Goal: Task Accomplishment & Management: Use online tool/utility

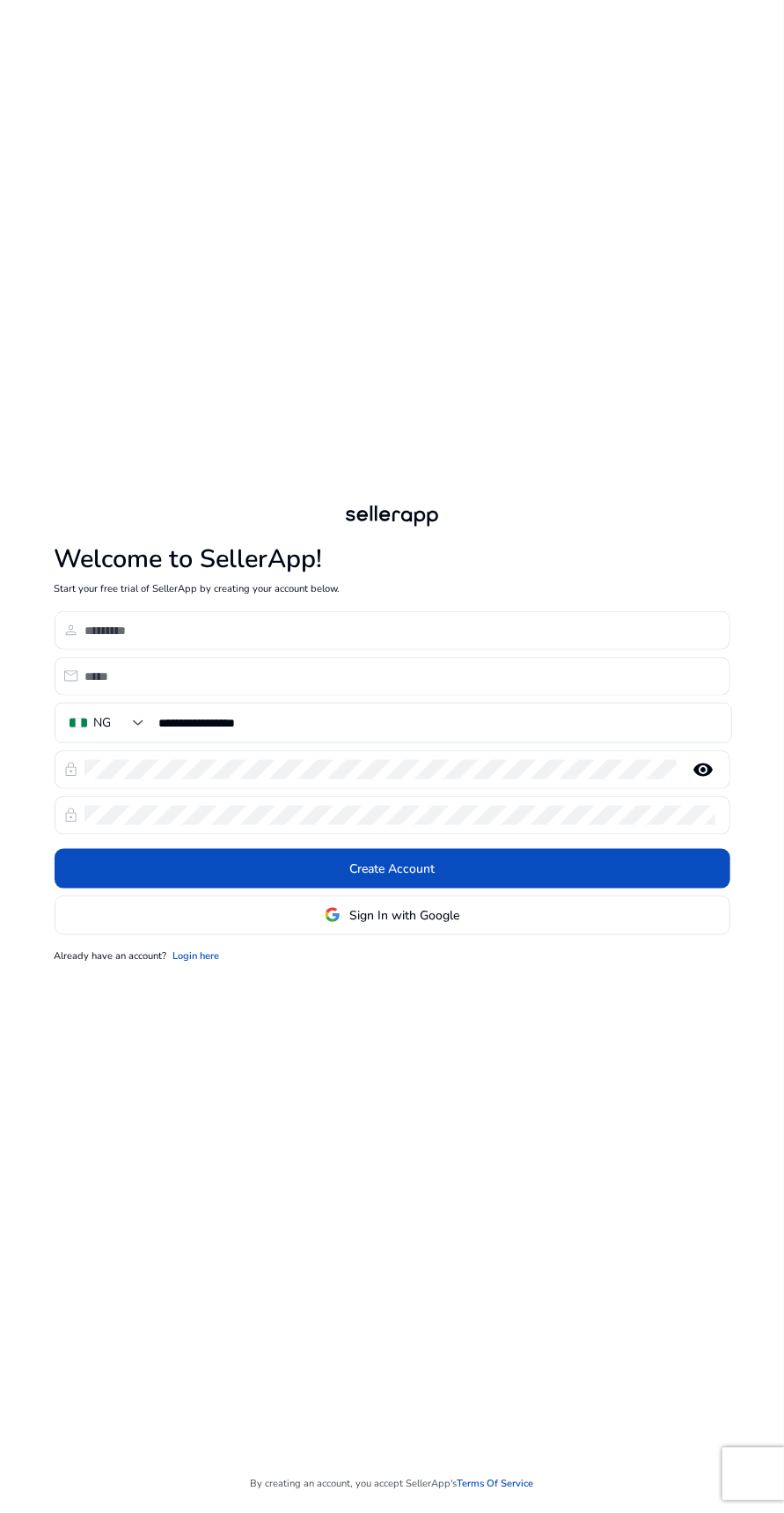
click at [415, 640] on input at bounding box center [401, 631] width 632 height 19
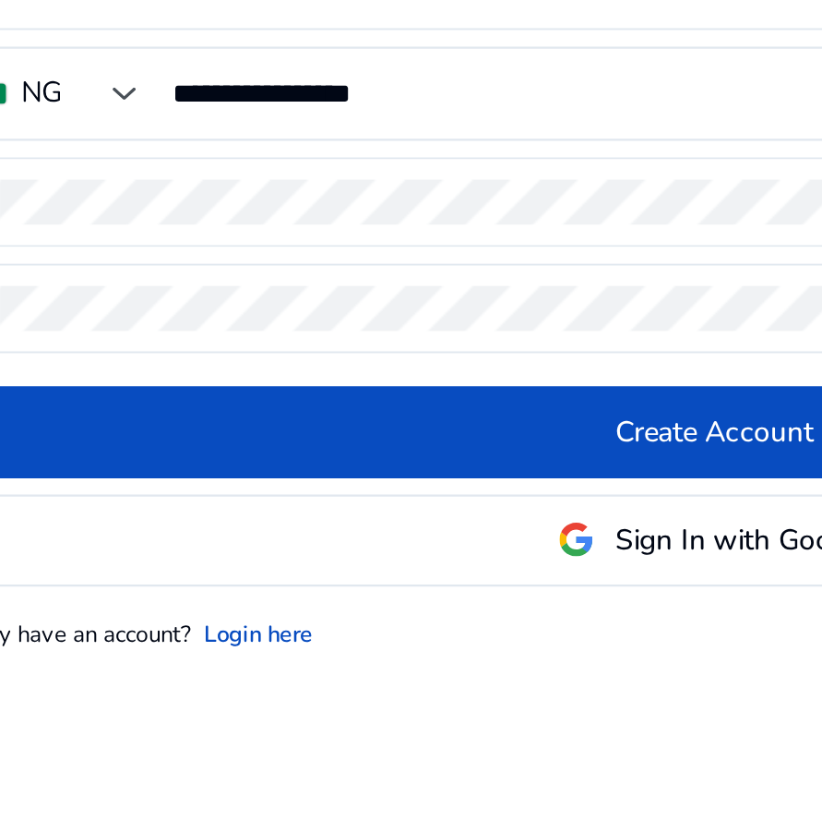
type input "**********"
click at [354, 385] on input "**********" at bounding box center [459, 375] width 585 height 20
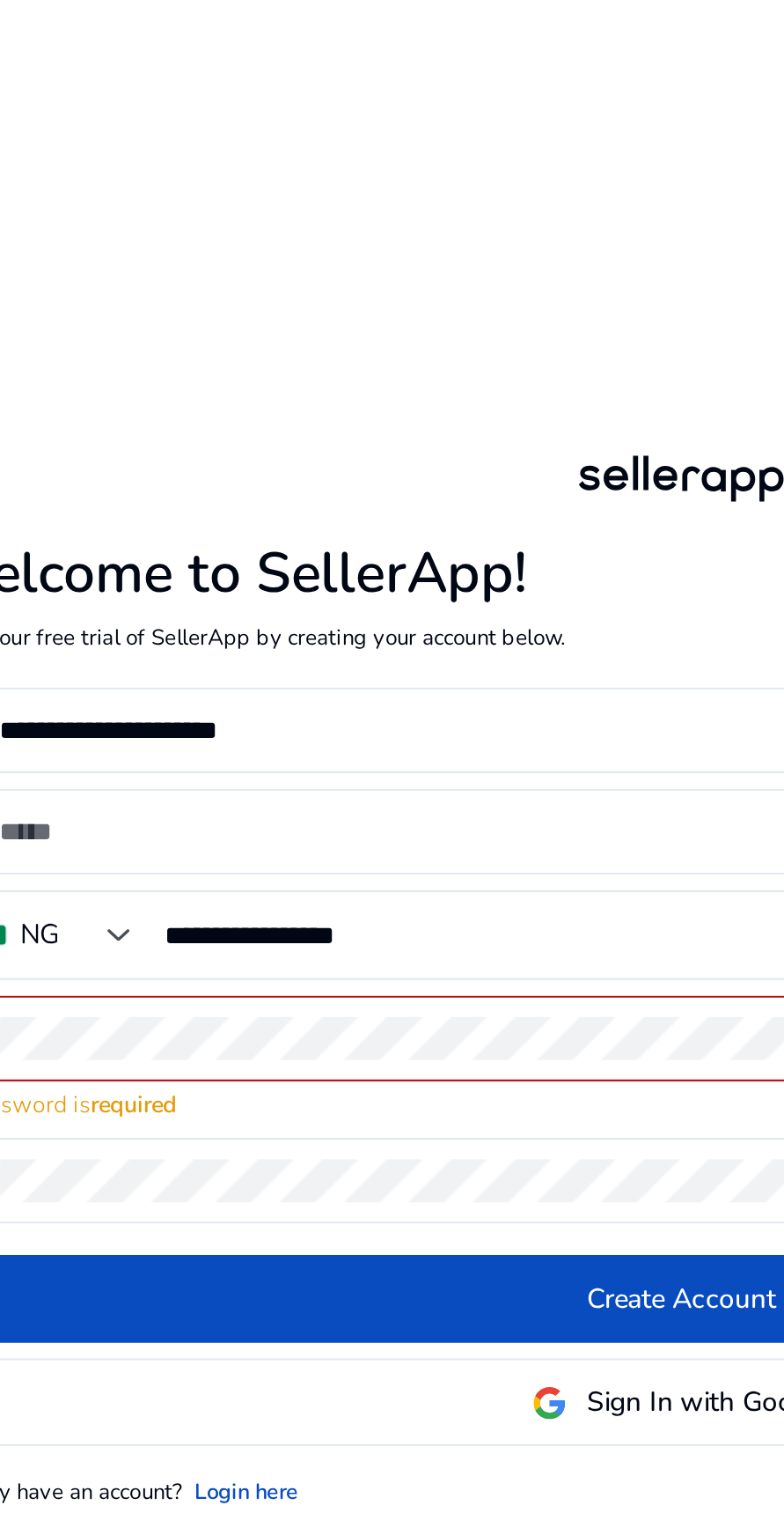
type input "**********"
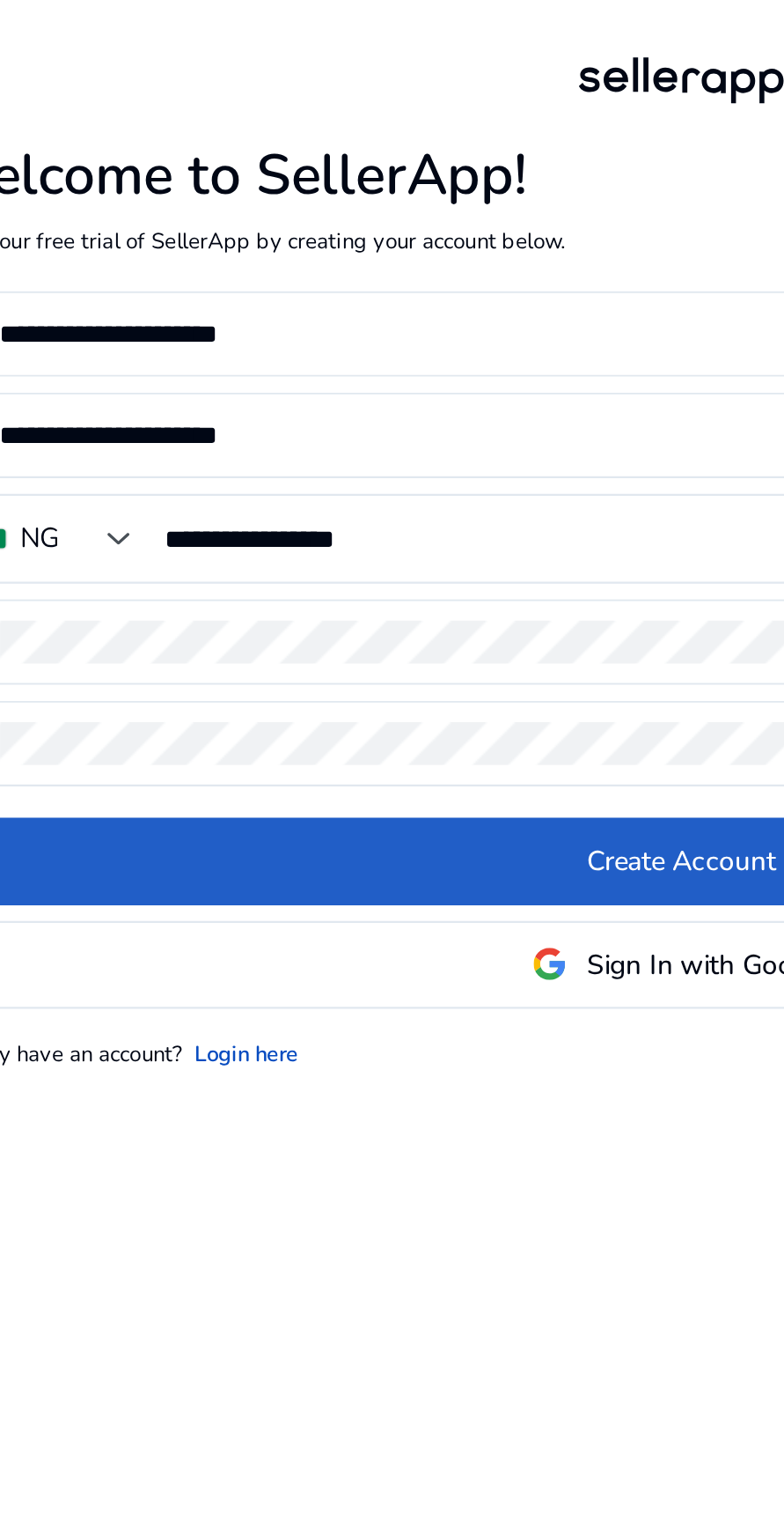
scroll to position [9, 0]
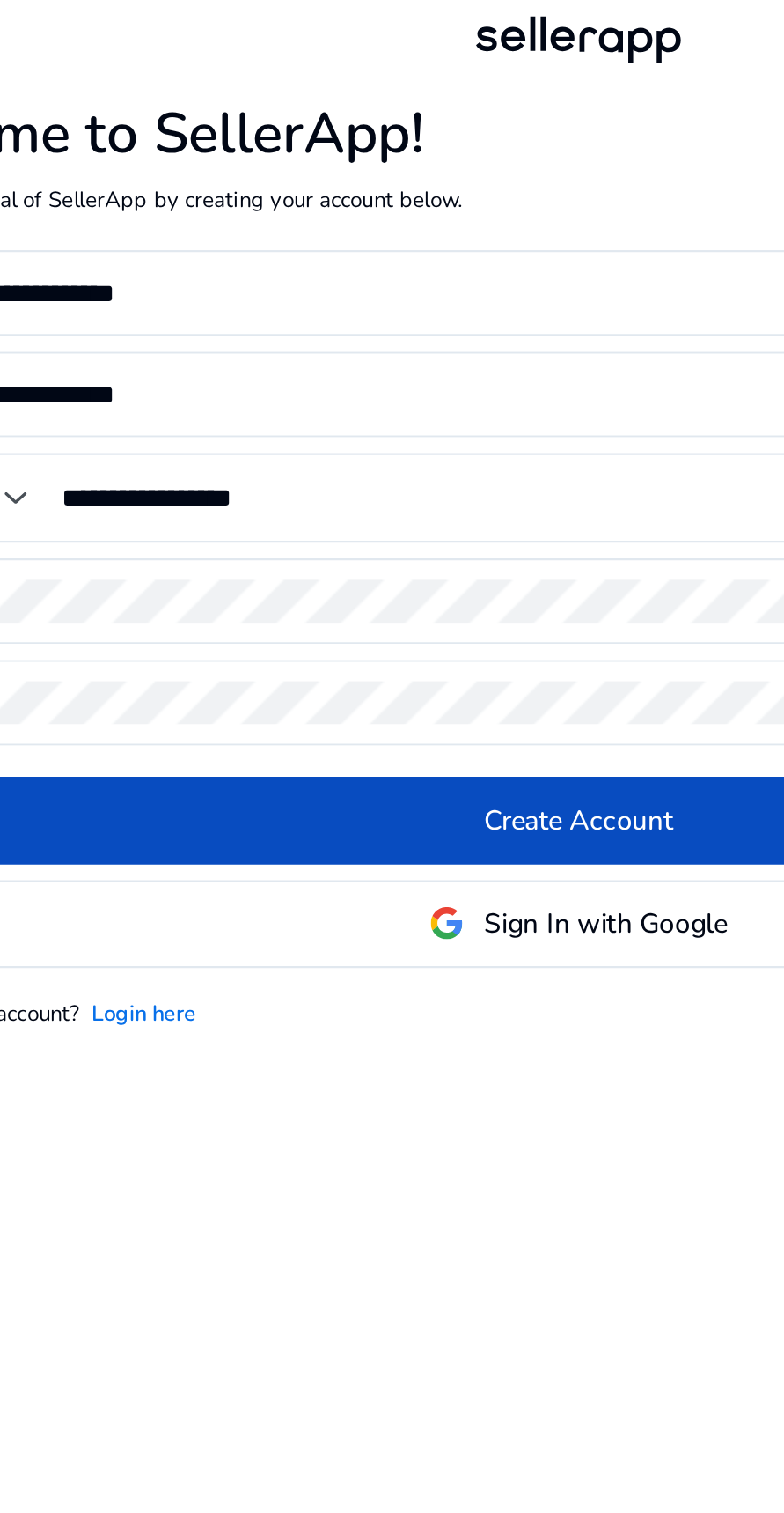
click at [210, 964] on link "Login here" at bounding box center [196, 957] width 47 height 15
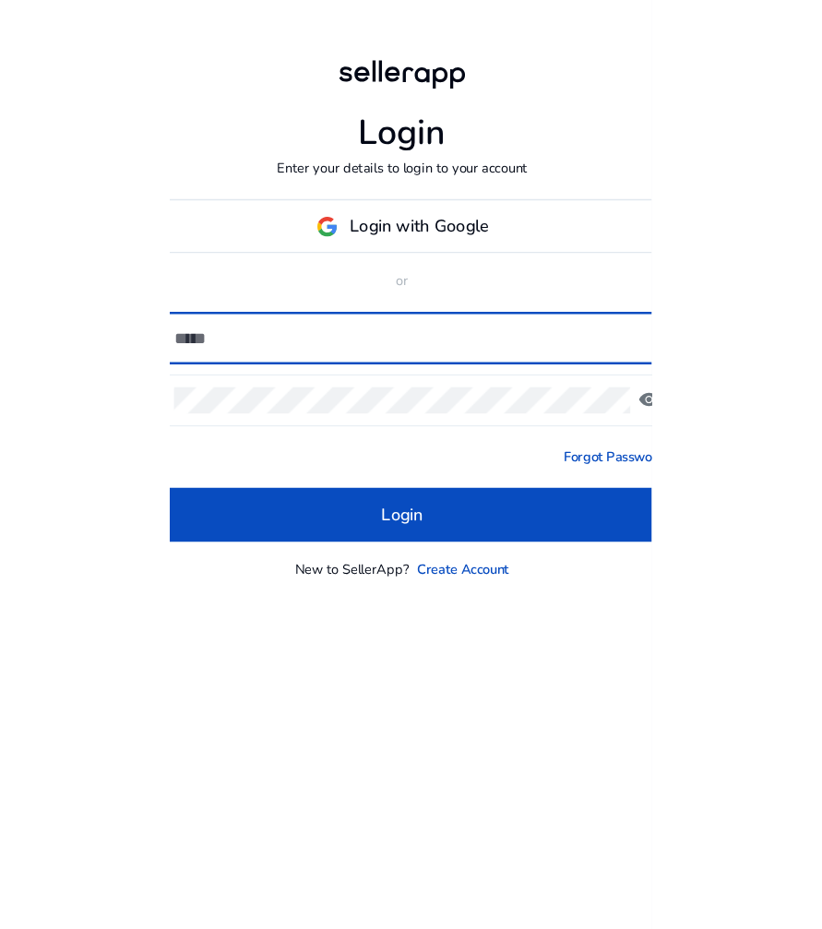
scroll to position [12, 0]
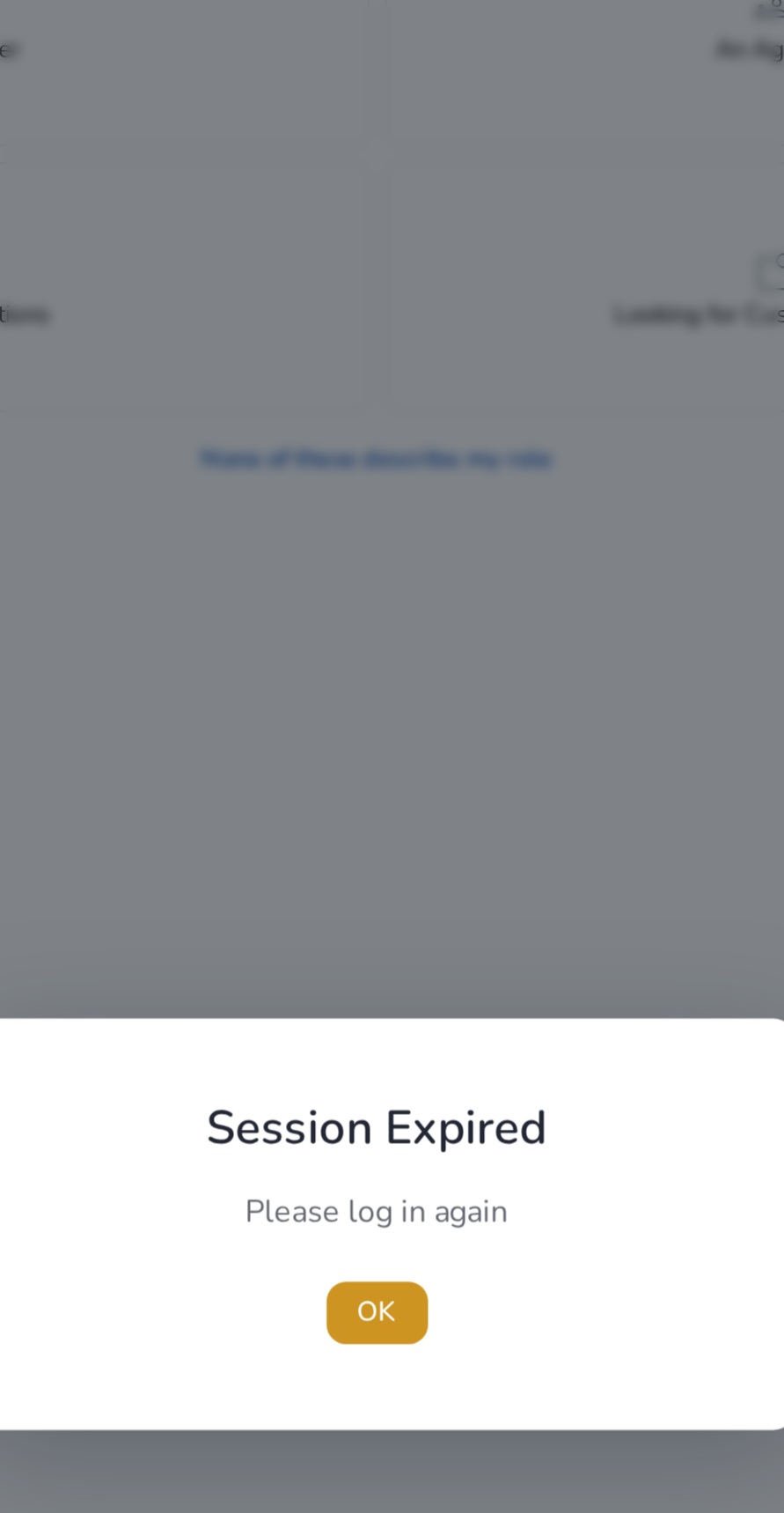
click at [402, 799] on span "button" at bounding box center [393, 797] width 46 height 42
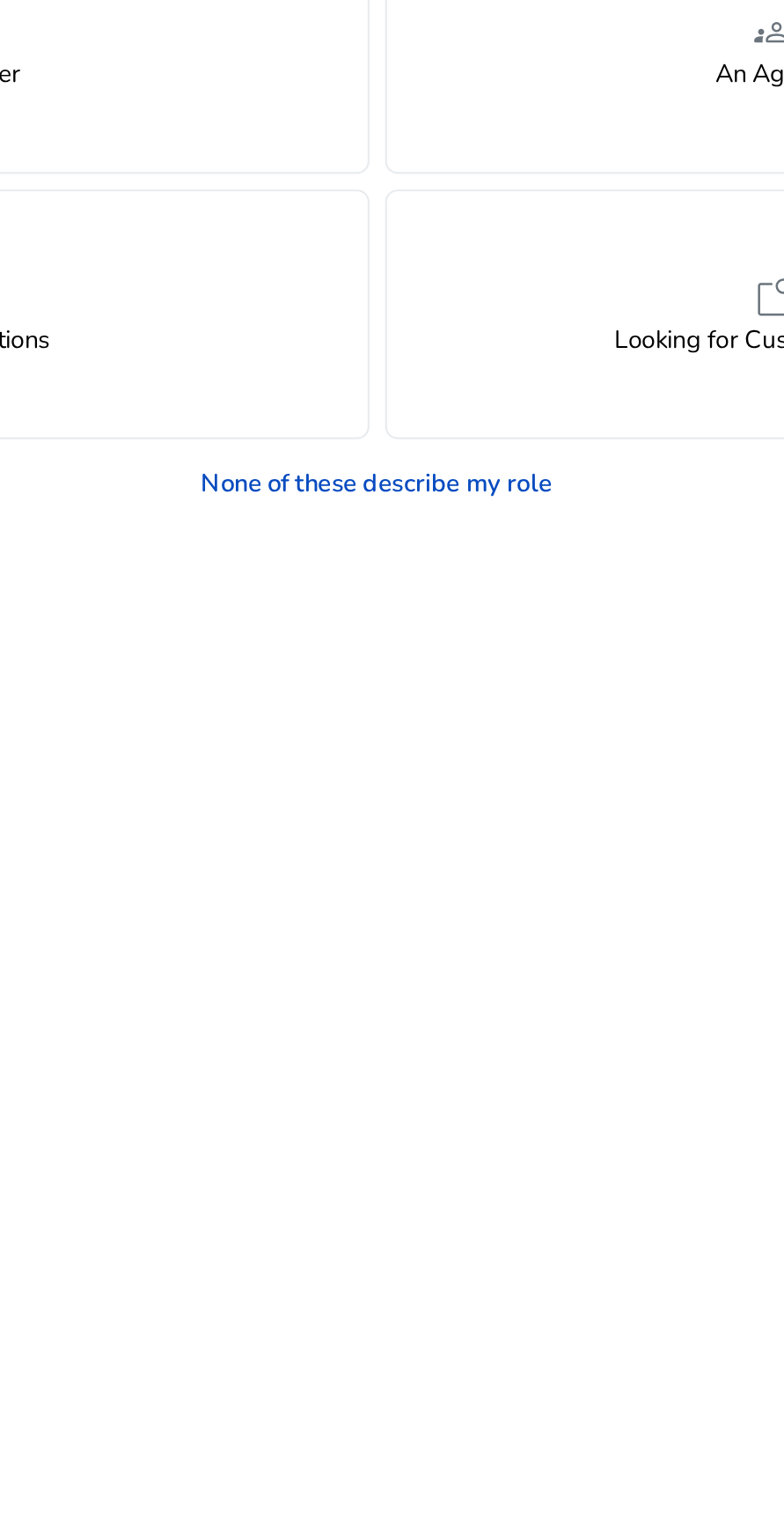
scroll to position [10, 0]
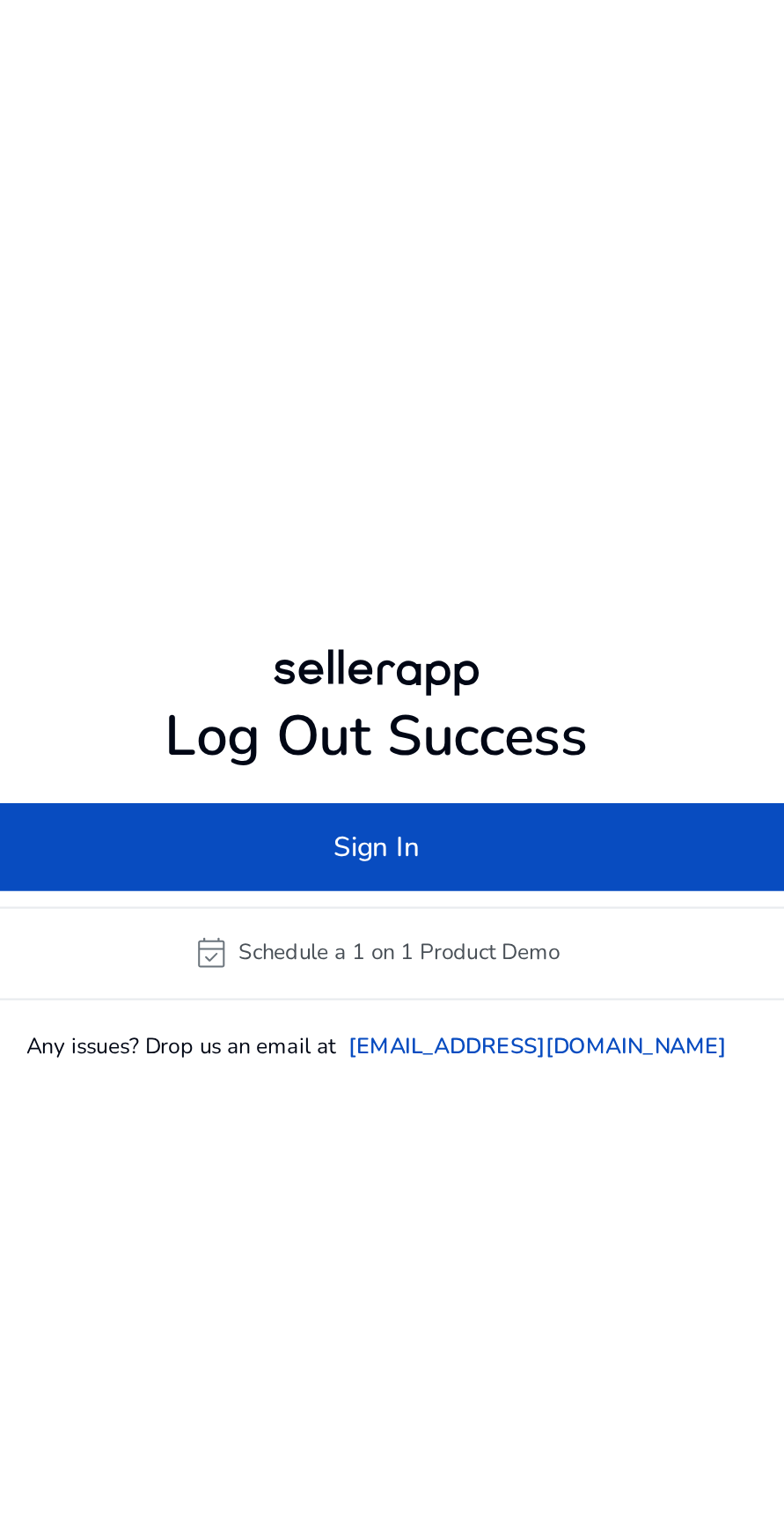
click at [462, 750] on span at bounding box center [392, 729] width 418 height 42
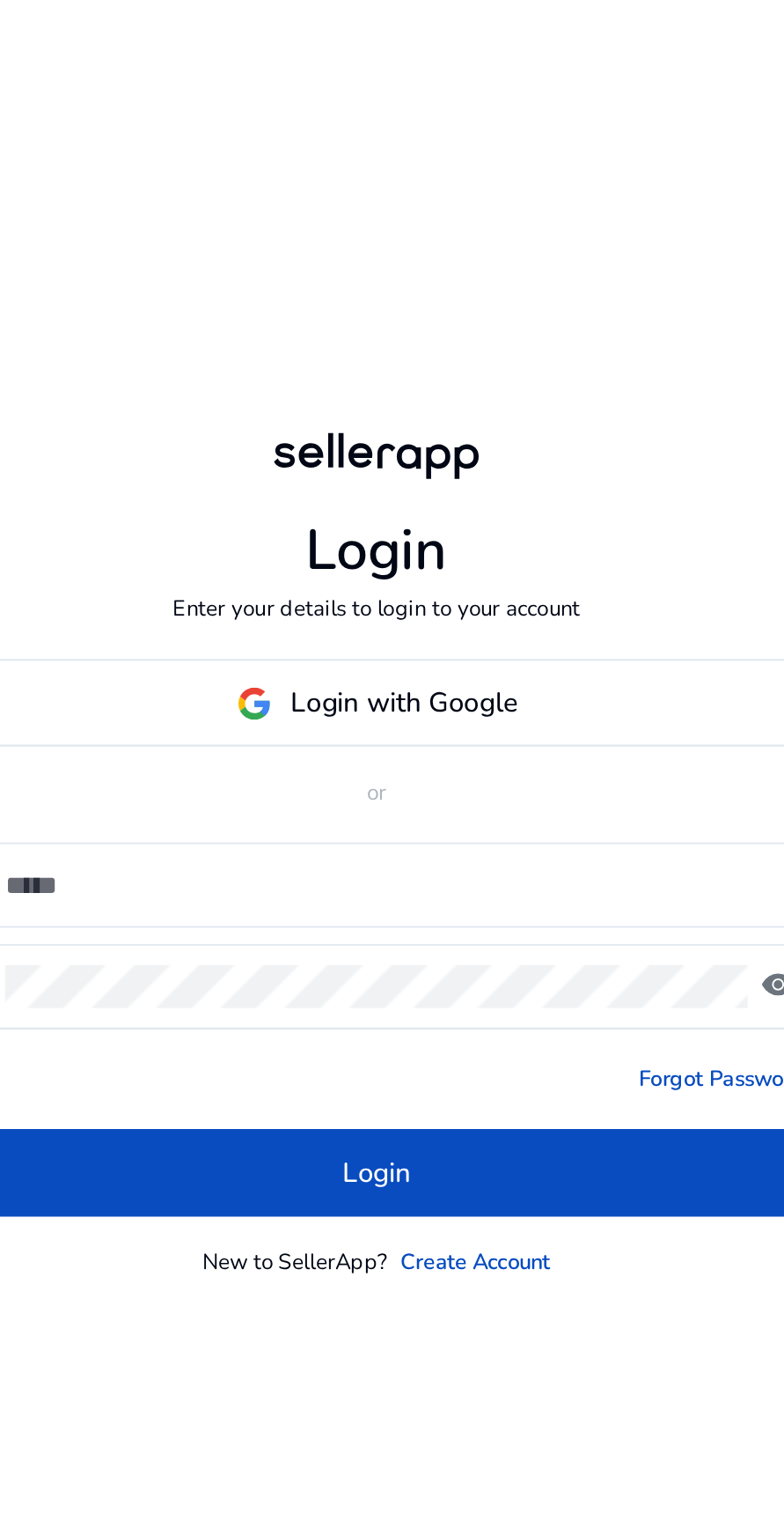
click at [440, 756] on input at bounding box center [400, 747] width 351 height 19
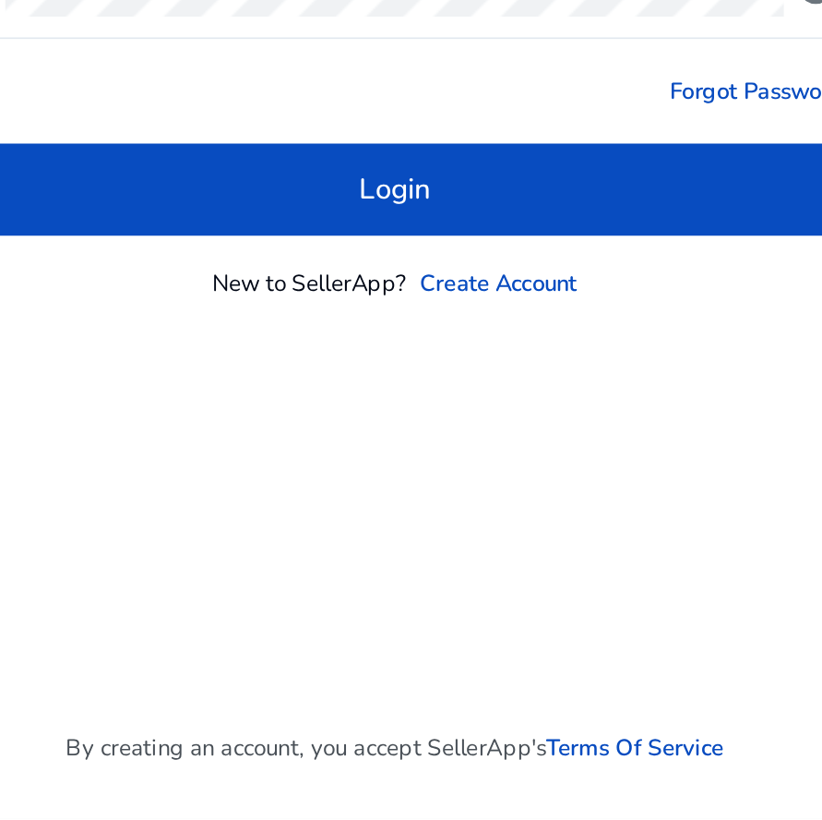
scroll to position [127, 0]
type input "**********"
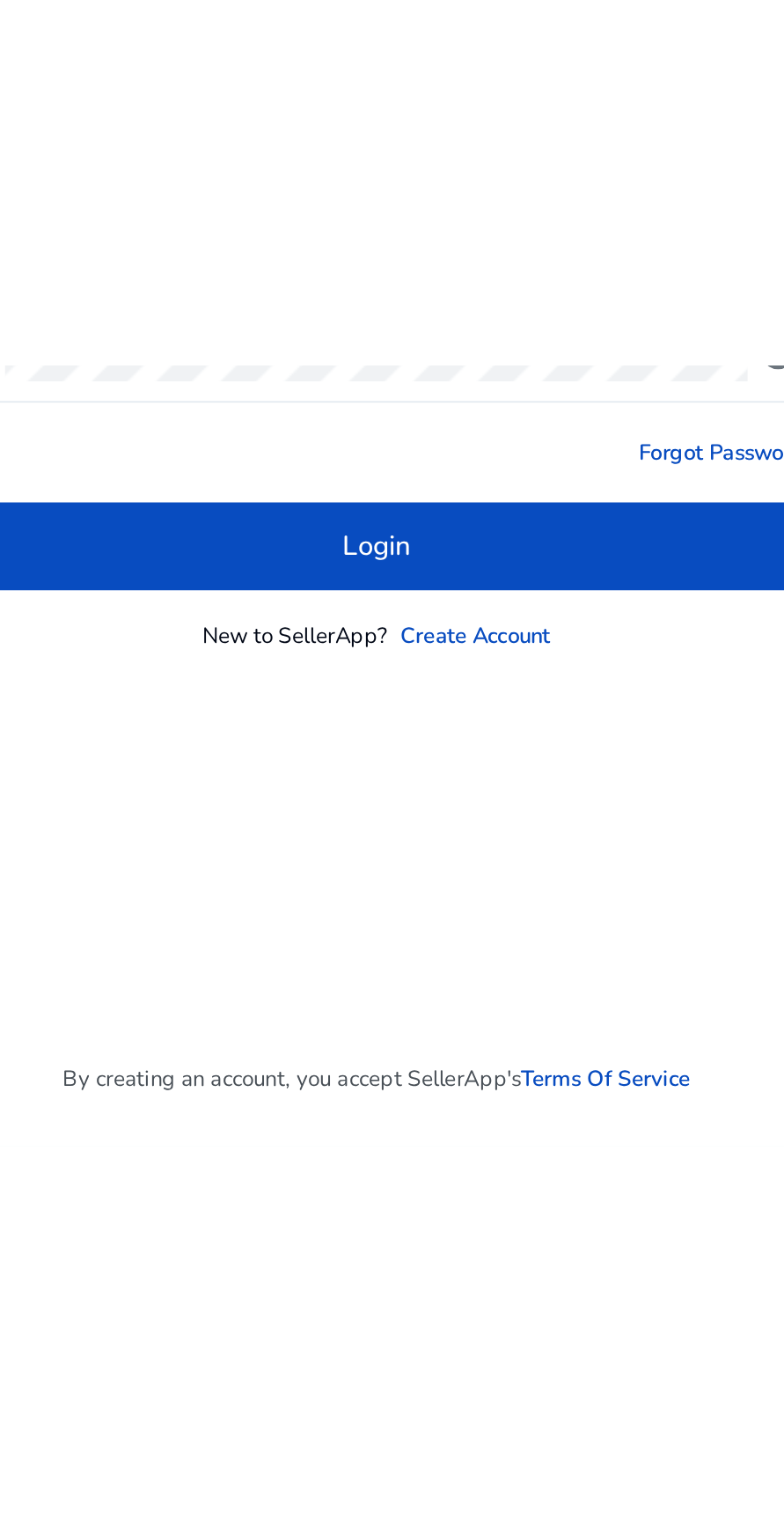
scroll to position [0, 0]
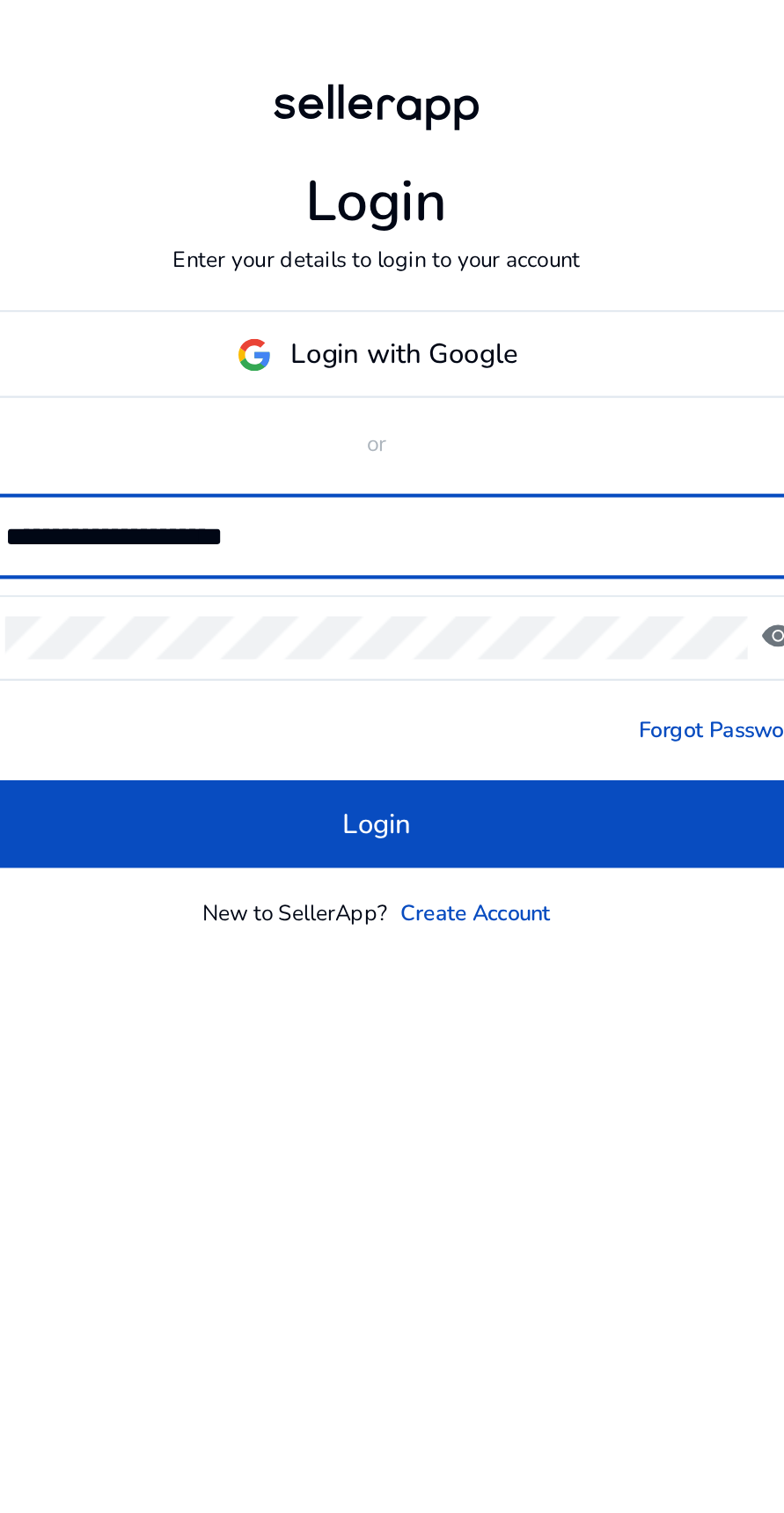
click at [451, 898] on span at bounding box center [392, 877] width 395 height 42
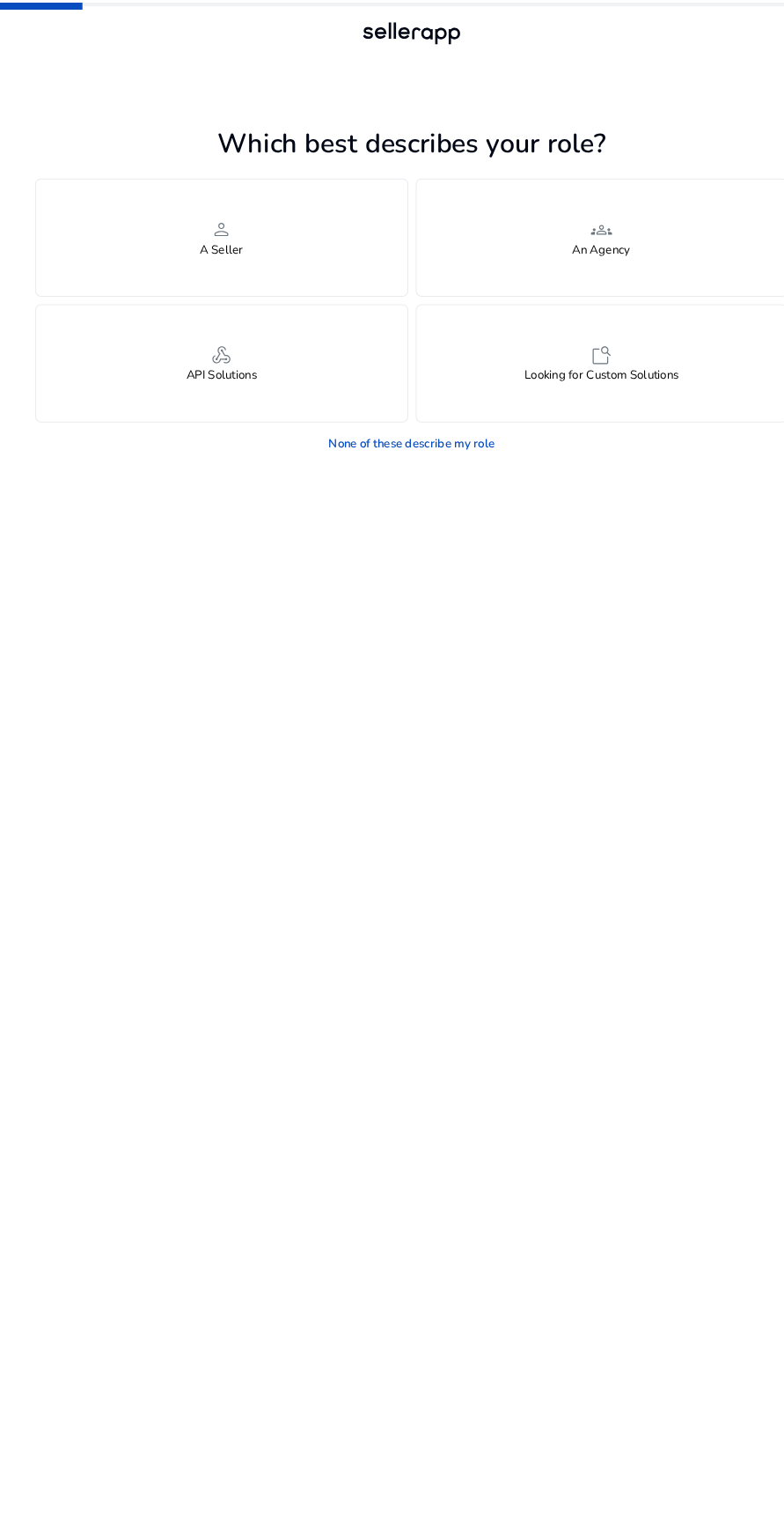
click at [265, 234] on div "person A Seller" at bounding box center [211, 226] width 353 height 111
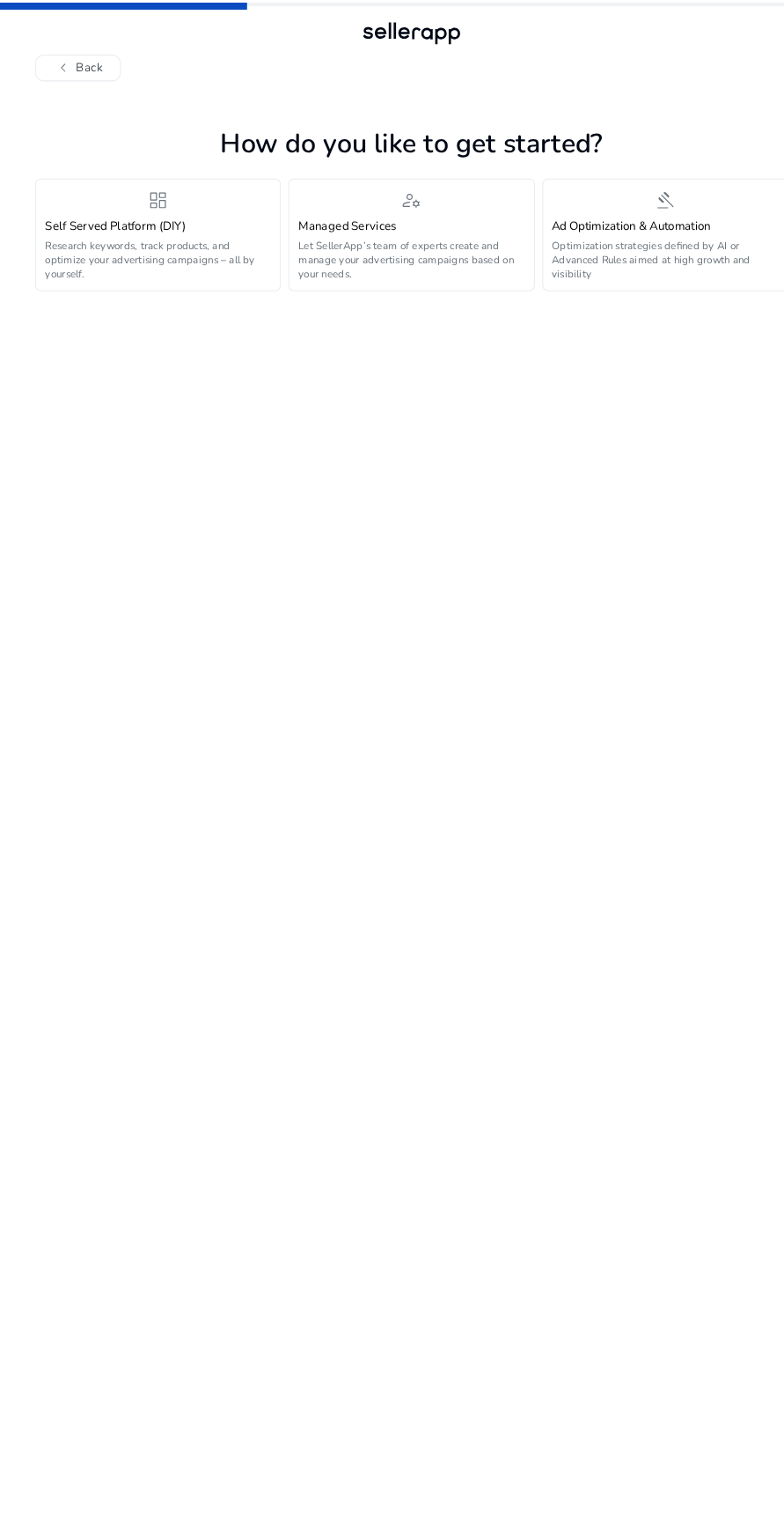
click at [201, 200] on div "dashboard Self Served Platform (DIY) Research keywords, track products, and opt…" at bounding box center [151, 222] width 216 height 89
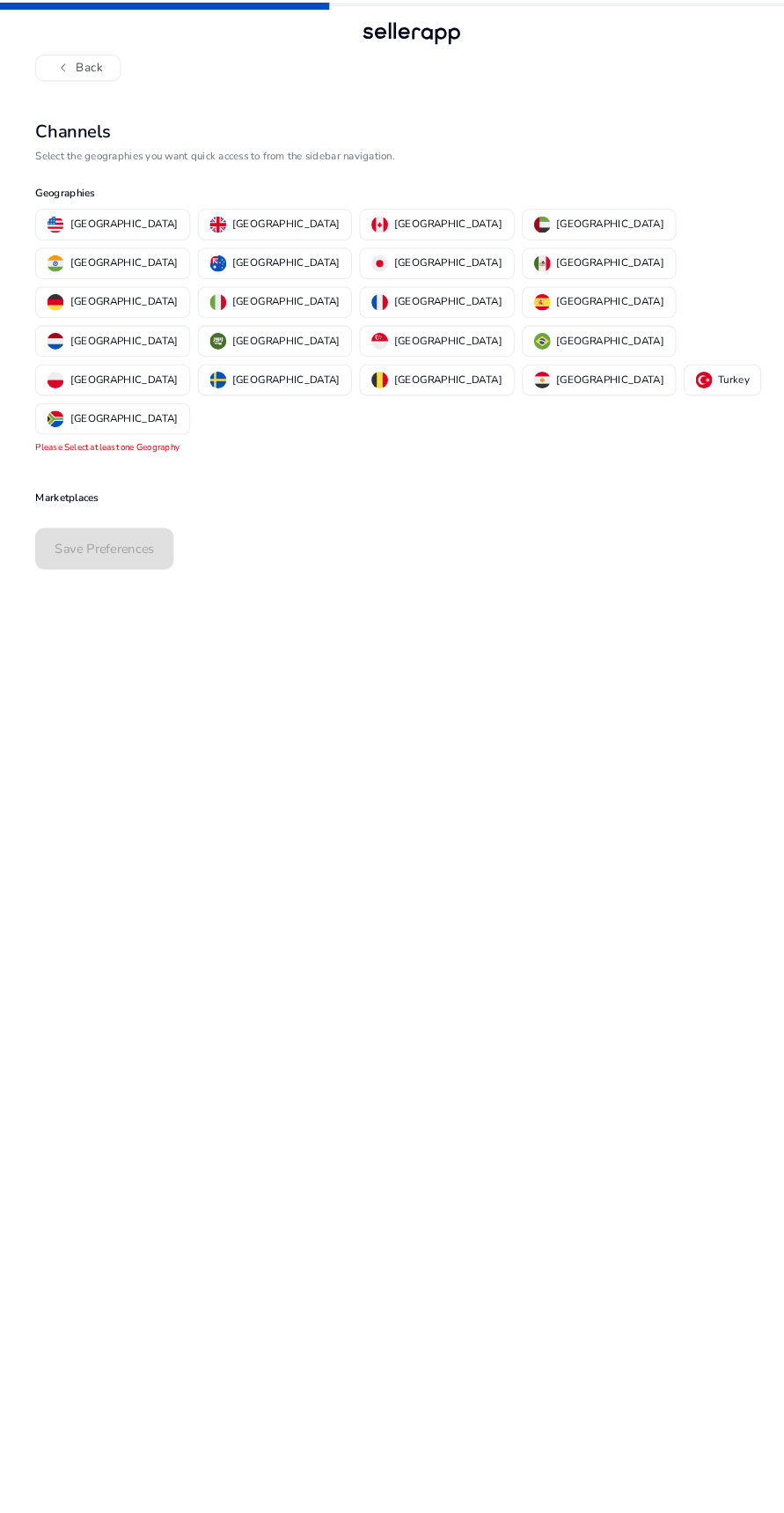
click at [103, 213] on p "[GEOGRAPHIC_DATA]" at bounding box center [118, 213] width 103 height 18
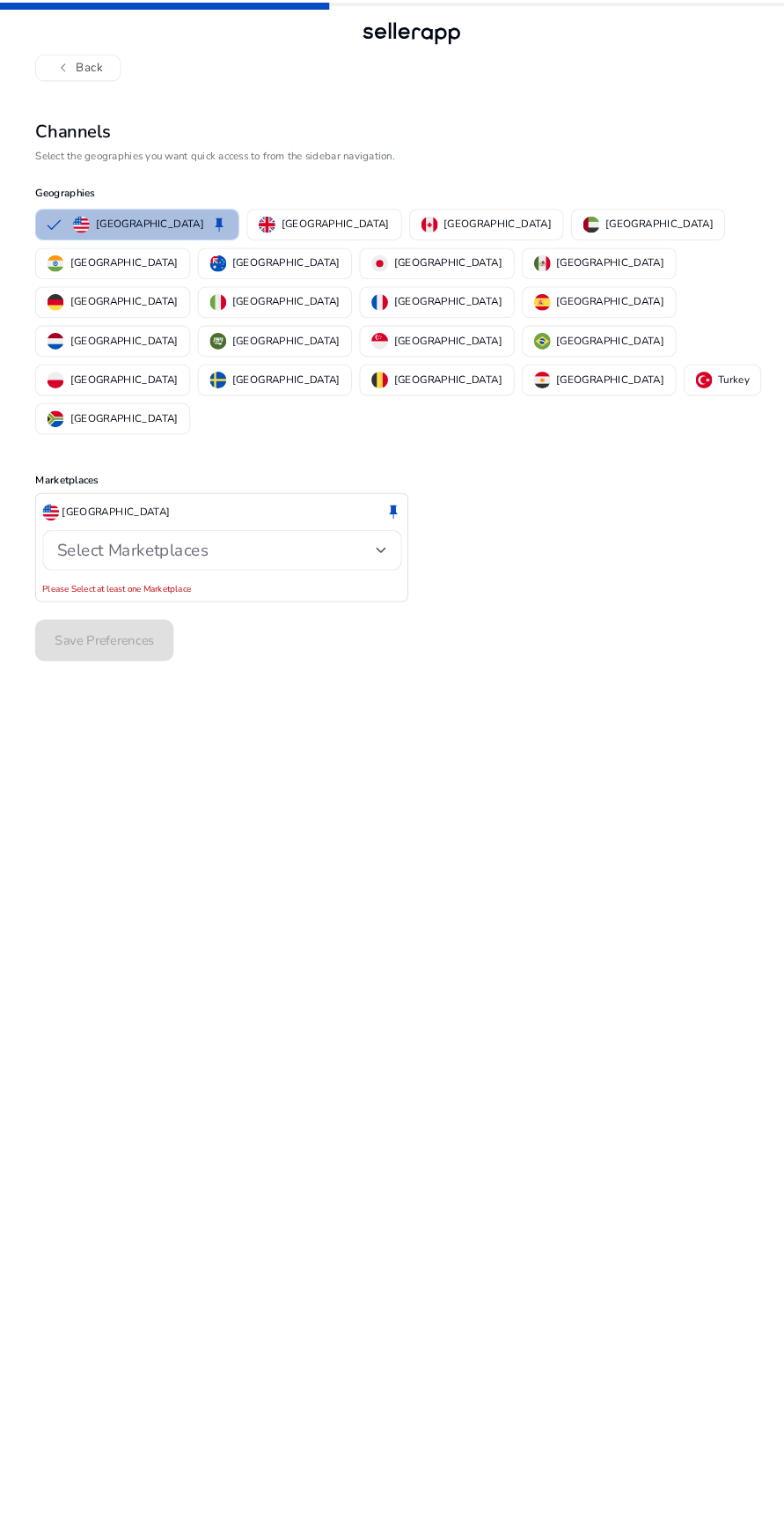
click at [317, 514] on div "Select Marketplaces" at bounding box center [206, 524] width 303 height 19
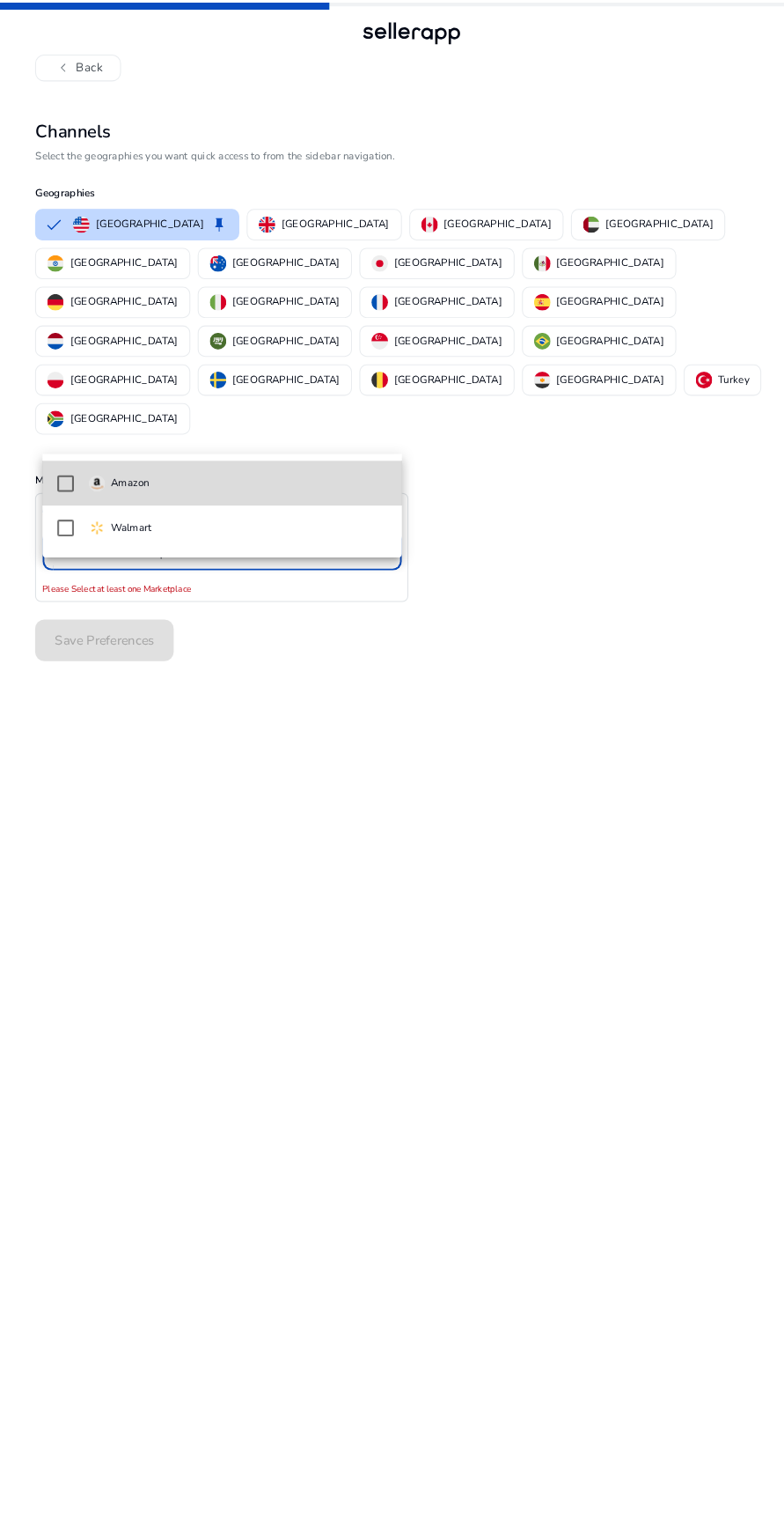
click at [309, 455] on span "Amazon" at bounding box center [227, 461] width 284 height 19
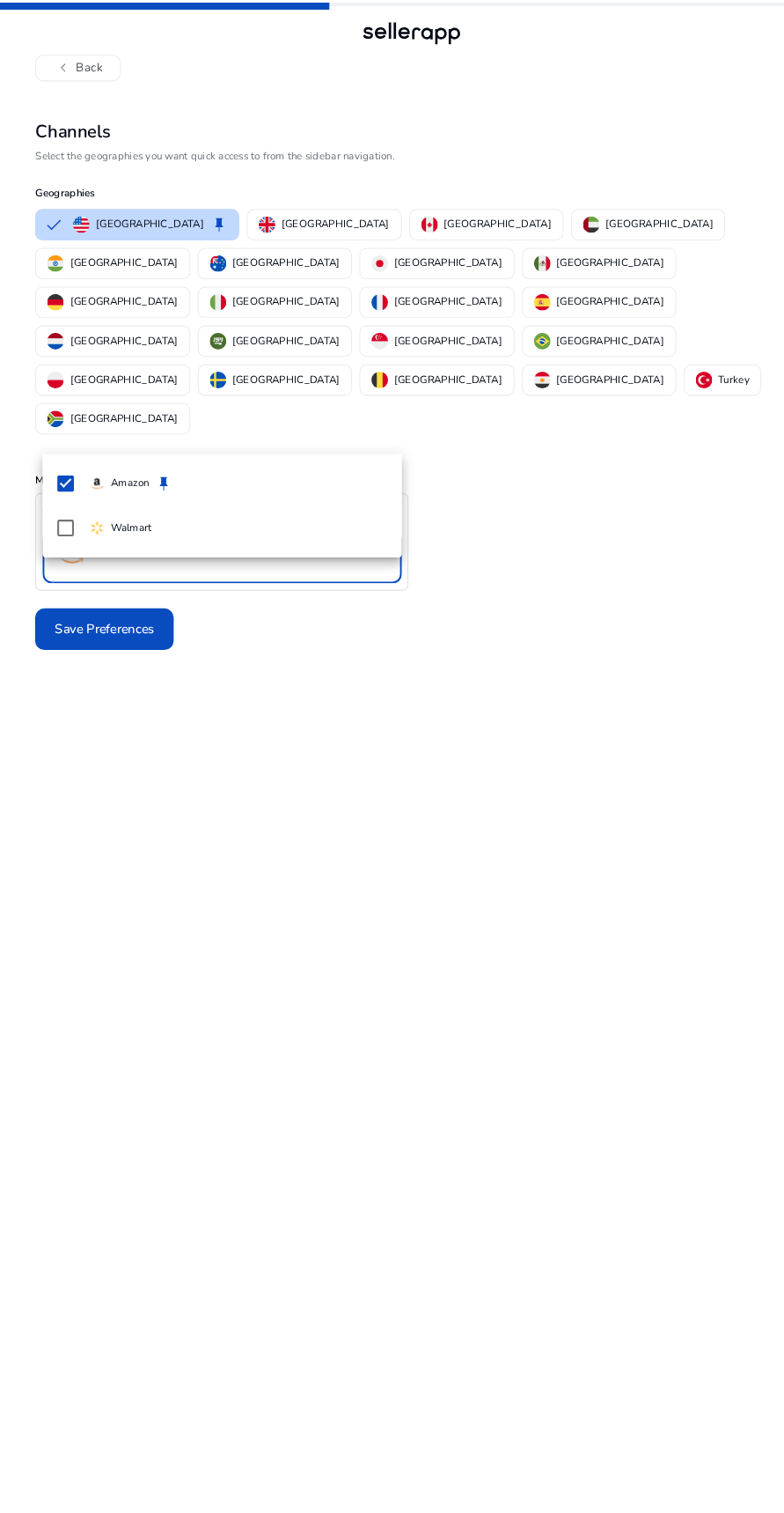
click at [357, 710] on div at bounding box center [392, 756] width 784 height 1513
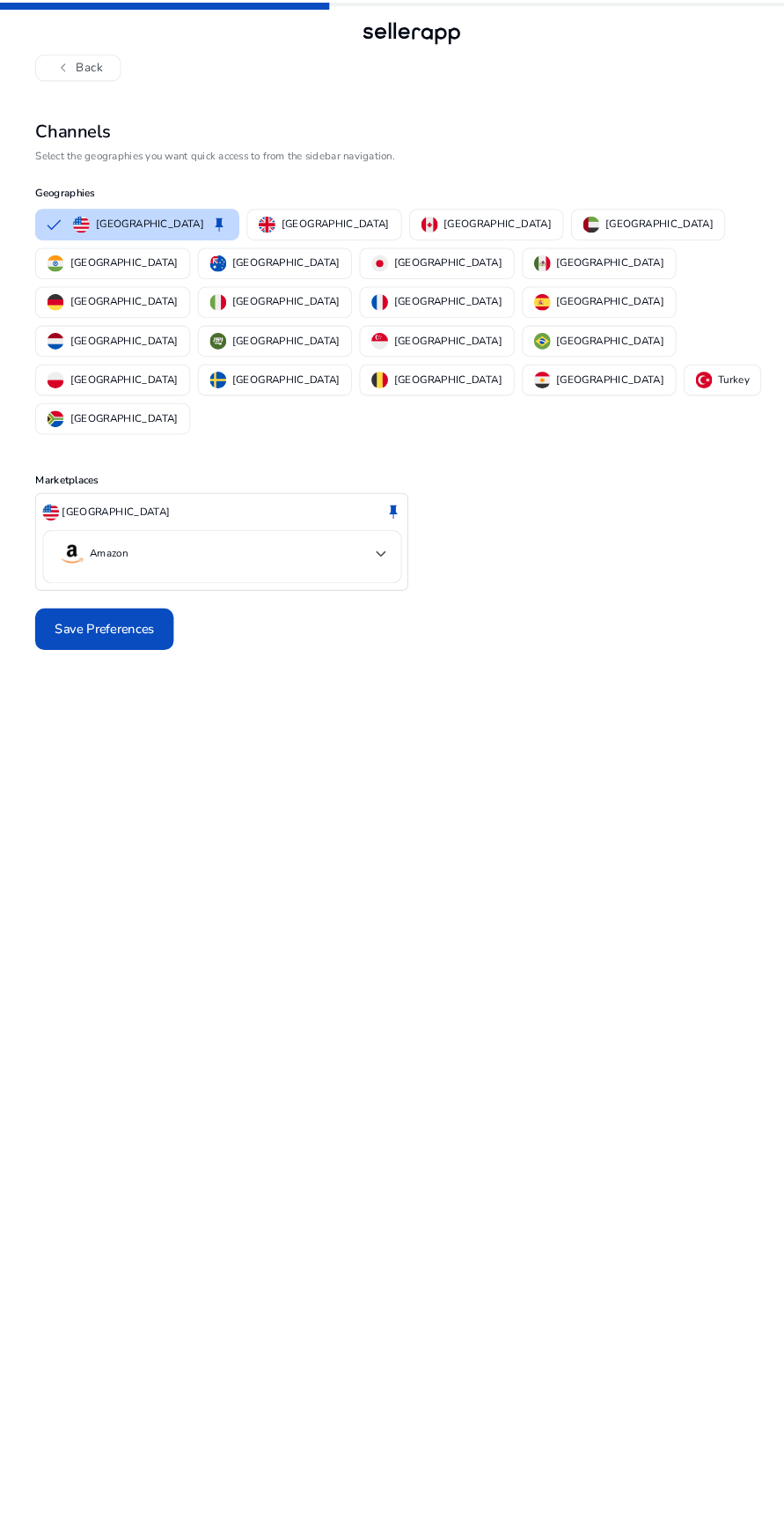
click at [132, 590] on span "Save Preferences" at bounding box center [99, 598] width 95 height 18
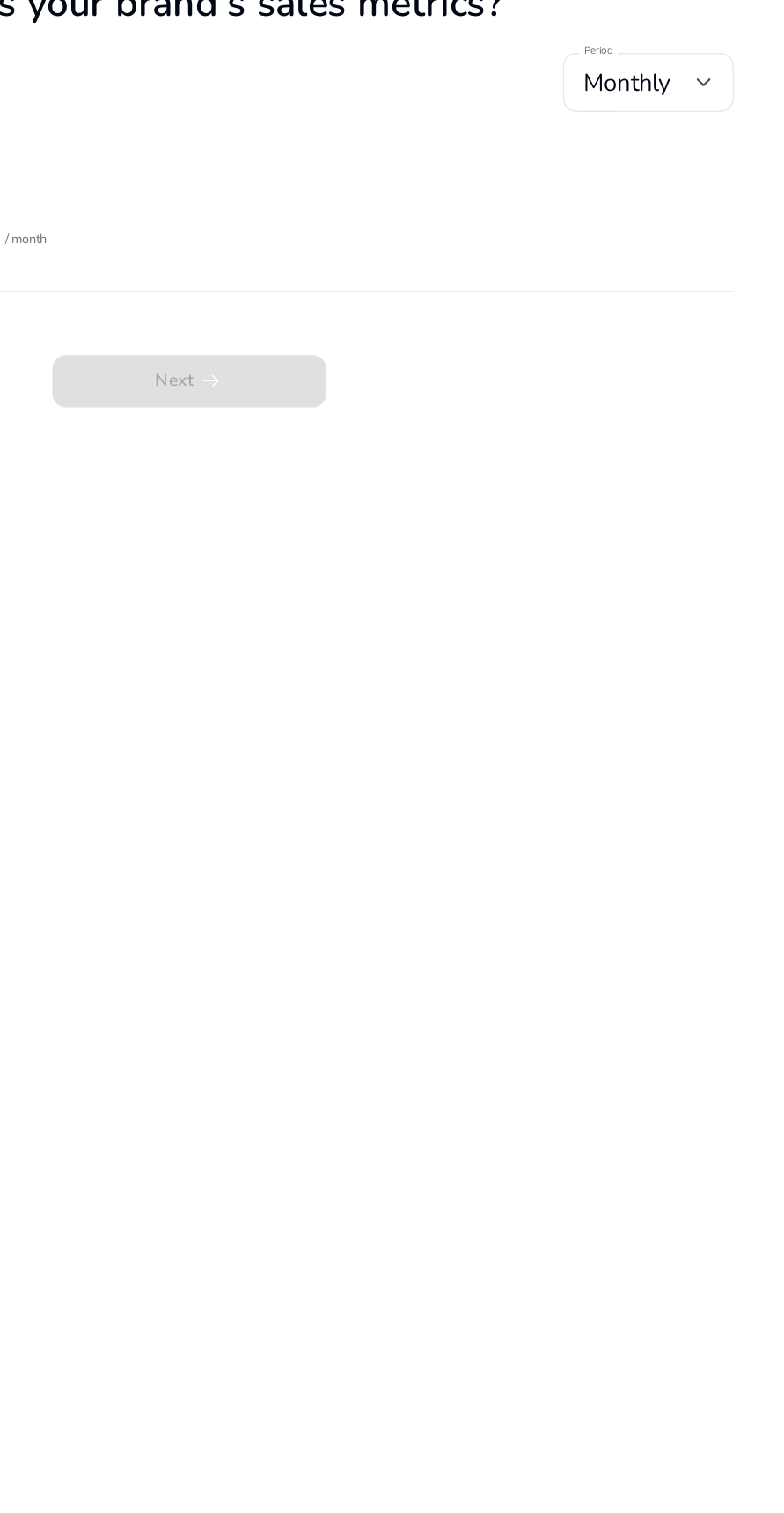
click at [710, 186] on span "Monthly" at bounding box center [681, 183] width 57 height 21
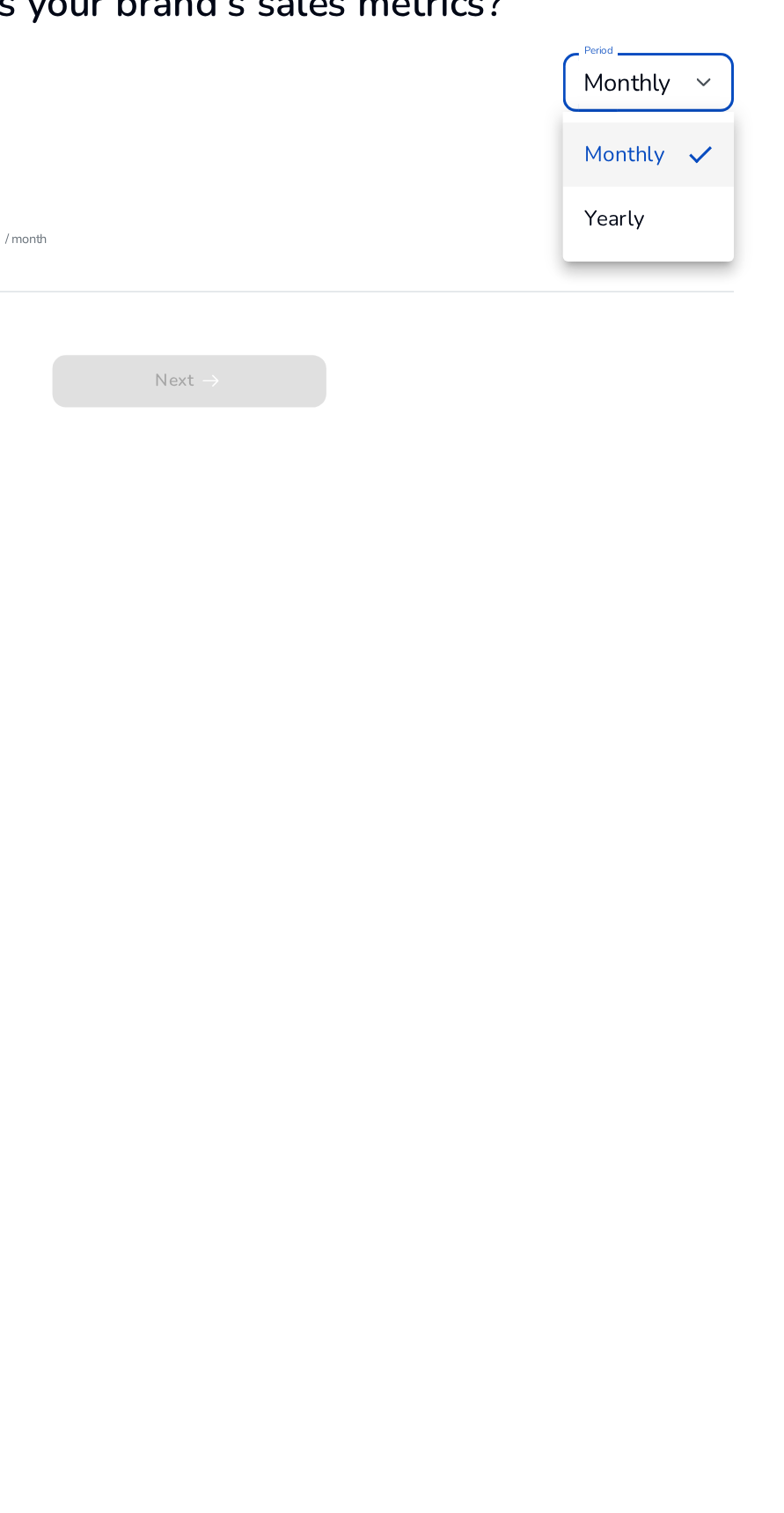
click at [679, 500] on div at bounding box center [392, 756] width 784 height 1513
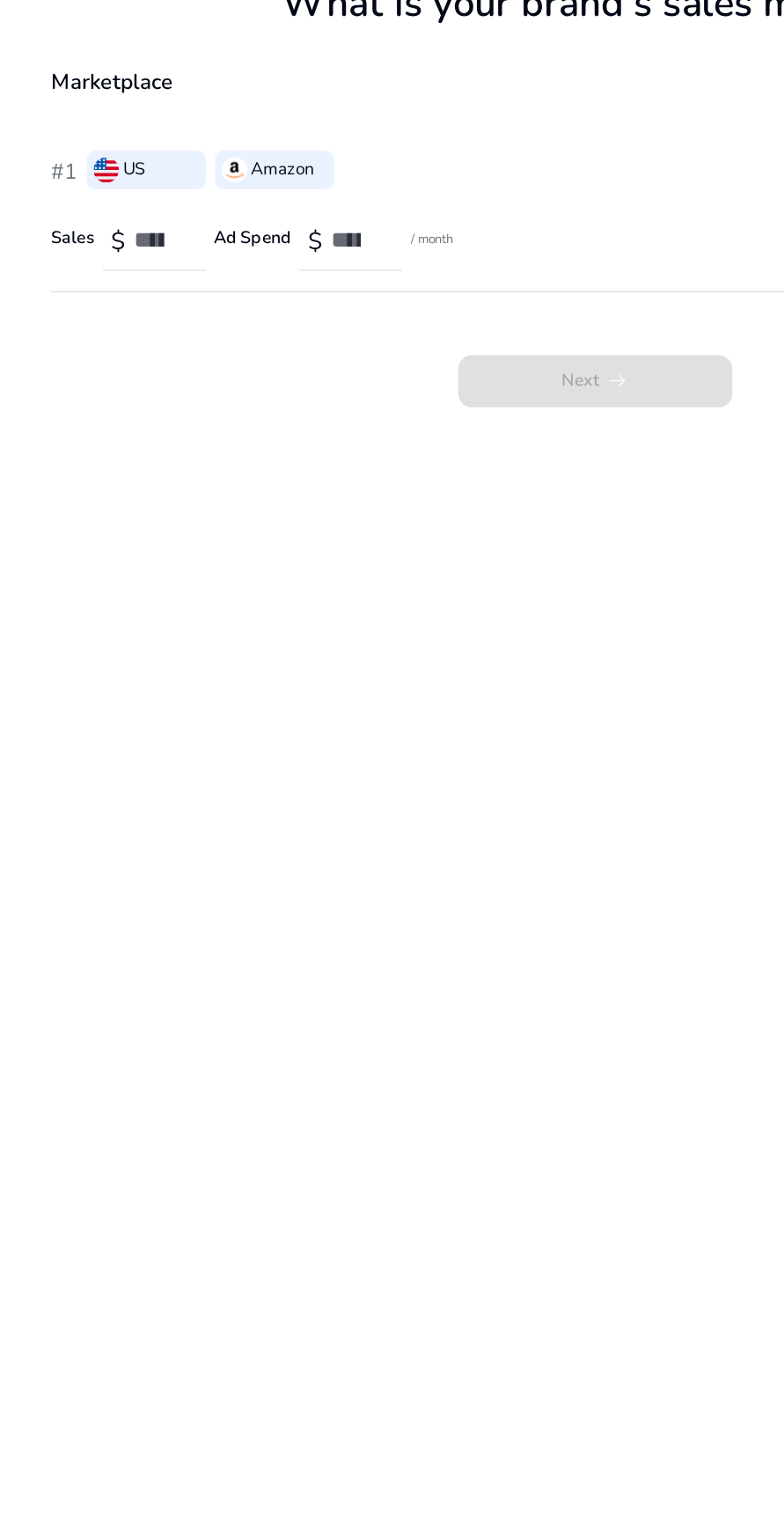
click at [391, 378] on span "Next arrow_right_alt" at bounding box center [392, 379] width 180 height 33
click at [109, 286] on input "number" at bounding box center [104, 287] width 33 height 19
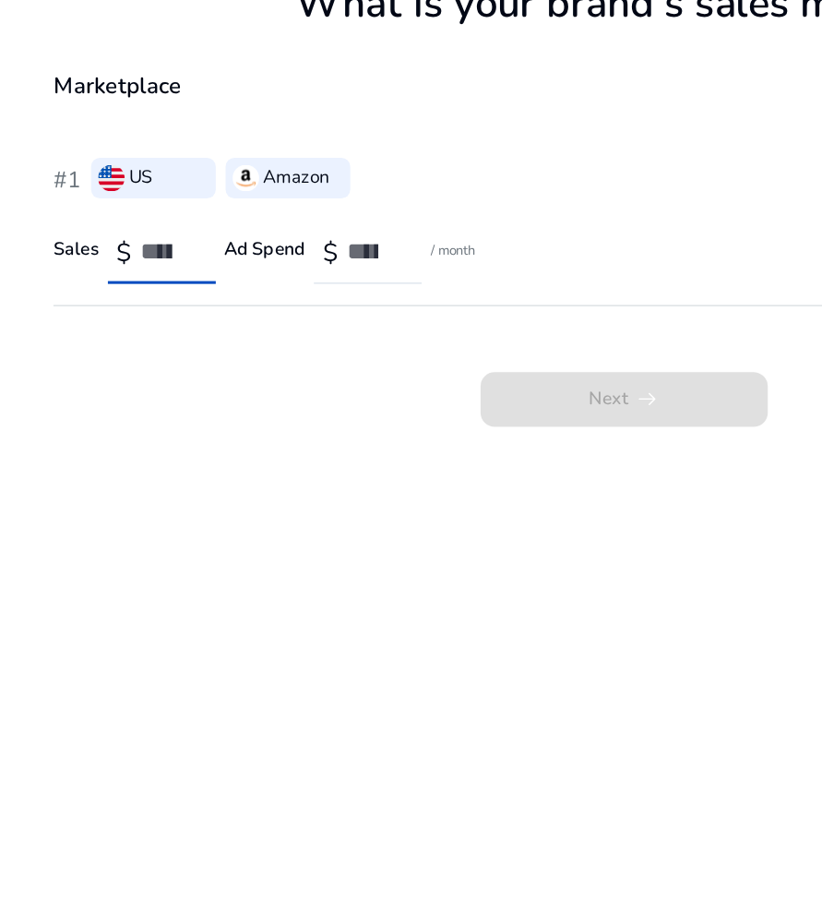
type input "***"
click at [271, 293] on div "$" at bounding box center [242, 301] width 71 height 41
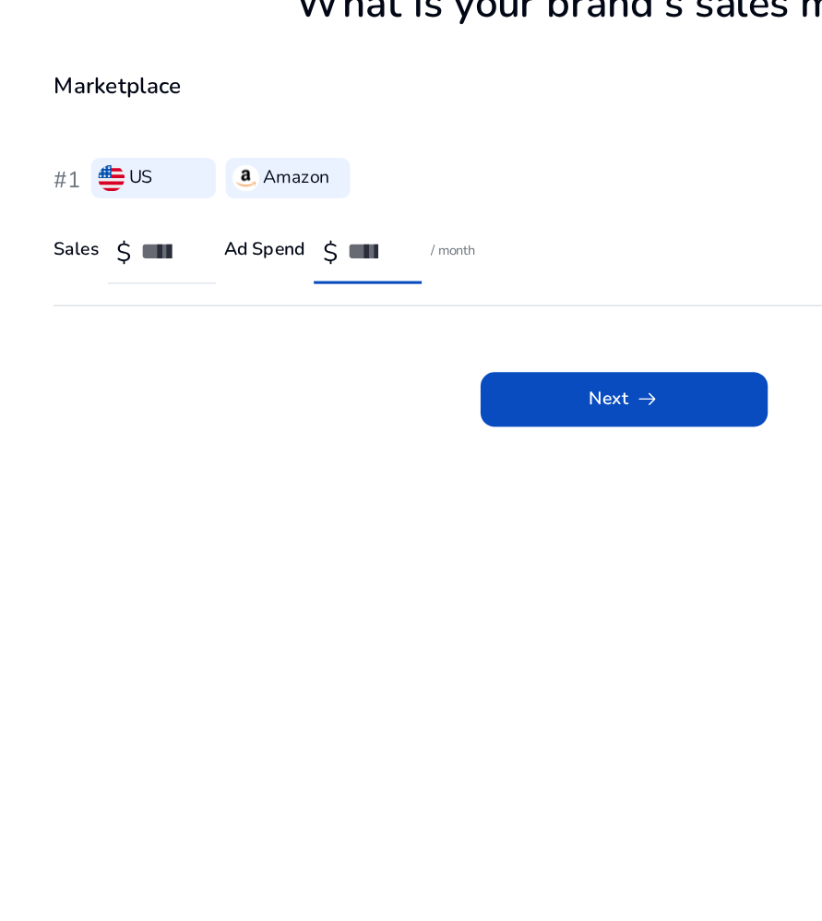
type input "***"
click at [455, 398] on span at bounding box center [411, 398] width 189 height 44
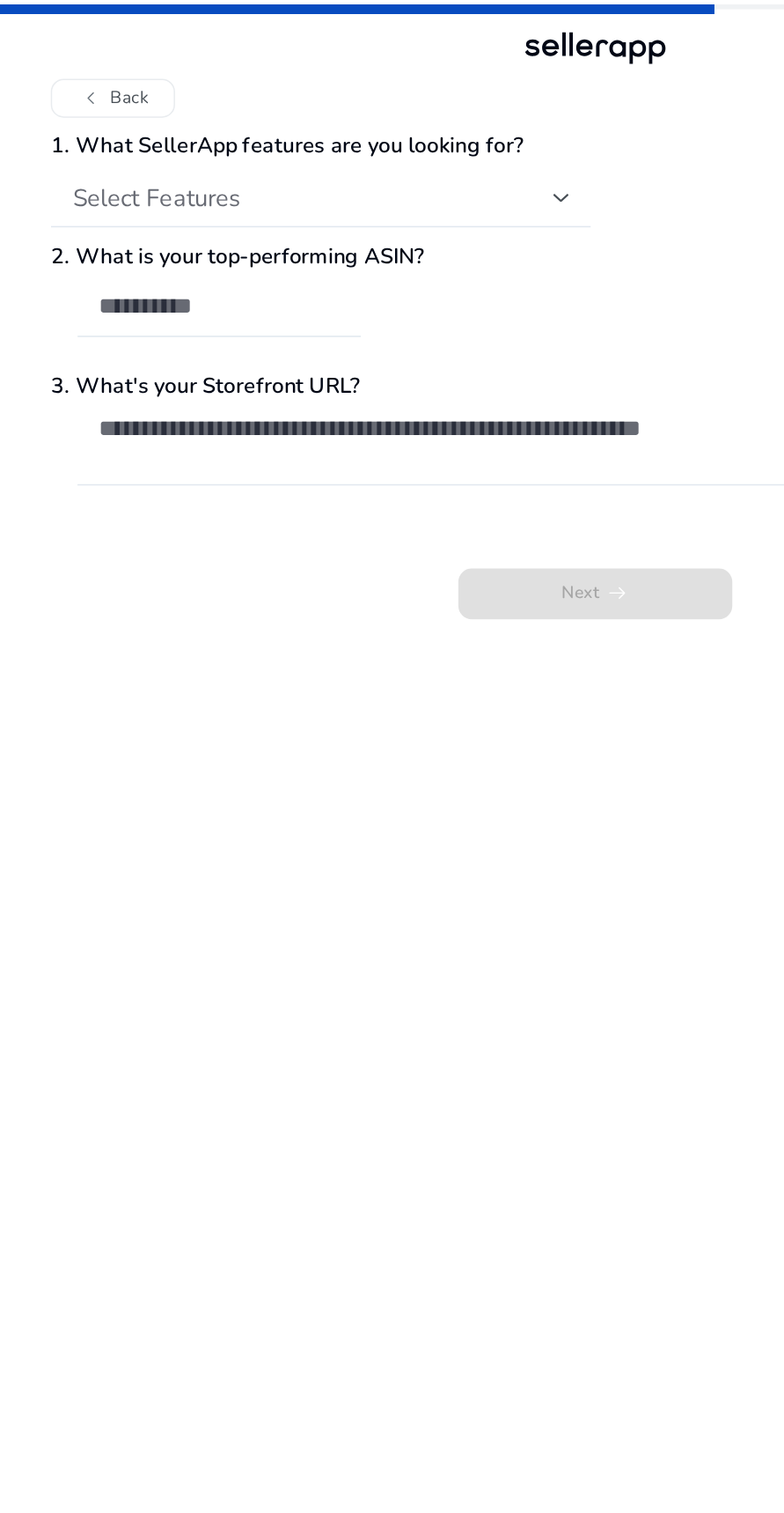
click at [351, 122] on div "Select Features" at bounding box center [205, 130] width 316 height 19
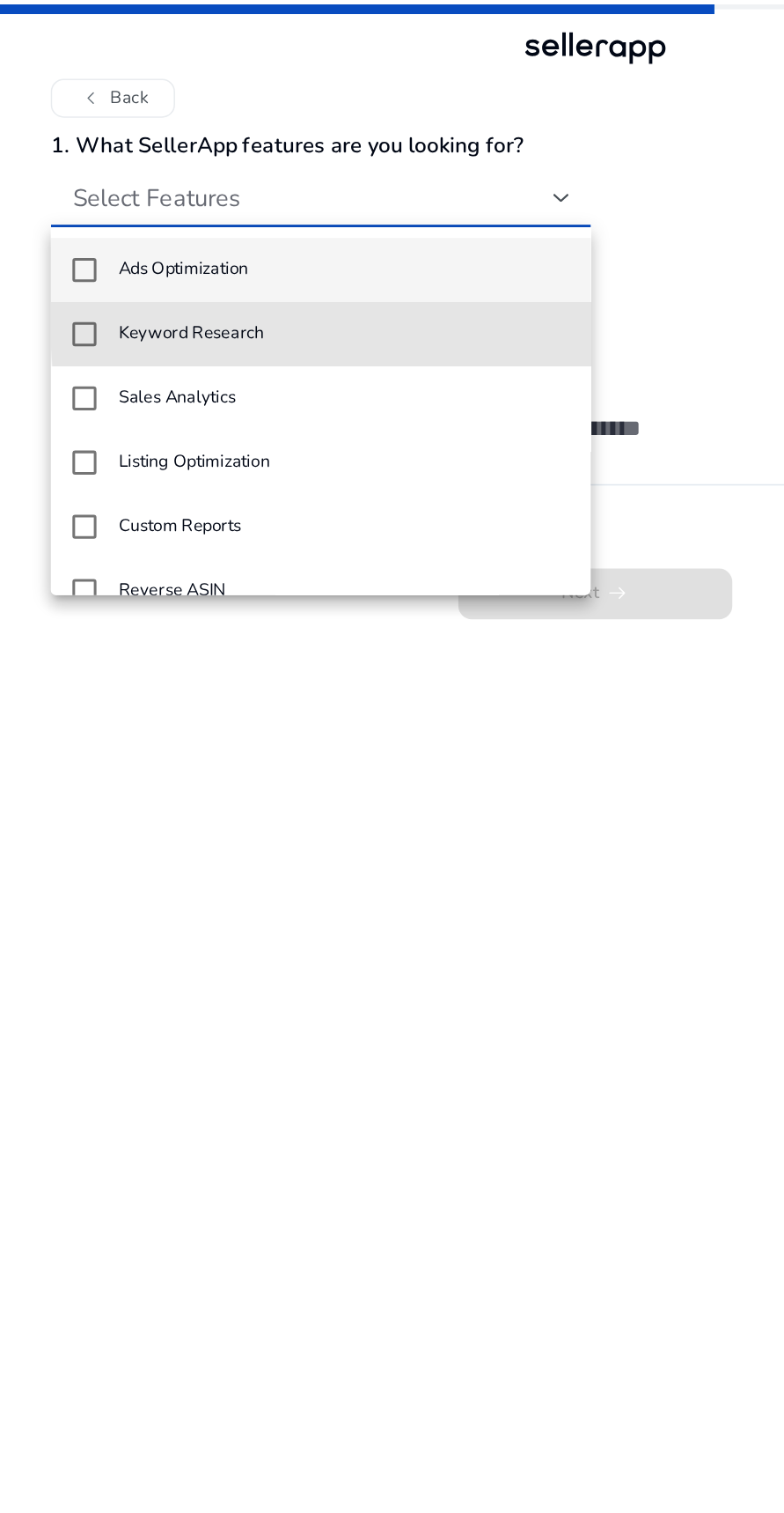
click at [348, 211] on mat-option "Keyword Research" at bounding box center [211, 220] width 355 height 42
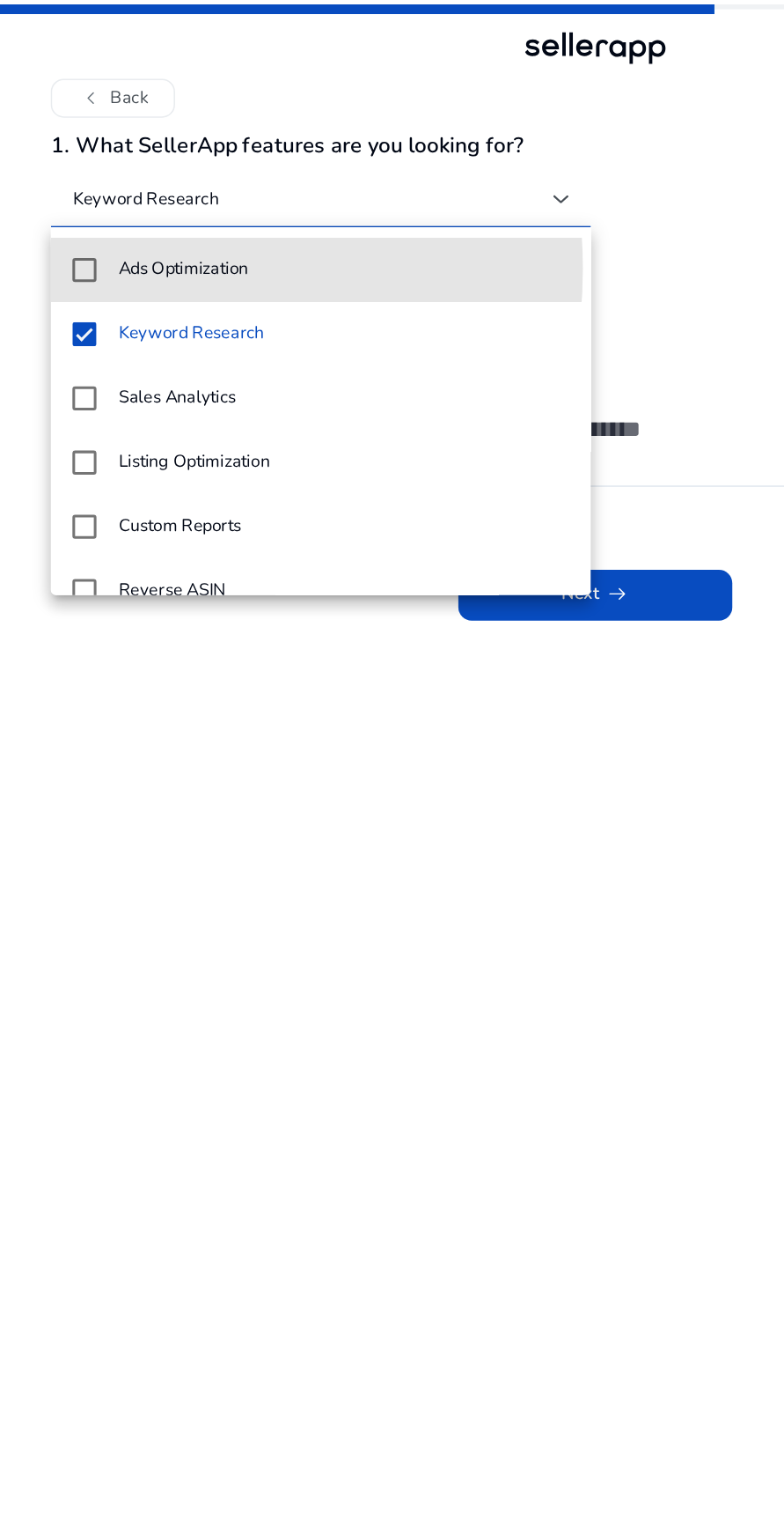
click at [66, 177] on mat-option "Ads Optimization" at bounding box center [211, 177] width 355 height 42
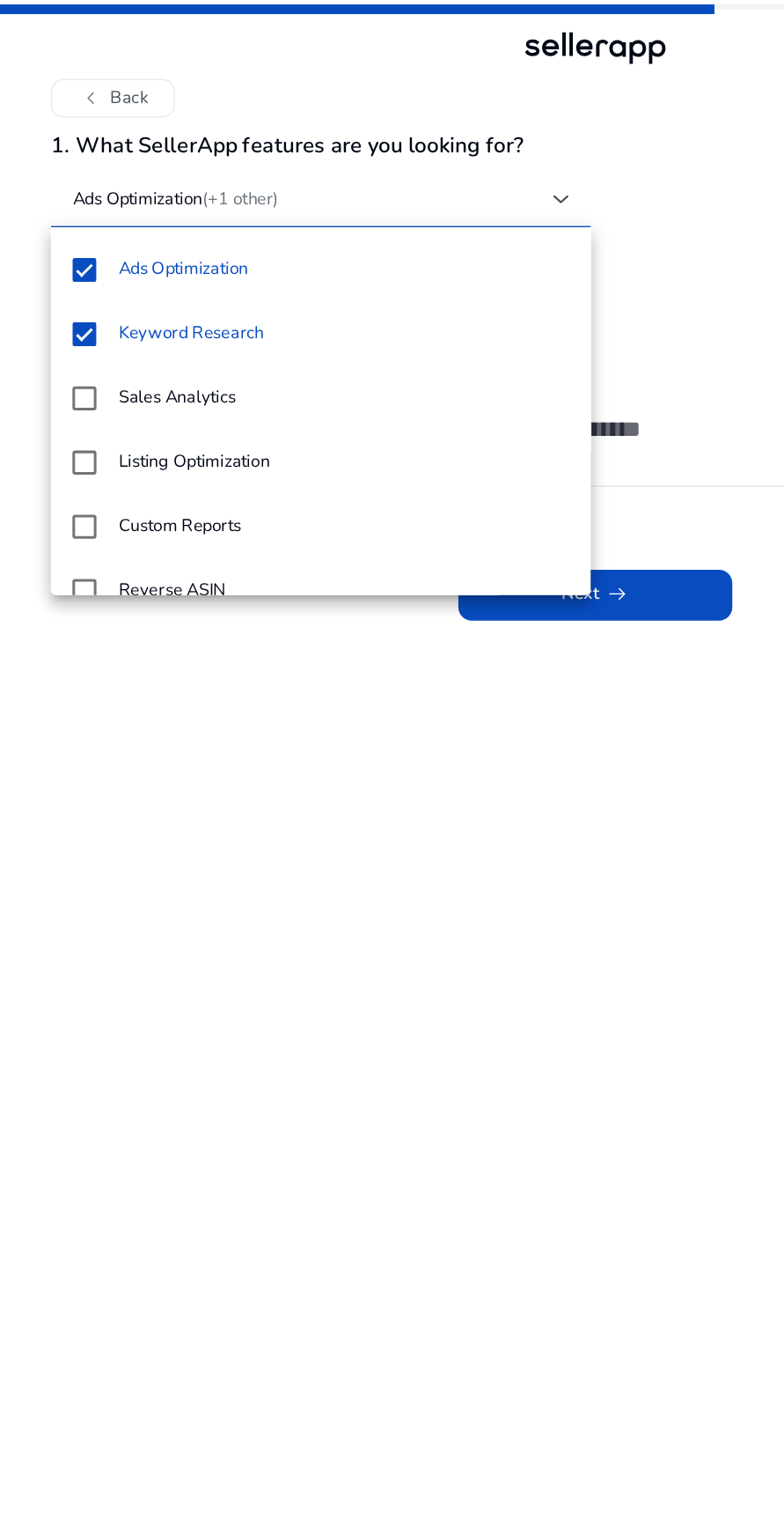
click at [69, 268] on mat-option "Sales Analytics" at bounding box center [211, 262] width 355 height 42
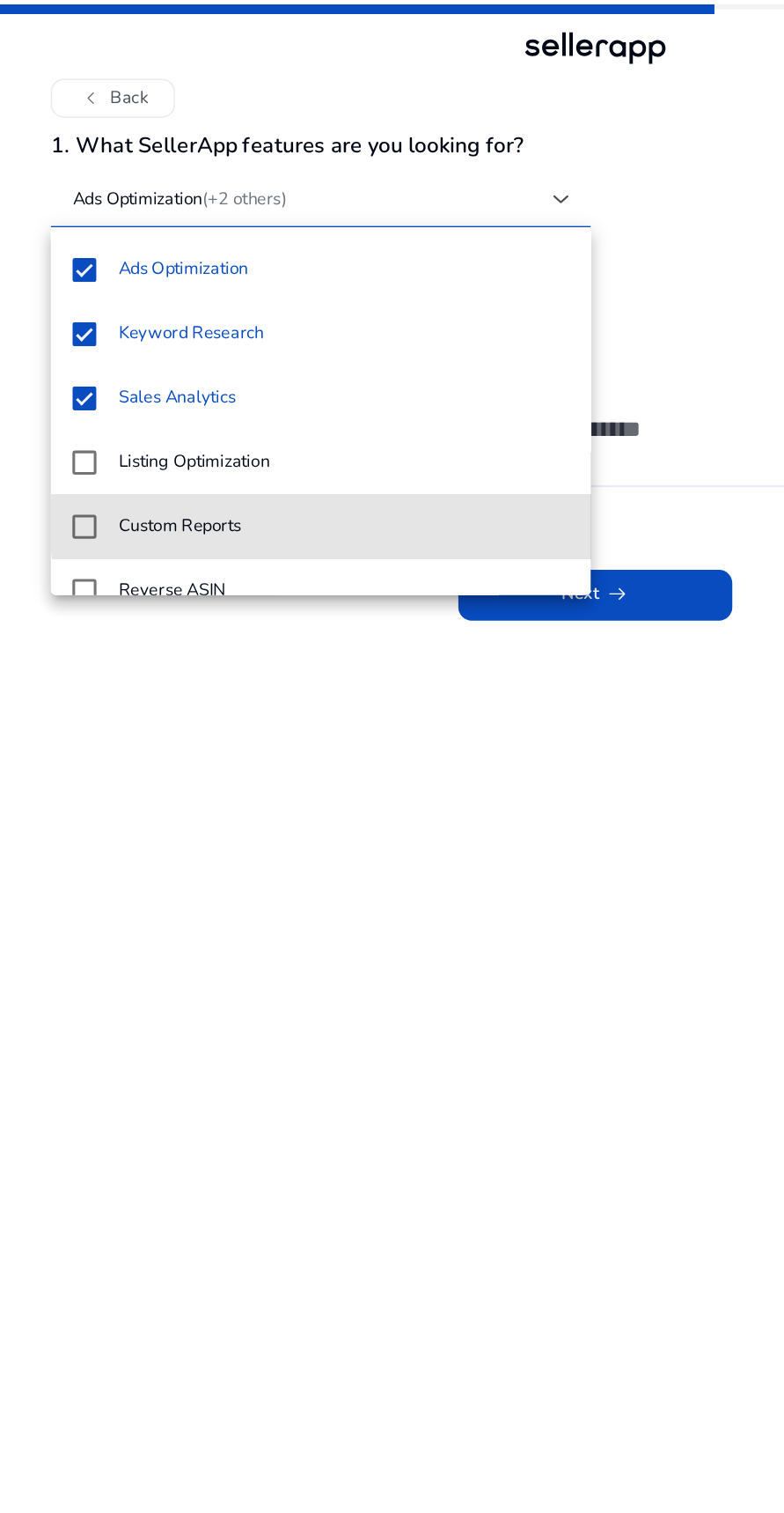
scroll to position [25, 0]
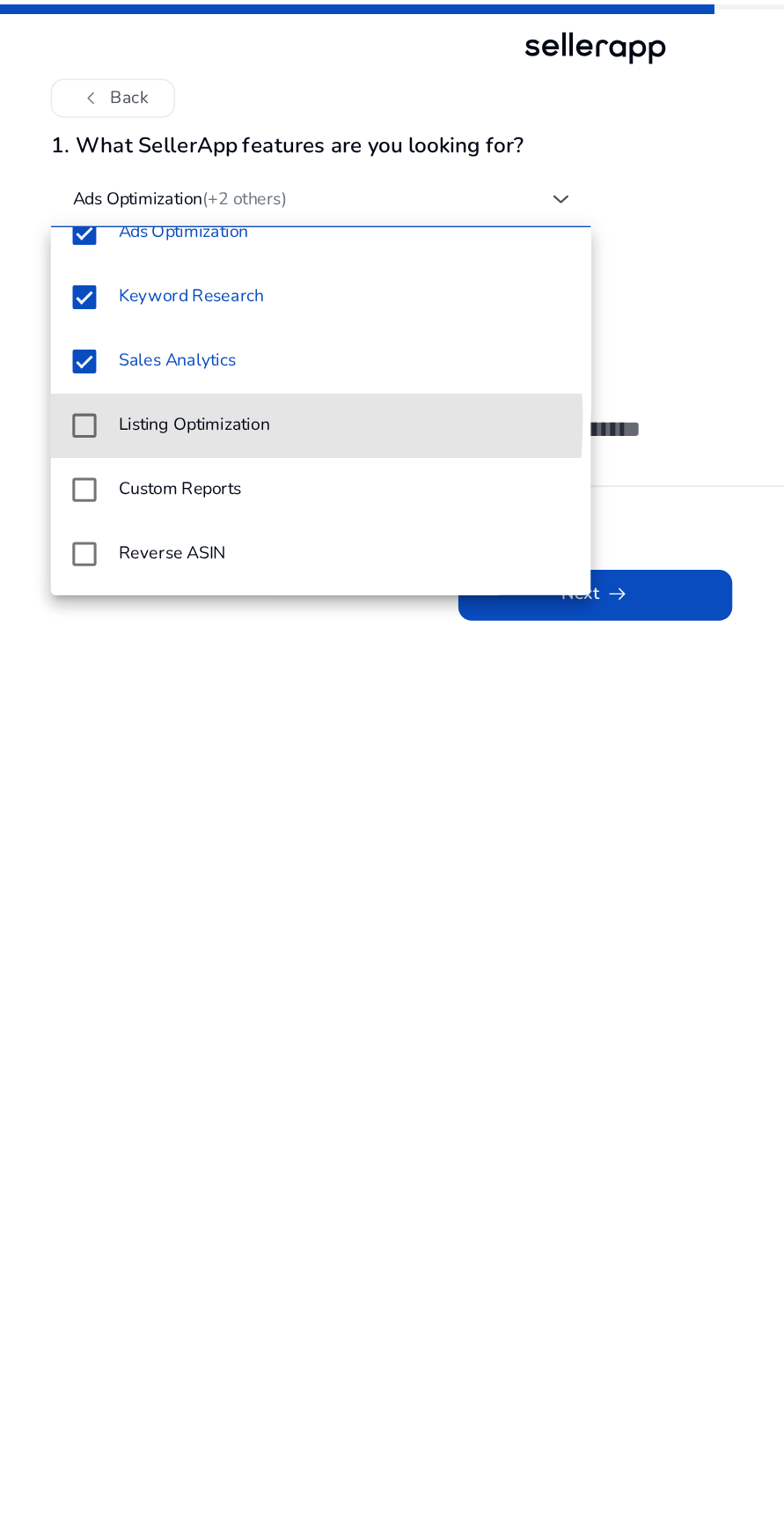
click at [79, 275] on h4 "Listing Optimization" at bounding box center [127, 280] width 99 height 13
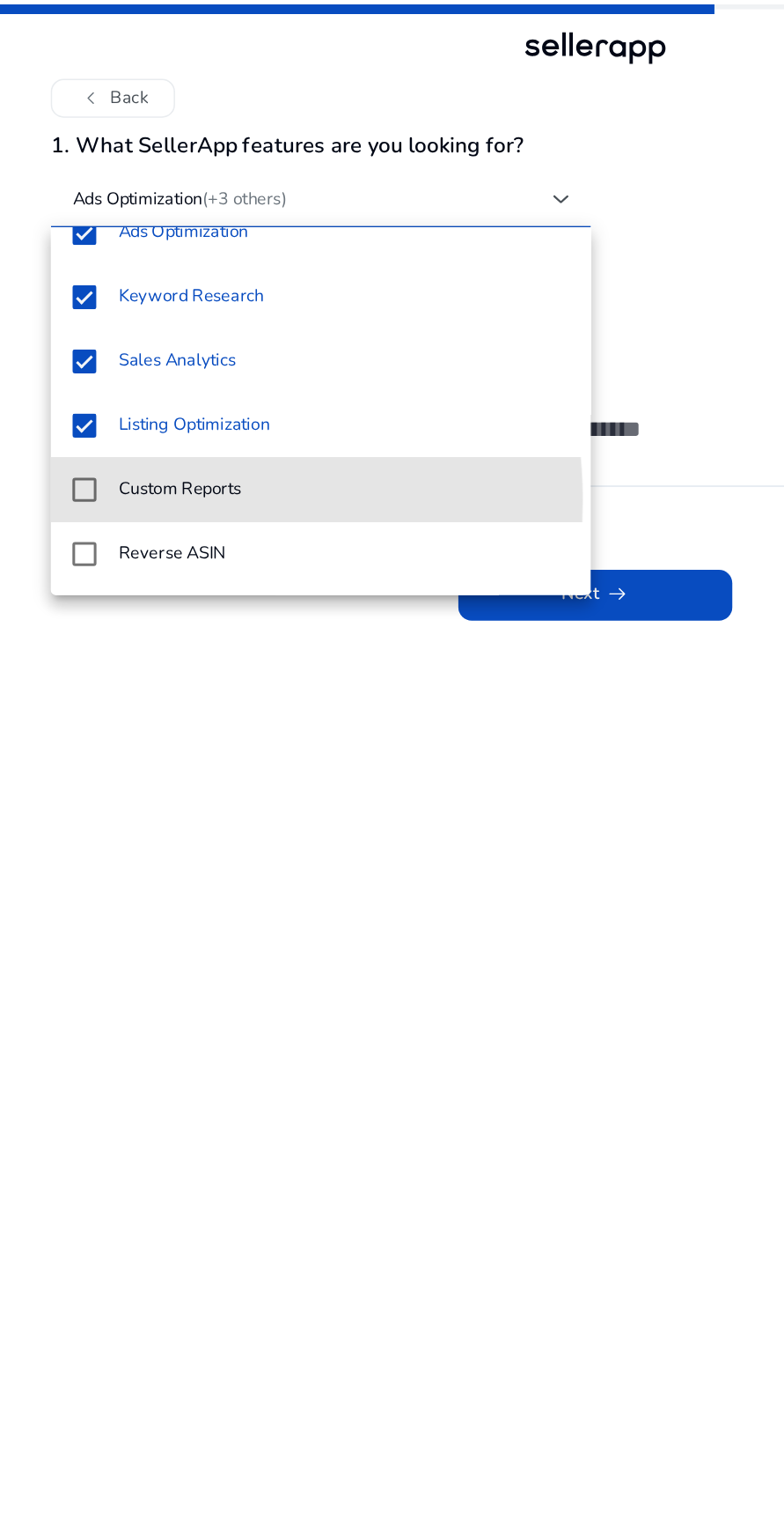
click at [77, 328] on mat-option "Custom Reports" at bounding box center [211, 322] width 355 height 42
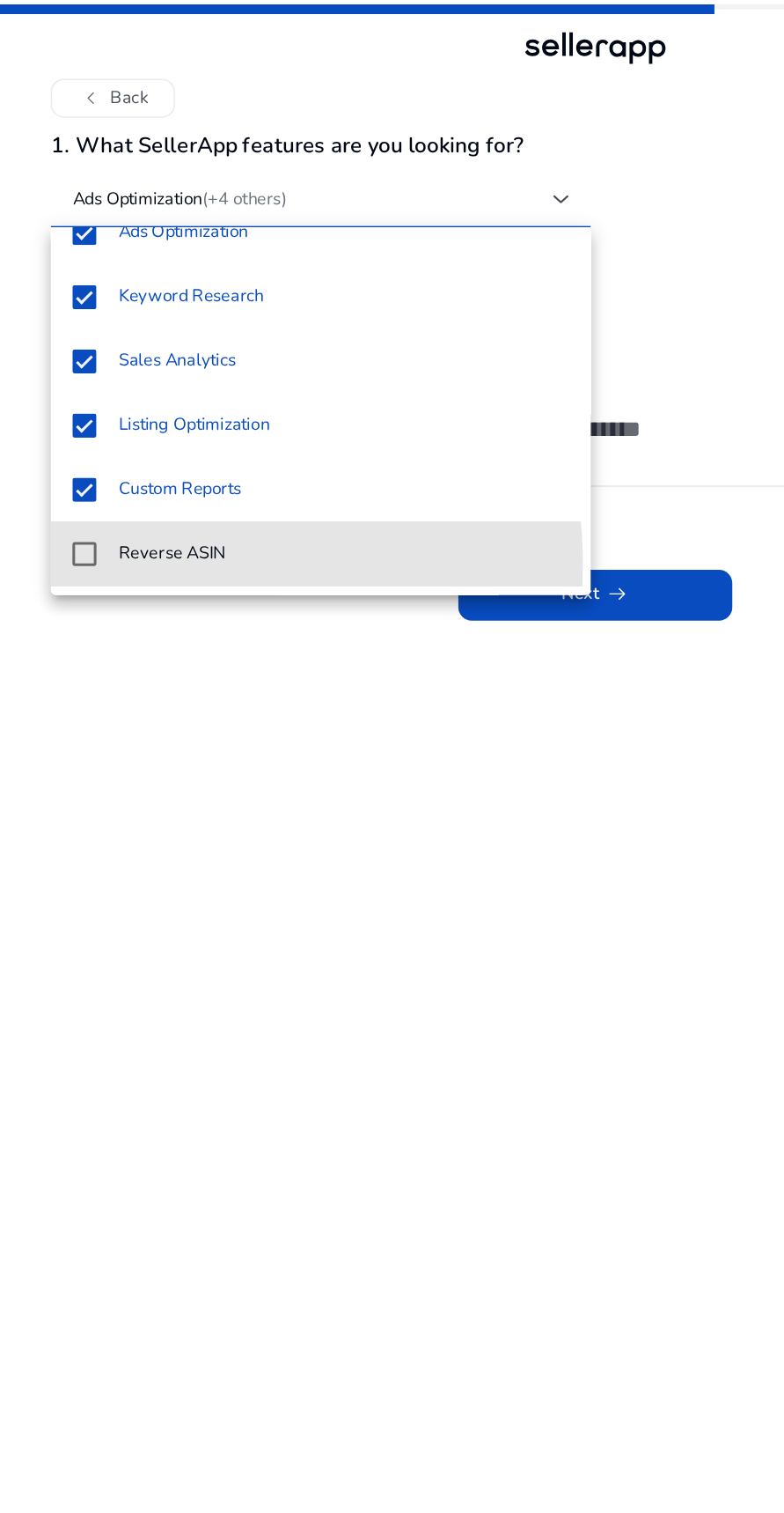
click at [79, 371] on h4 "Reverse ASIN" at bounding box center [113, 364] width 71 height 13
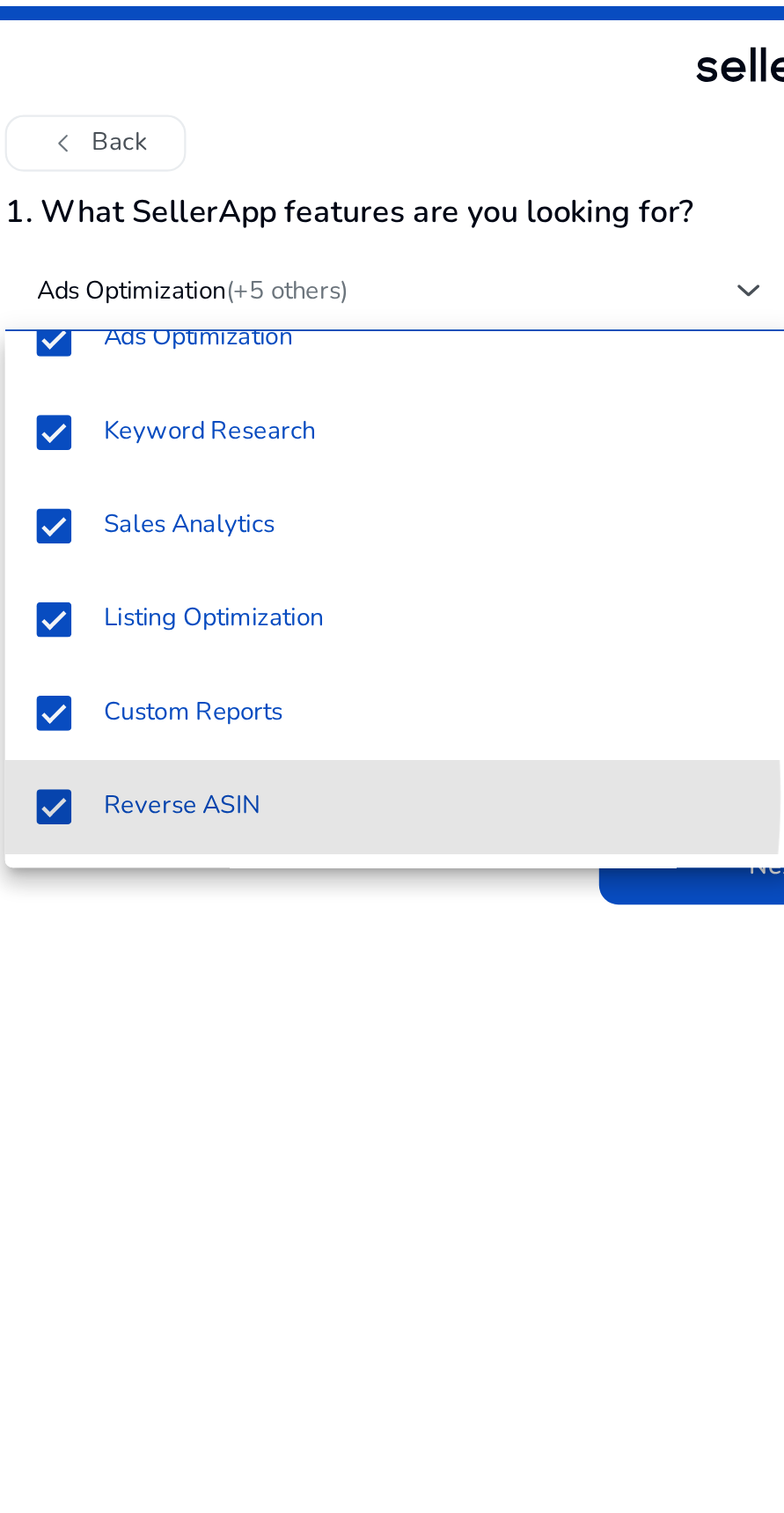
click at [66, 359] on mat-option "Reverse ASIN" at bounding box center [211, 364] width 355 height 42
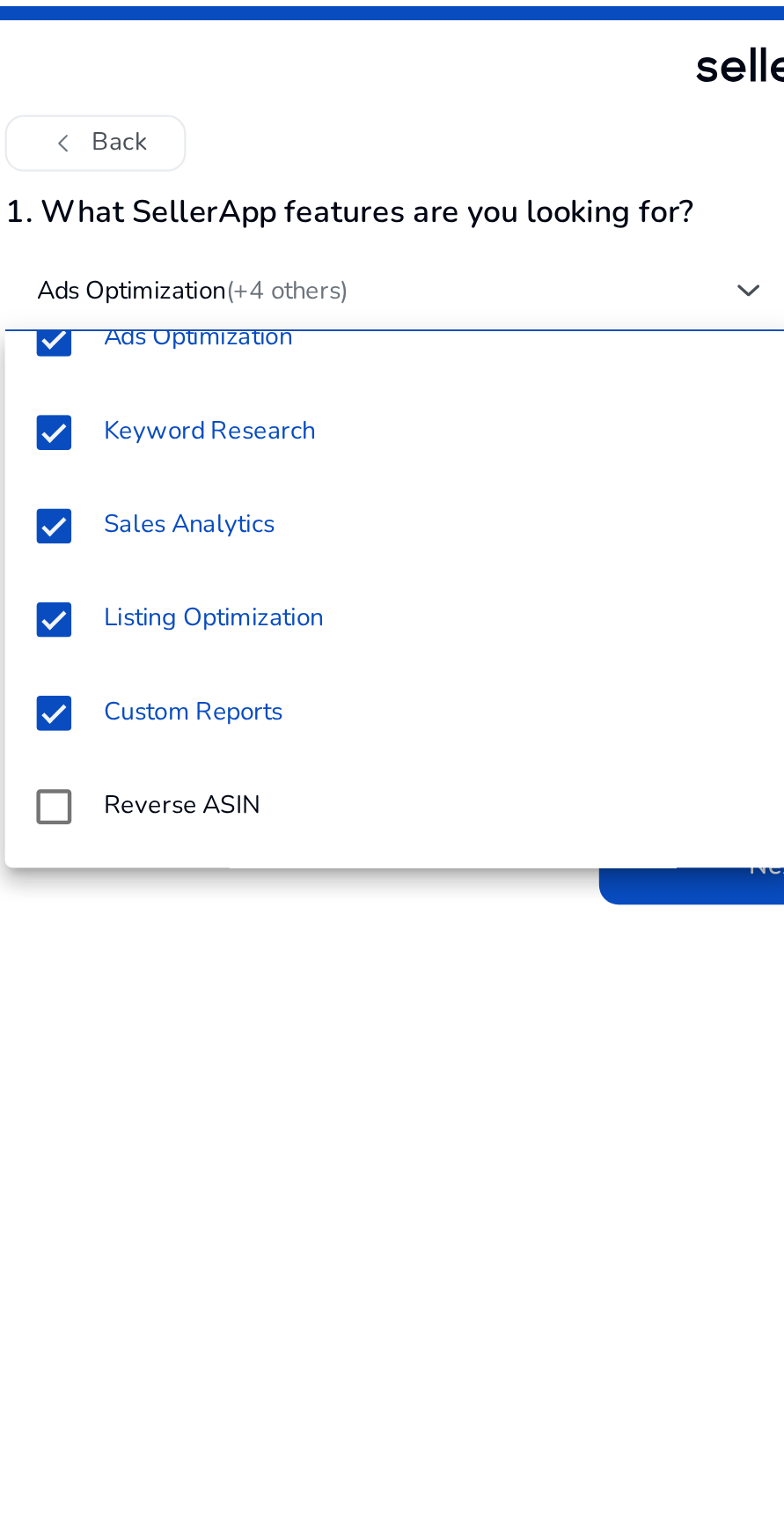
click at [63, 333] on mat-option "Custom Reports" at bounding box center [211, 322] width 355 height 42
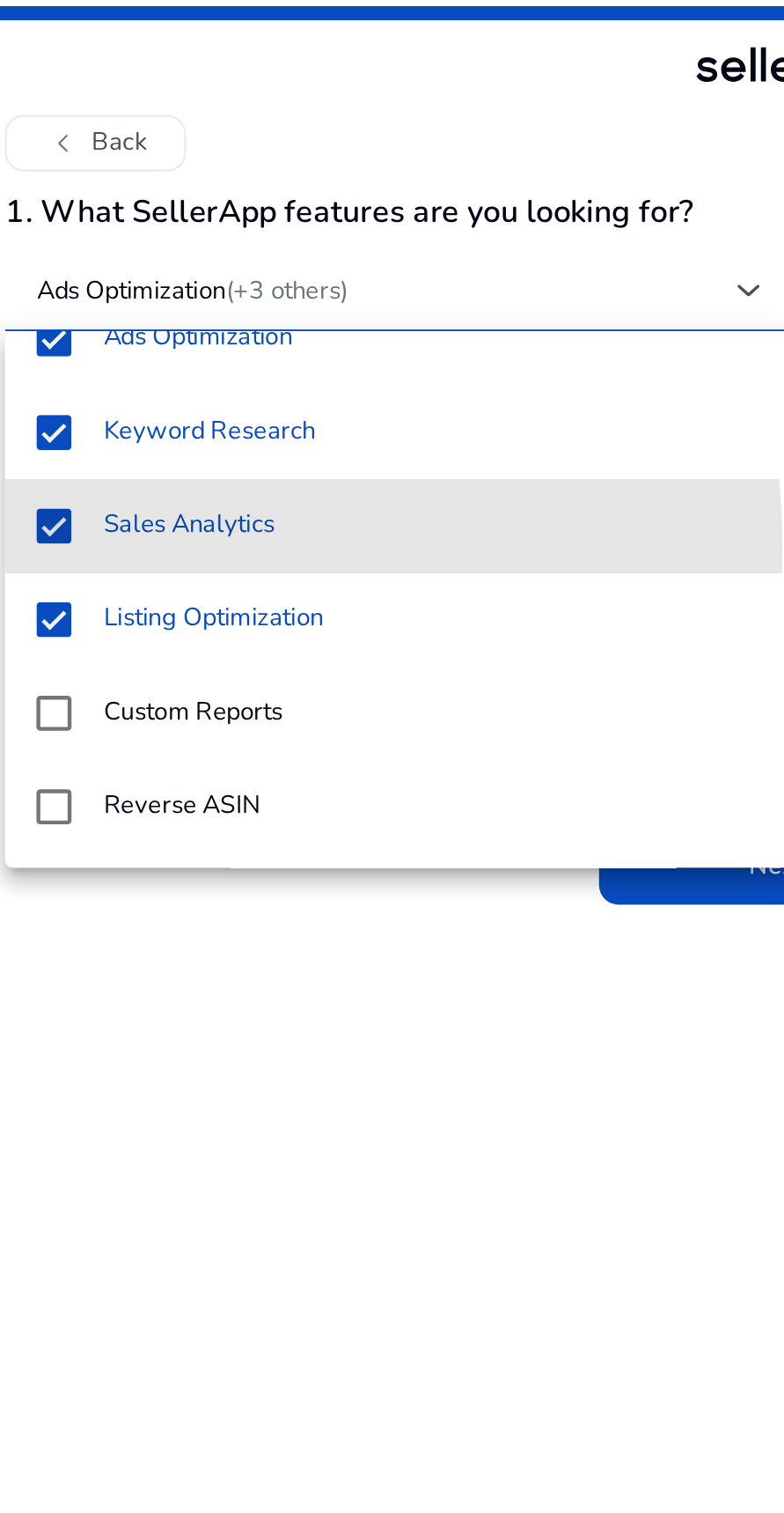
click at [63, 246] on mat-option "Sales Analytics" at bounding box center [211, 238] width 355 height 42
click at [68, 235] on mat-option "Sales Analytics" at bounding box center [211, 238] width 355 height 42
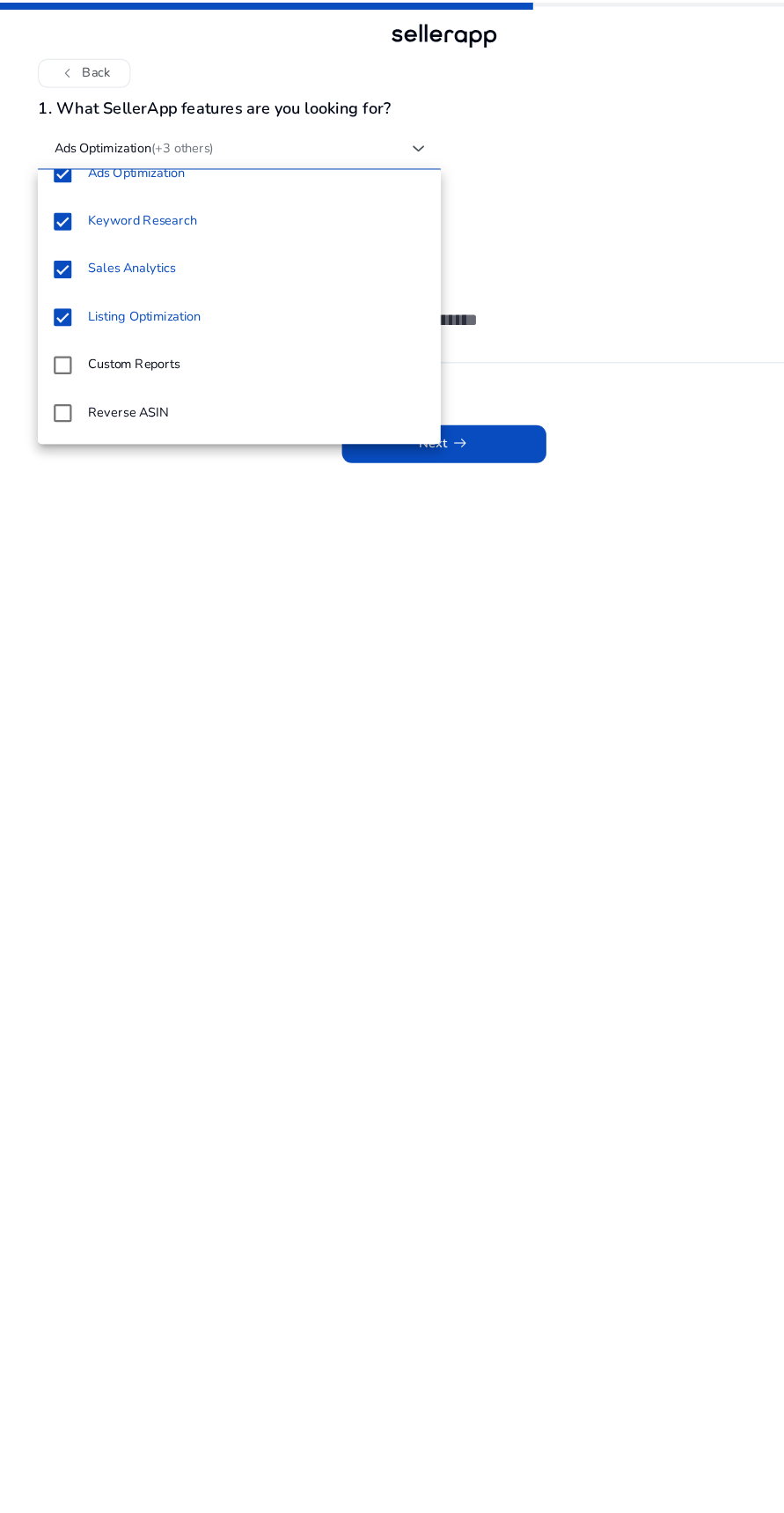
click at [444, 387] on div at bounding box center [392, 756] width 784 height 1513
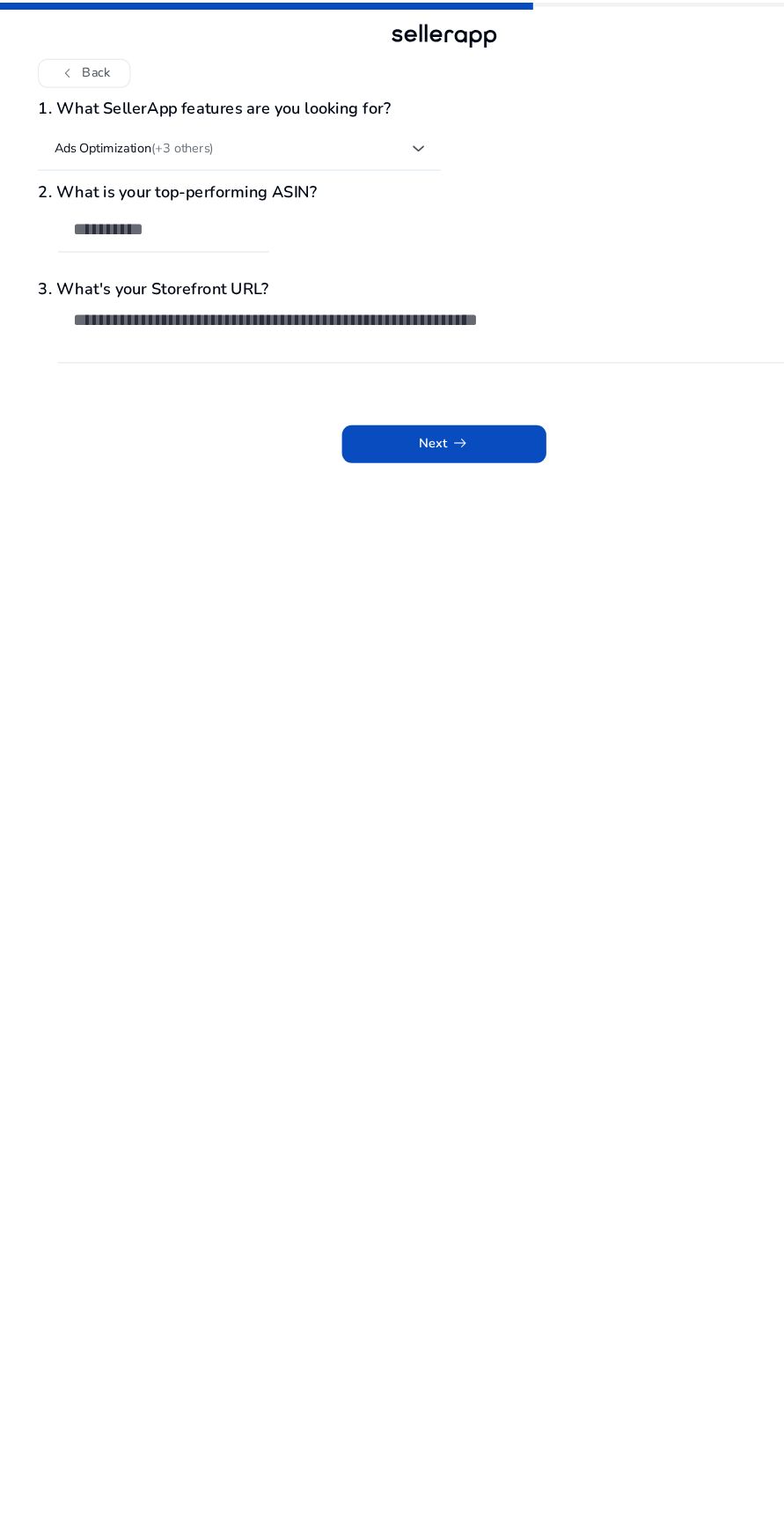
click at [139, 196] on input "text" at bounding box center [144, 202] width 158 height 19
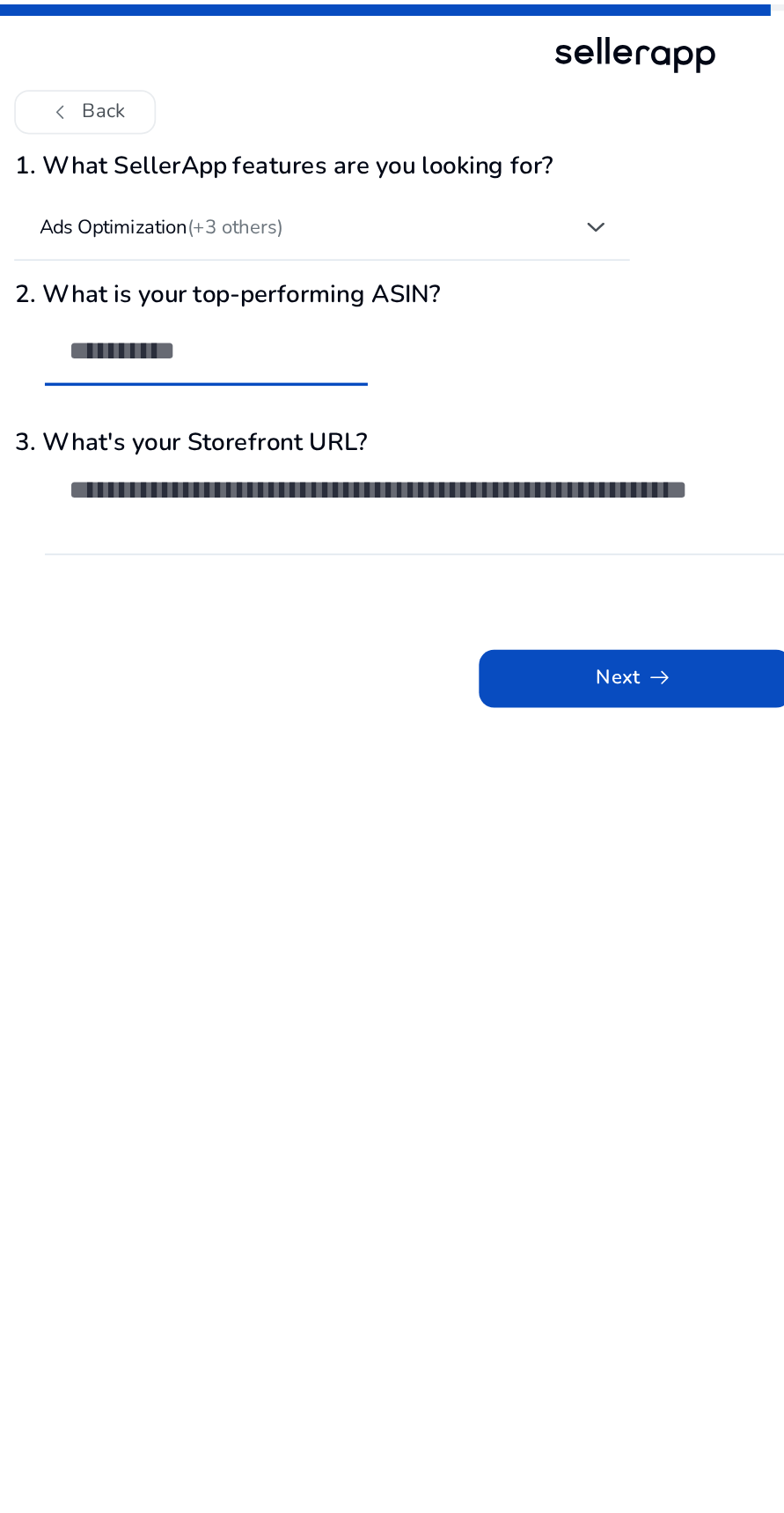
click at [160, 204] on input "text" at bounding box center [144, 202] width 158 height 19
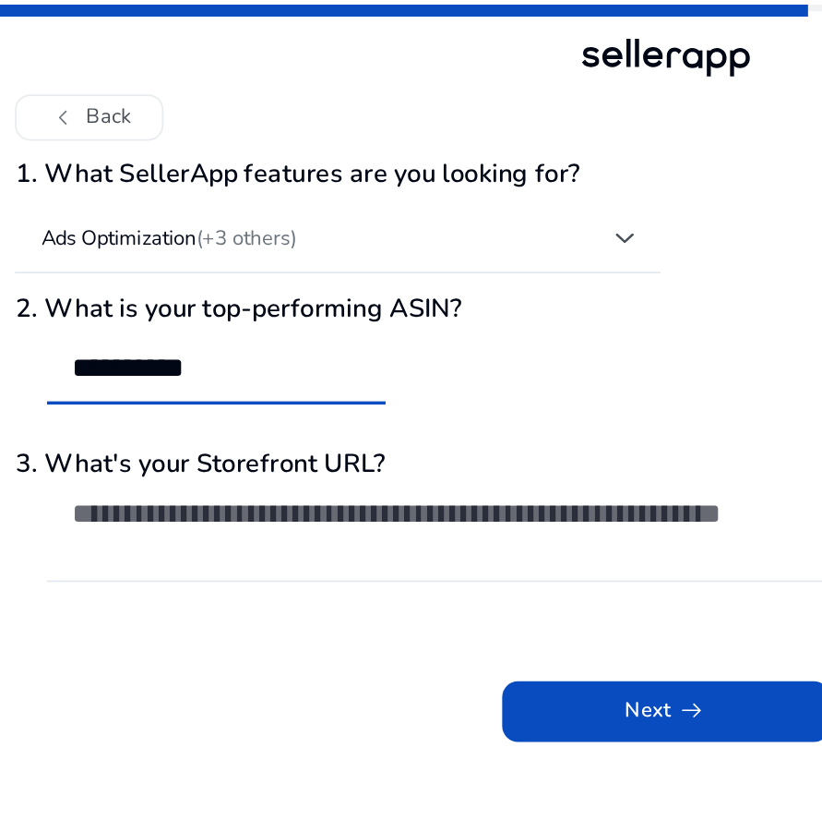
type input "**********"
click at [240, 302] on textarea at bounding box center [420, 306] width 704 height 41
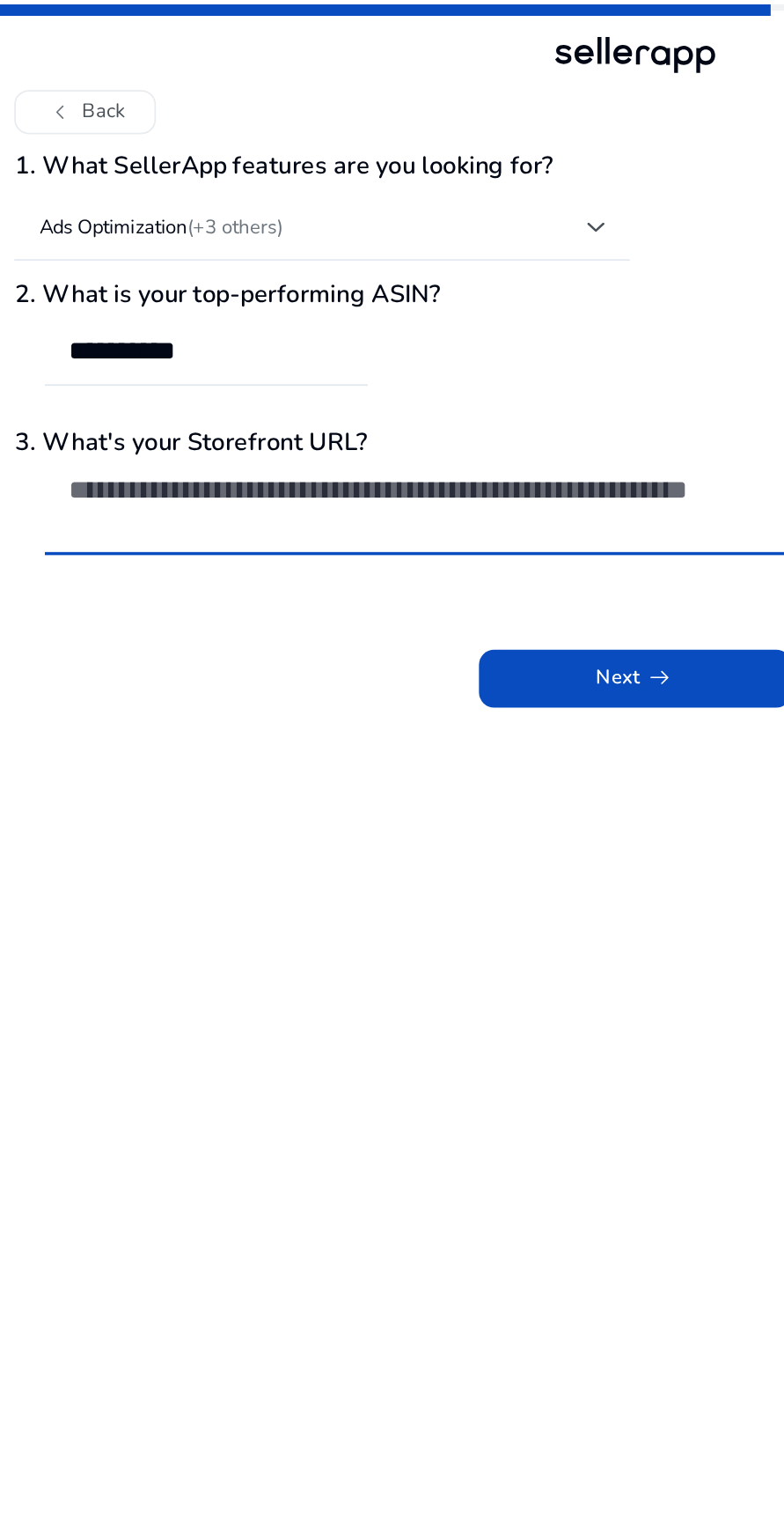
click at [279, 287] on textarea at bounding box center [401, 292] width 671 height 39
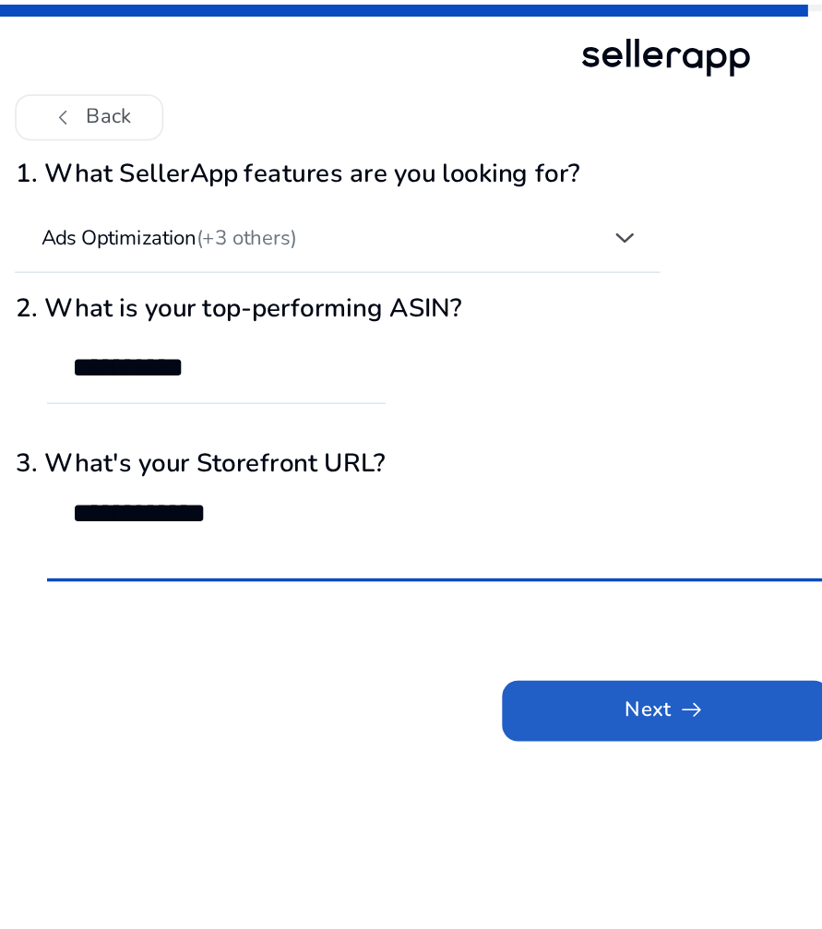
type textarea "**********"
click at [450, 411] on span at bounding box center [411, 411] width 189 height 44
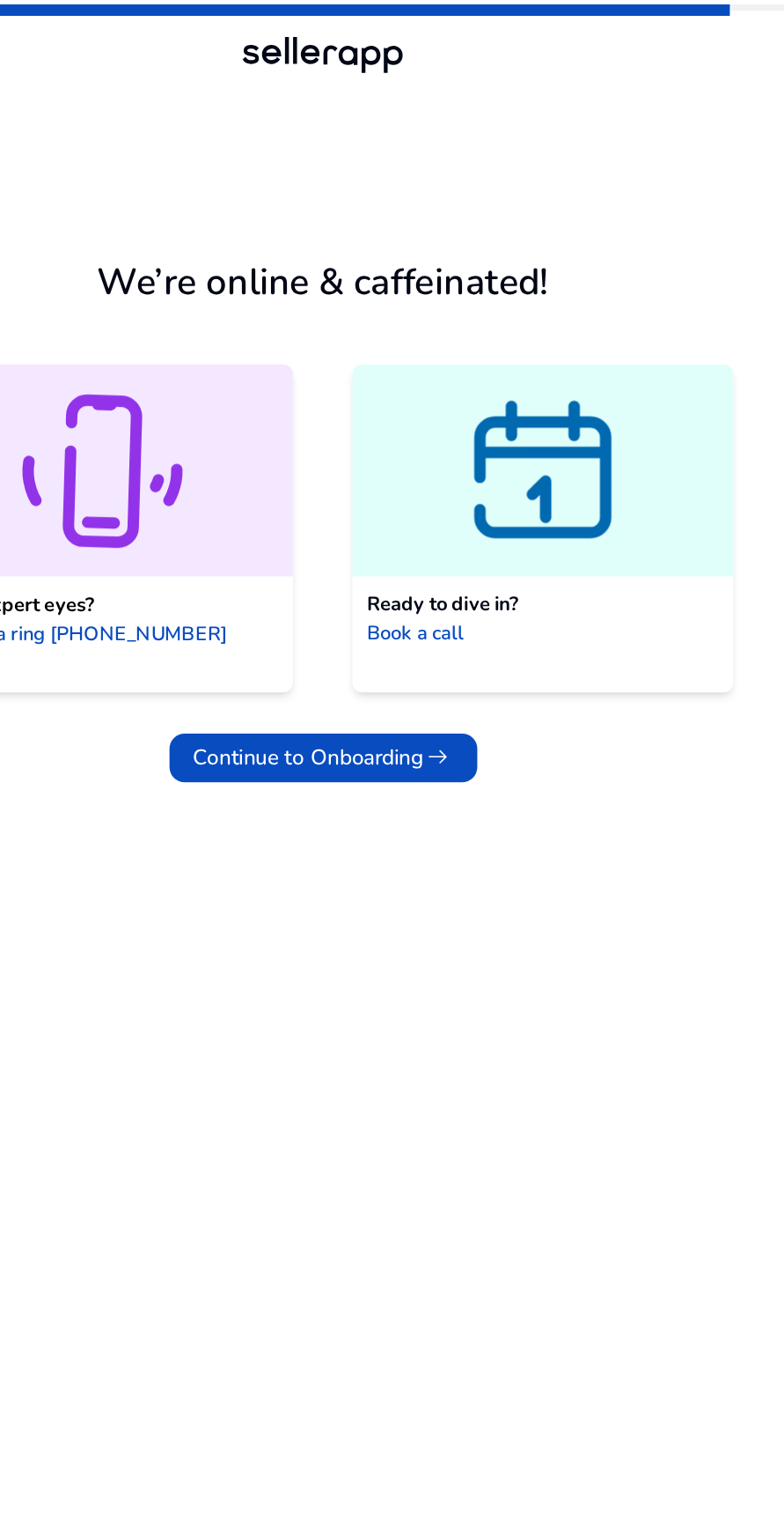
click at [449, 419] on span at bounding box center [392, 438] width 177 height 42
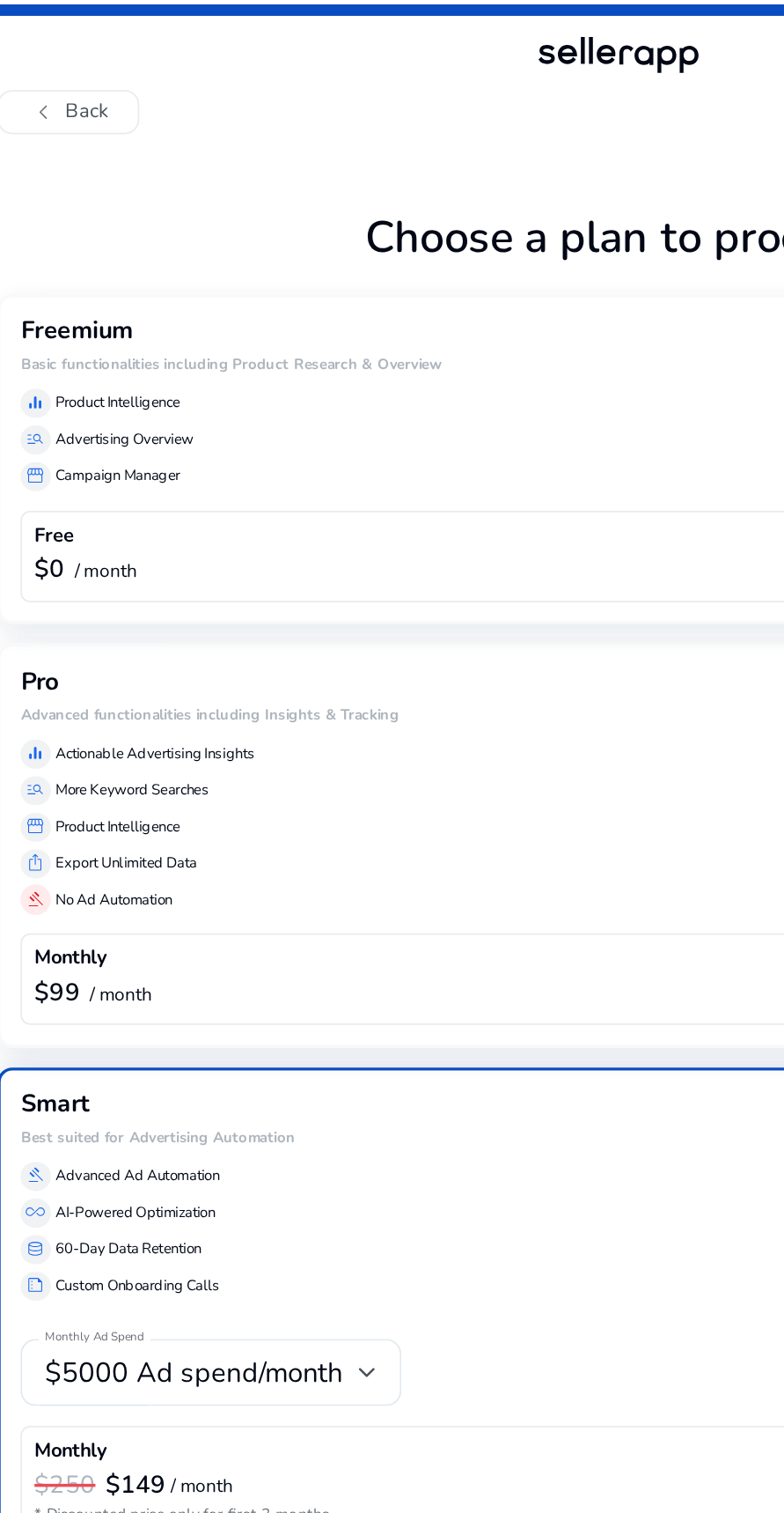
click at [395, 259] on div "manage_search Advertising Overview" at bounding box center [392, 255] width 691 height 17
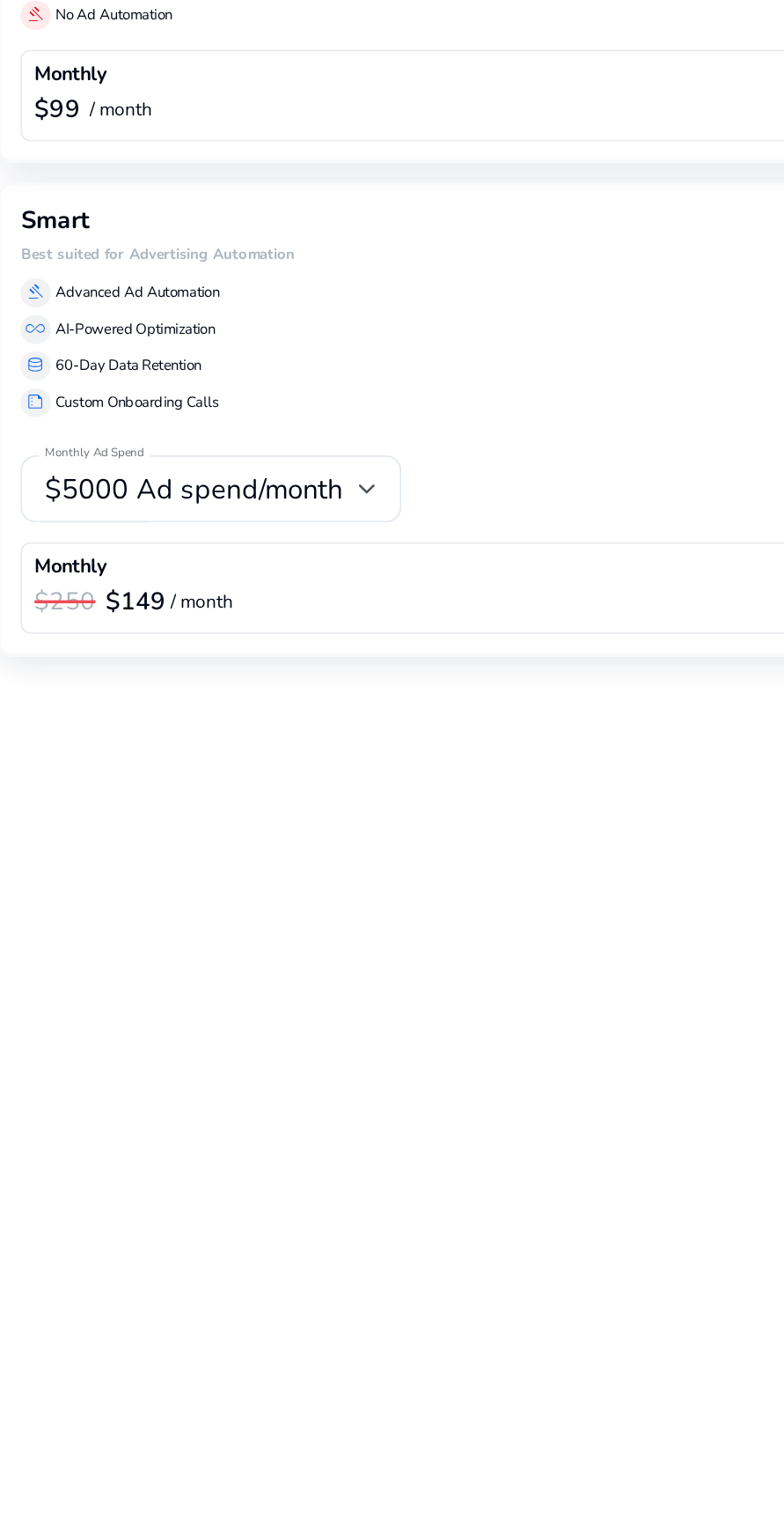
scroll to position [121, 0]
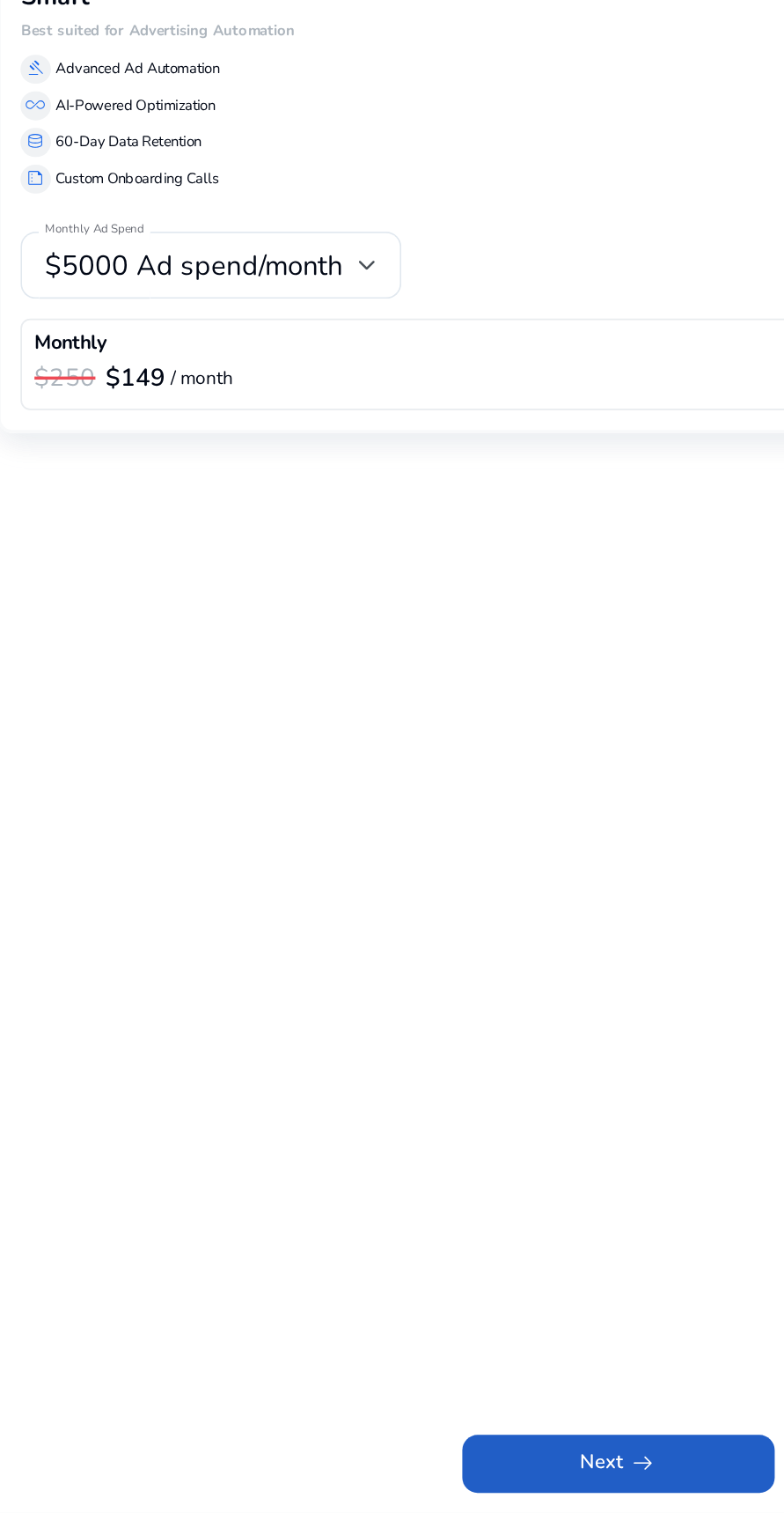
click at [384, 1472] on span at bounding box center [392, 1484] width 180 height 42
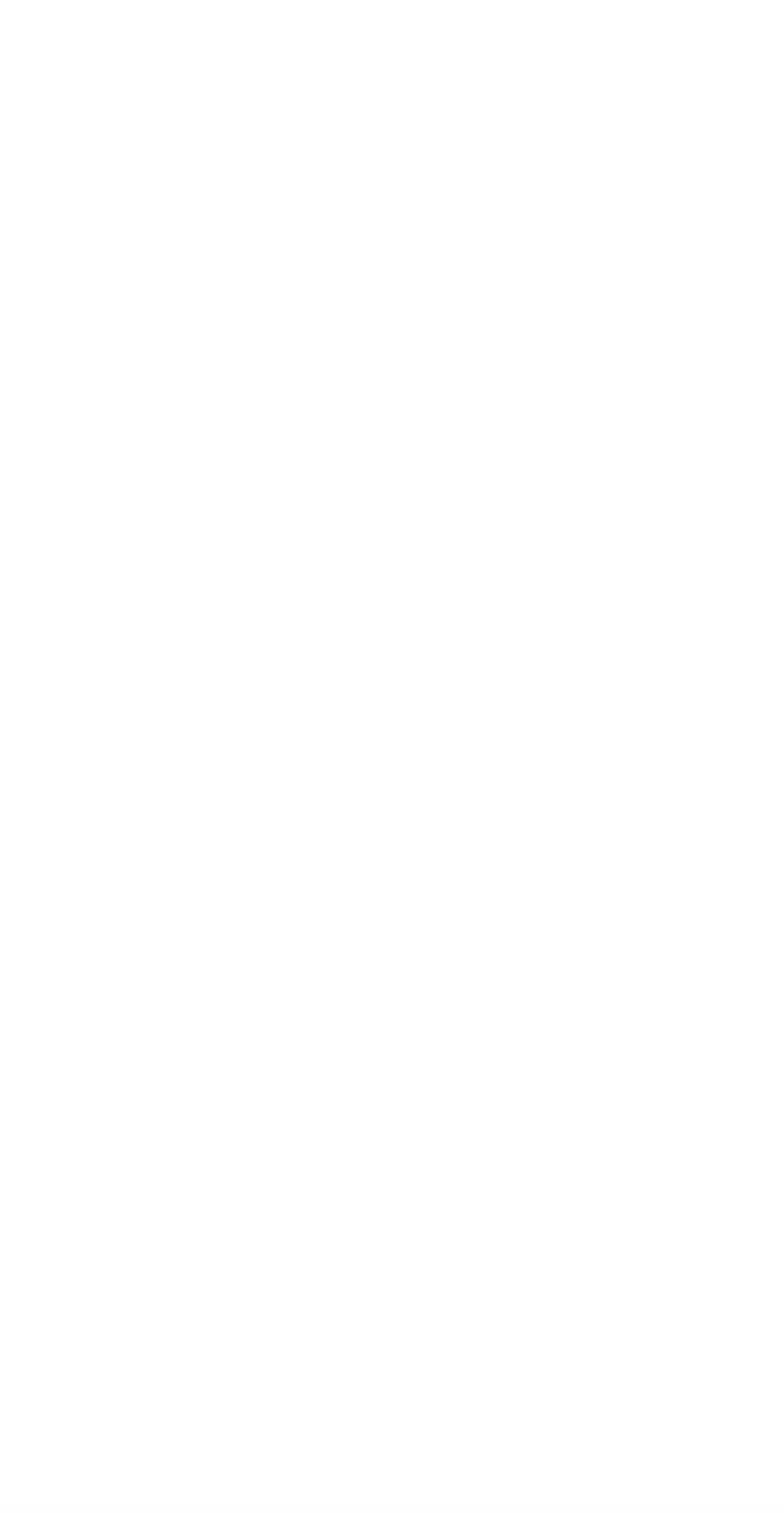
scroll to position [90, 0]
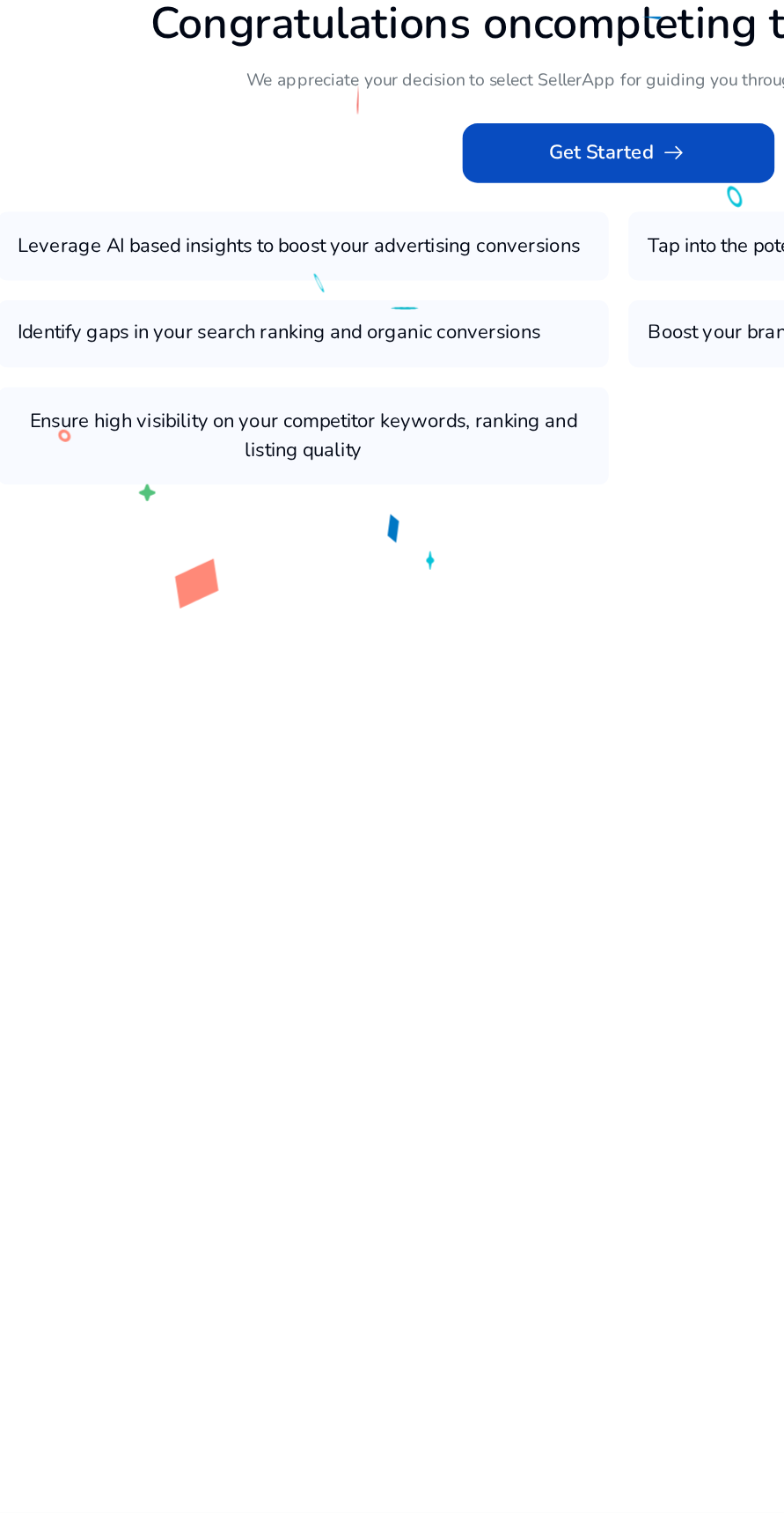
click at [411, 719] on span "Get Started arrow_right_alt" at bounding box center [392, 728] width 80 height 17
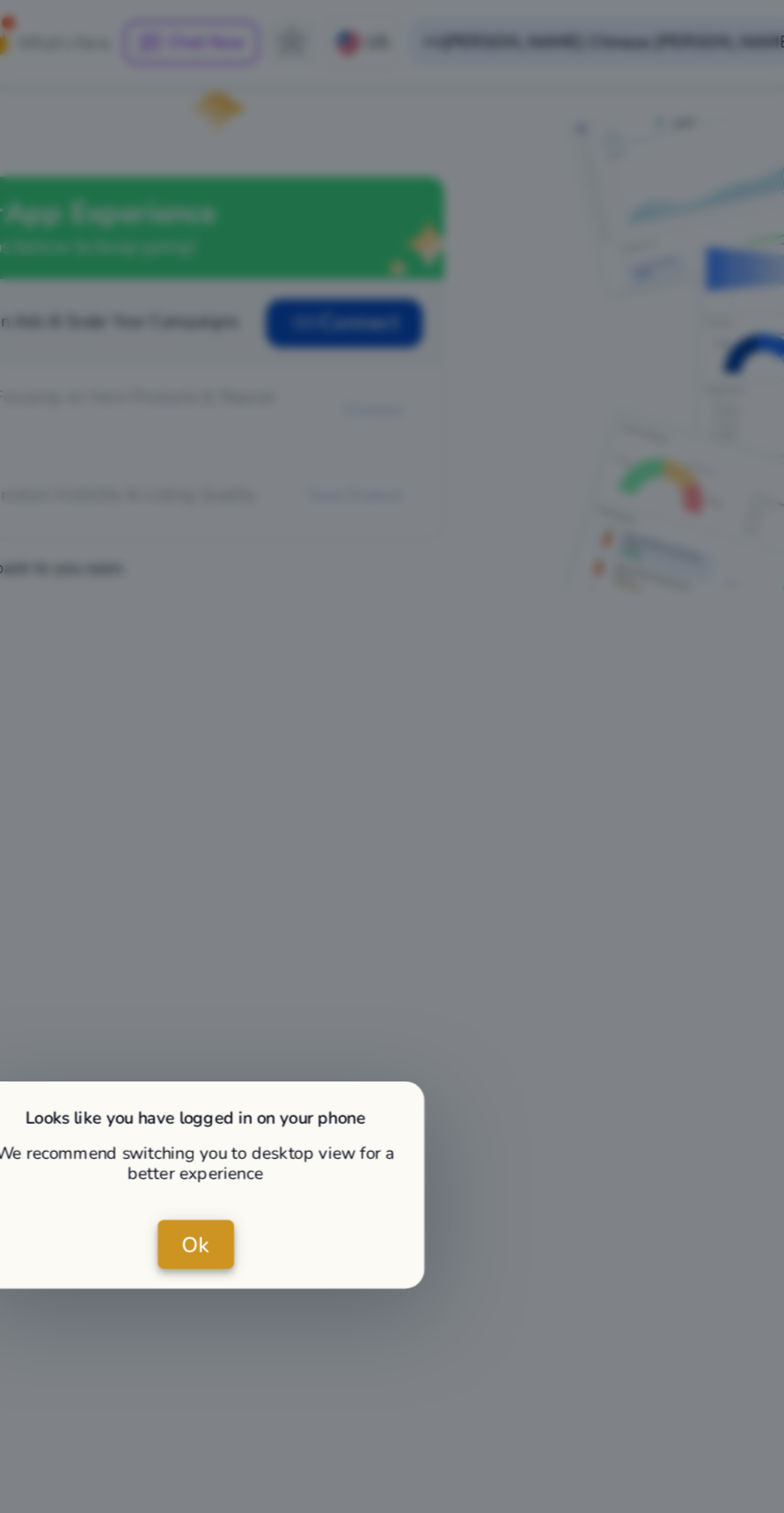
click at [382, 718] on span "close dialog" at bounding box center [393, 718] width 44 height 42
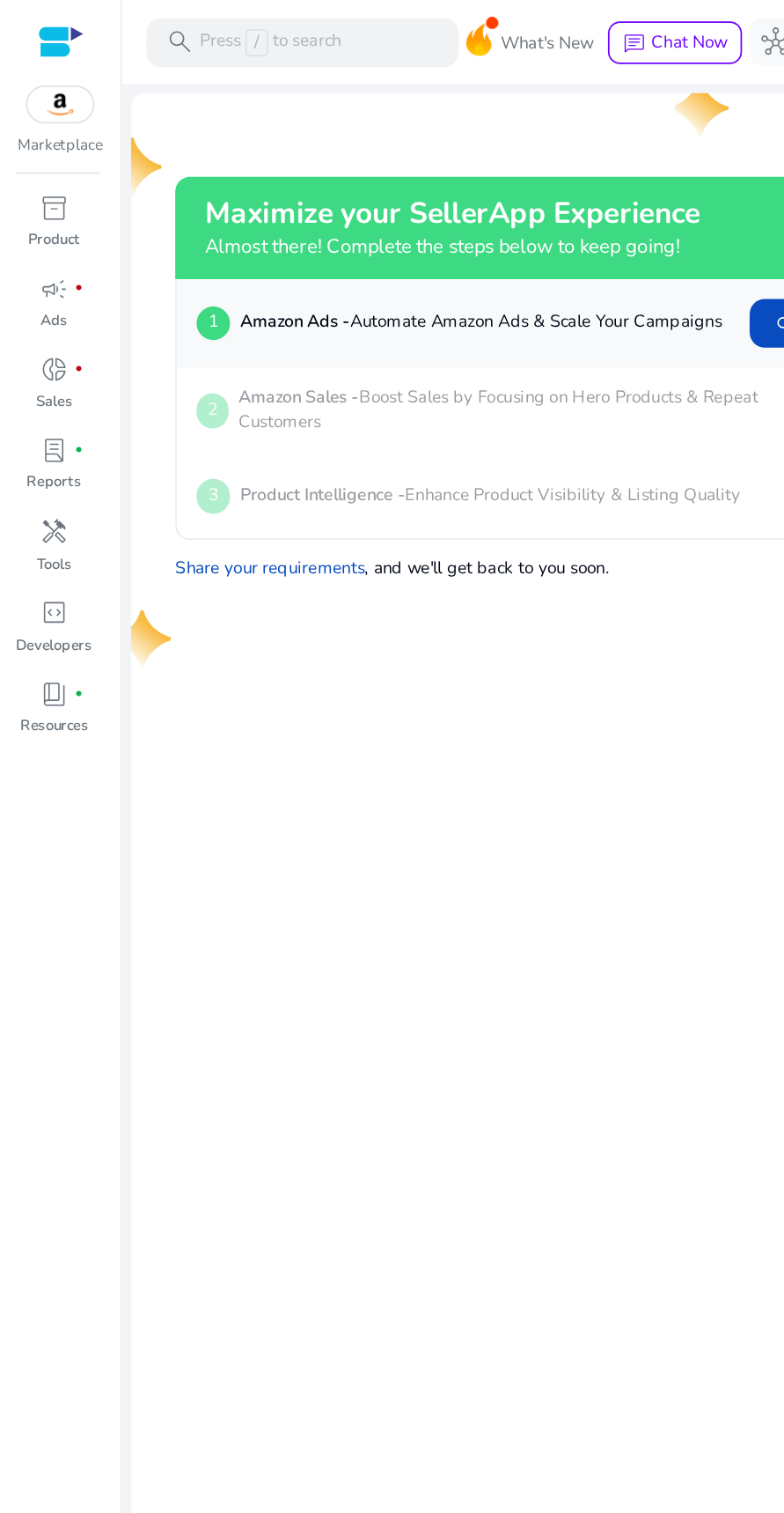
click at [41, 26] on div at bounding box center [35, 24] width 27 height 20
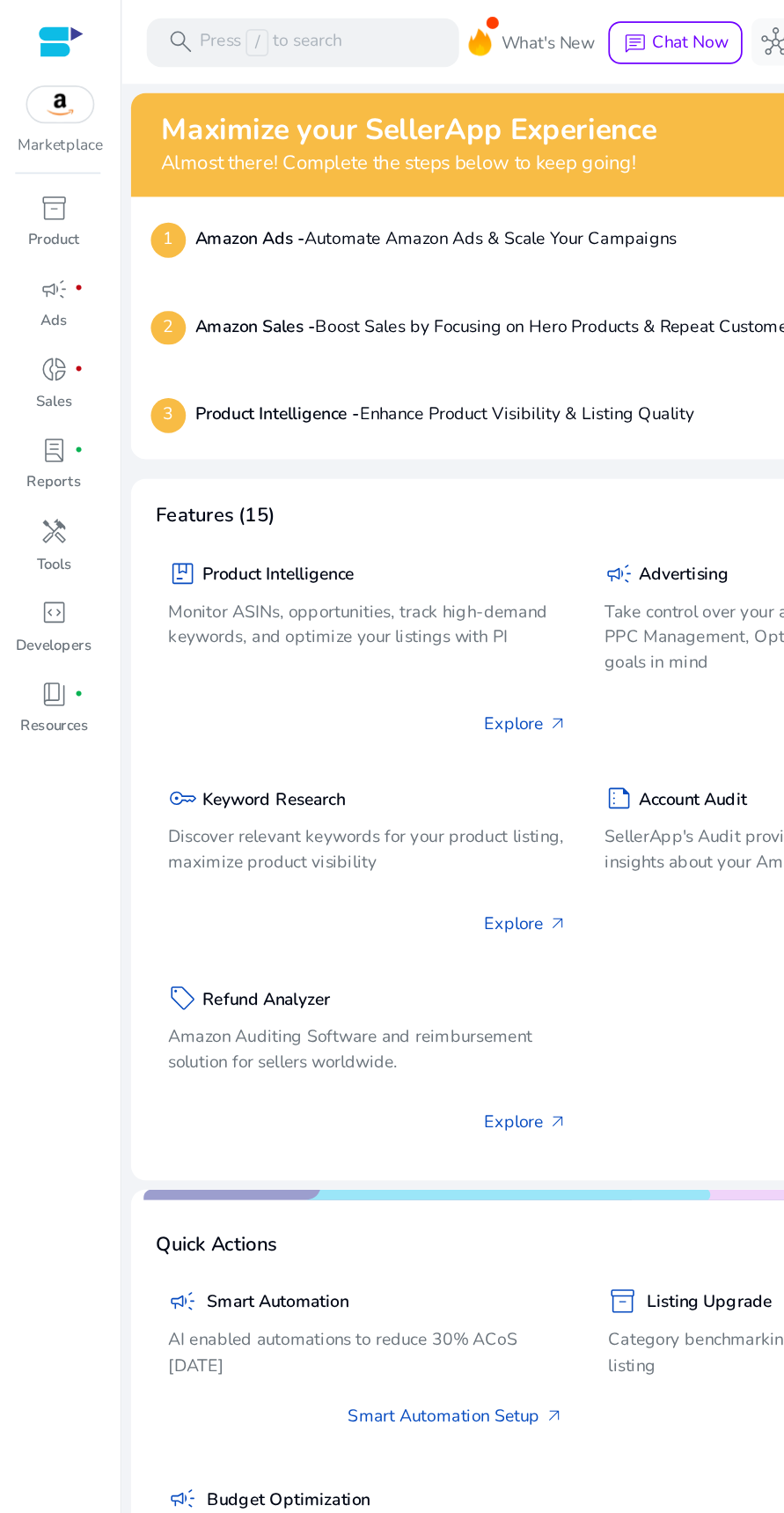
click at [217, 478] on p "Discover relevant keywords for your product listing, maximize product visibility" at bounding box center [213, 490] width 232 height 30
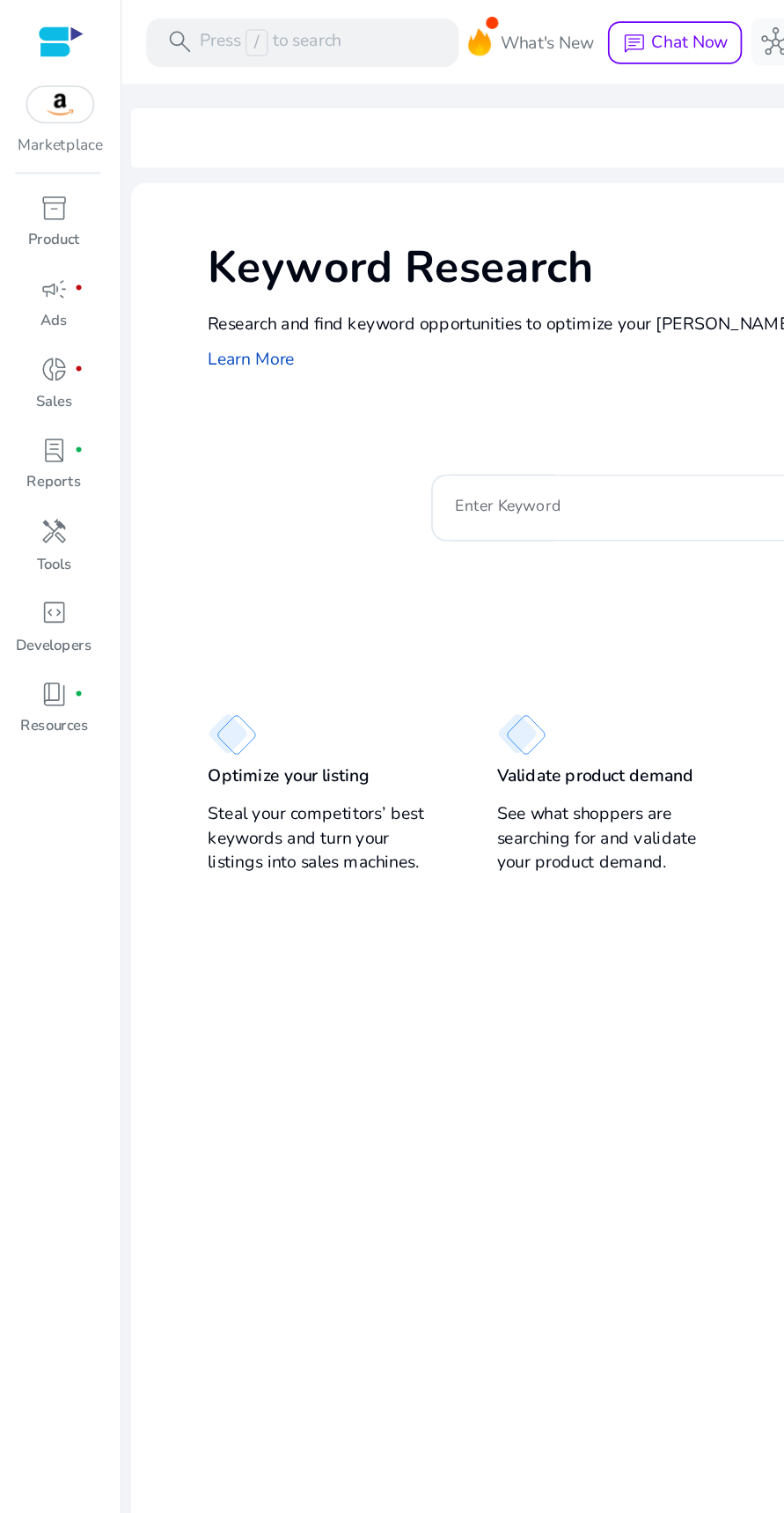
click at [387, 284] on input "Enter Keyword" at bounding box center [378, 293] width 230 height 19
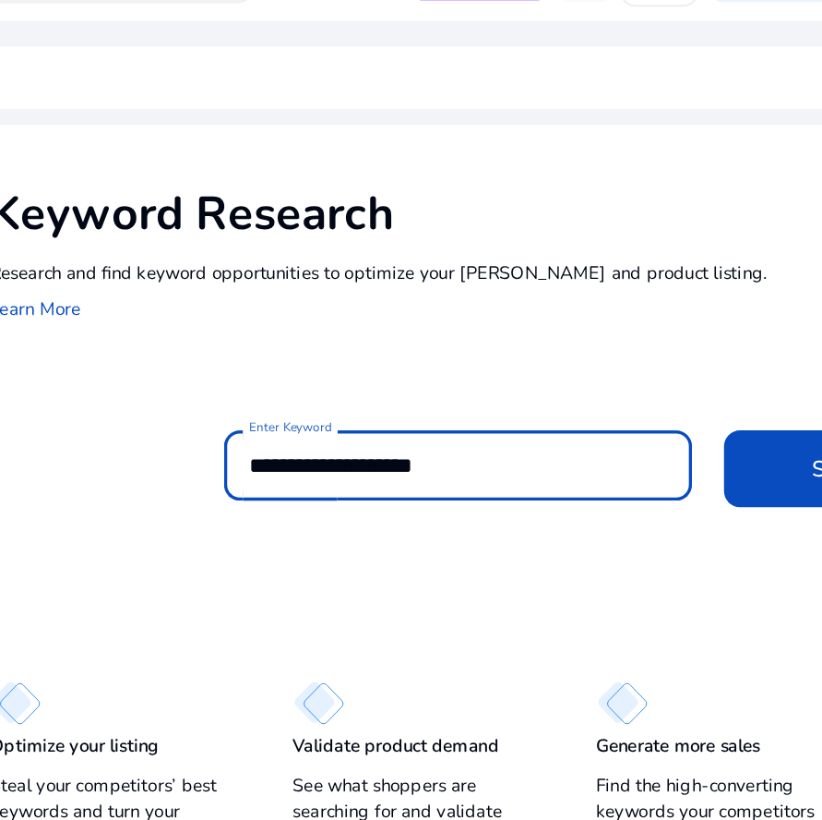
click at [319, 297] on input "**********" at bounding box center [396, 307] width 241 height 20
click at [330, 297] on input "**********" at bounding box center [396, 307] width 241 height 20
click at [330, 304] on input "**********" at bounding box center [396, 307] width 241 height 20
click at [320, 301] on input "**********" at bounding box center [396, 307] width 241 height 20
click at [330, 306] on input "**********" at bounding box center [396, 307] width 241 height 20
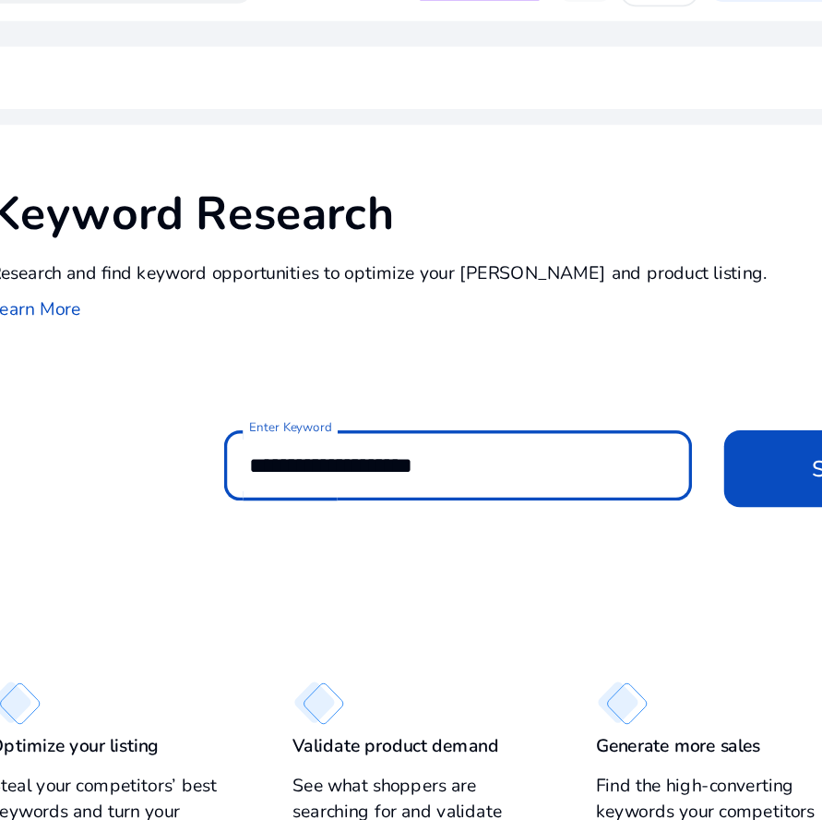
click at [326, 306] on input "**********" at bounding box center [396, 307] width 241 height 20
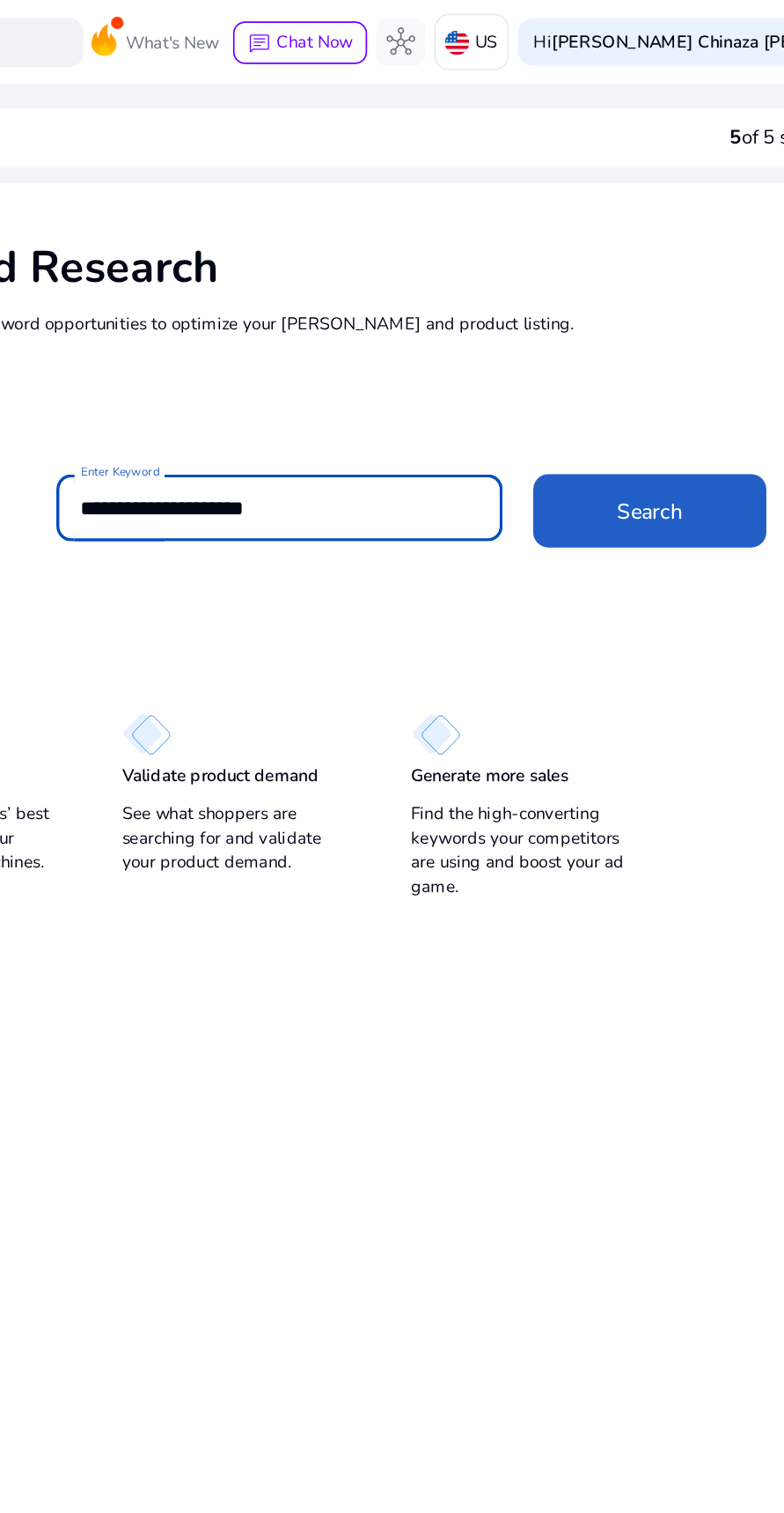
type input "**********"
click at [605, 292] on span "Search" at bounding box center [592, 295] width 38 height 18
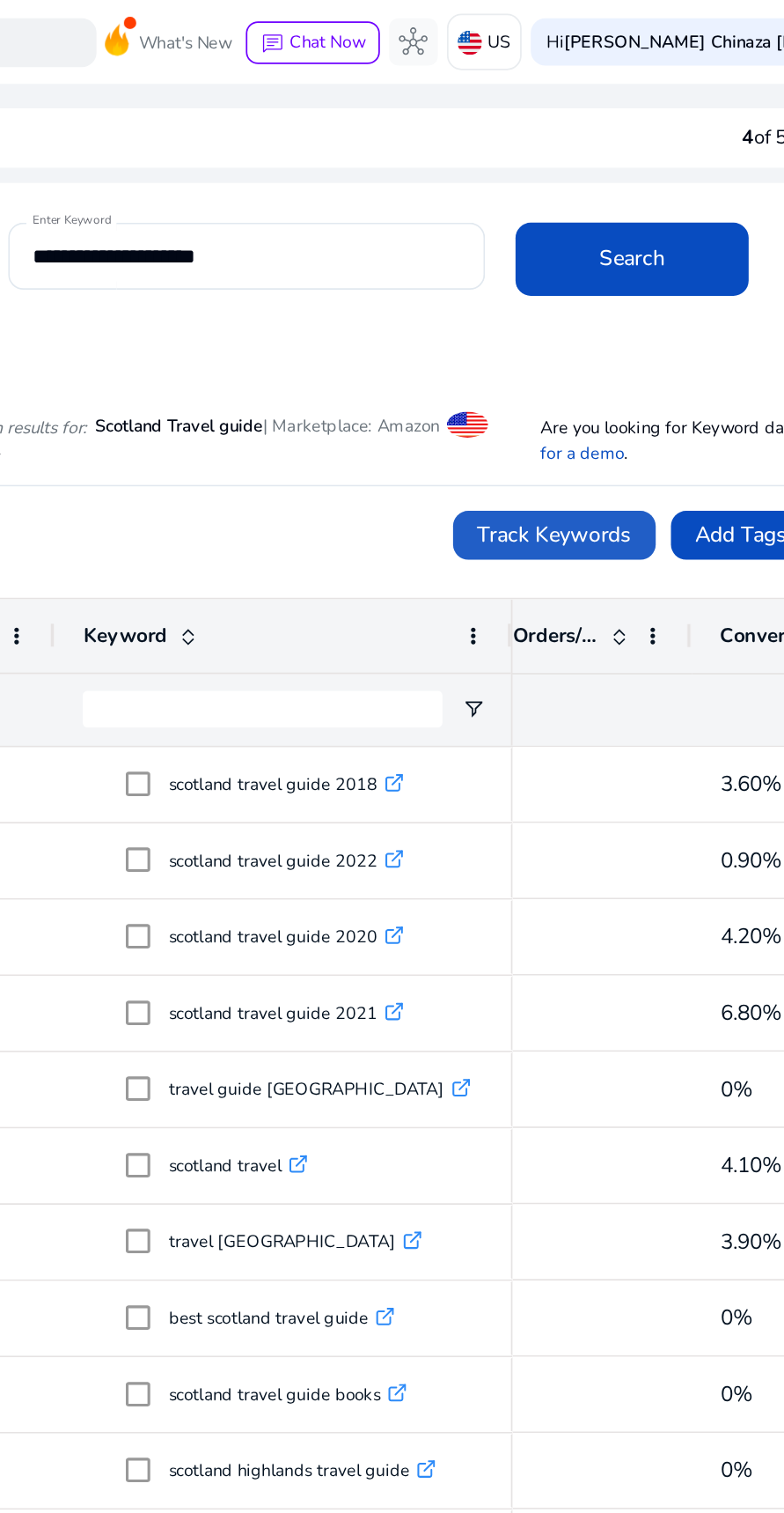
click at [546, 308] on span "Track Keywords" at bounding box center [529, 308] width 89 height 18
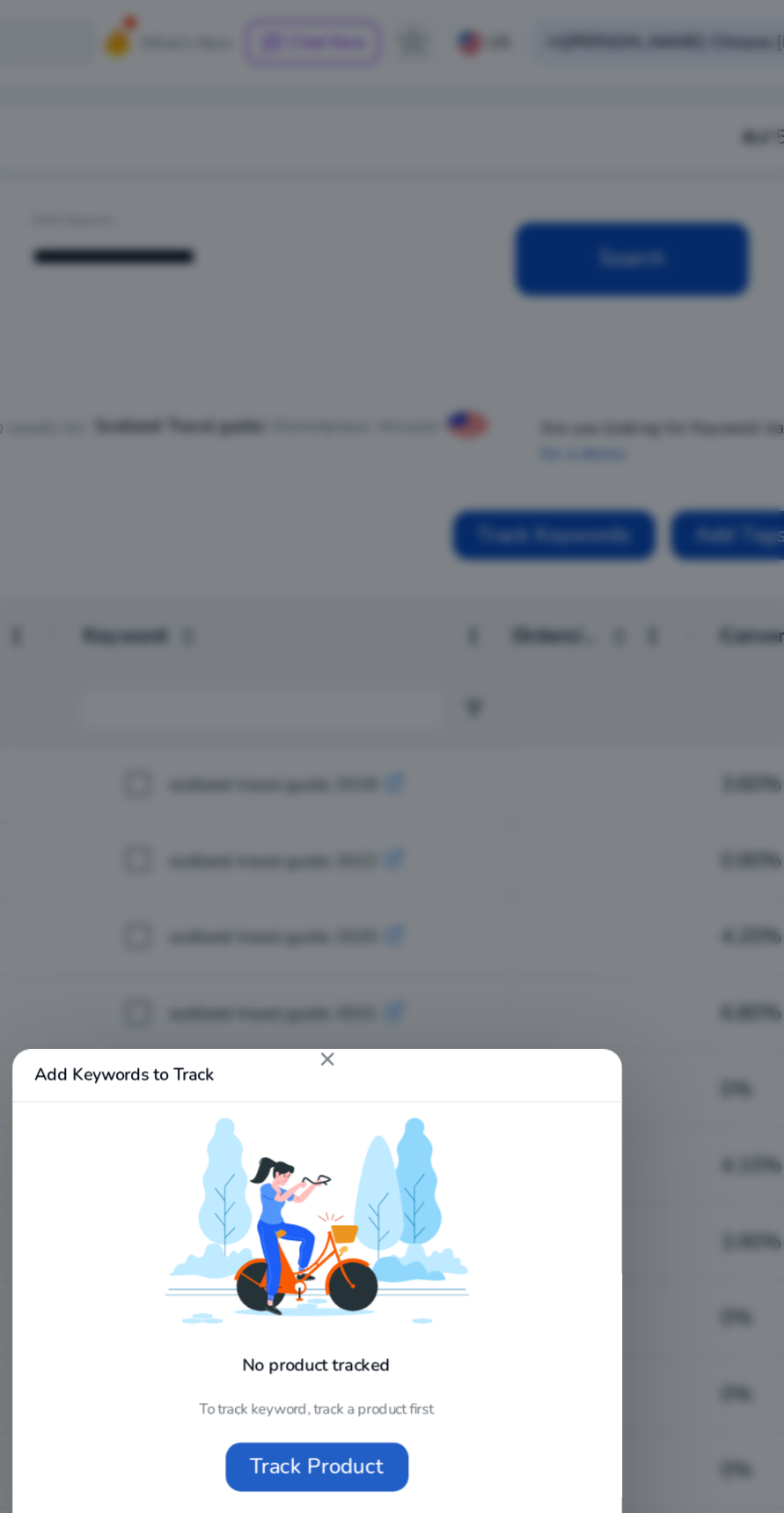
click at [394, 846] on span "Track Product" at bounding box center [392, 846] width 77 height 18
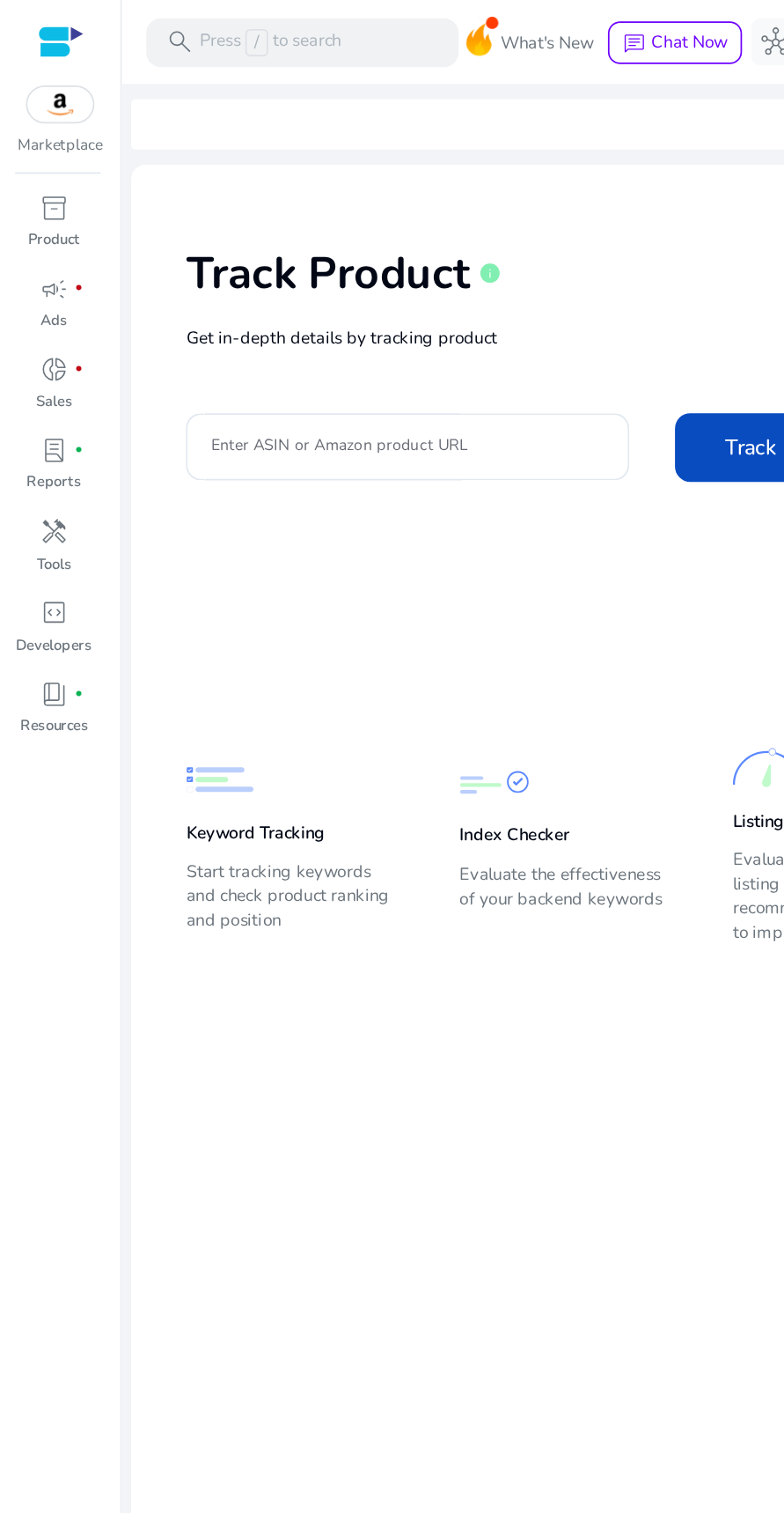
click at [283, 253] on input "Enter ASIN or Amazon product URL" at bounding box center [235, 258] width 227 height 19
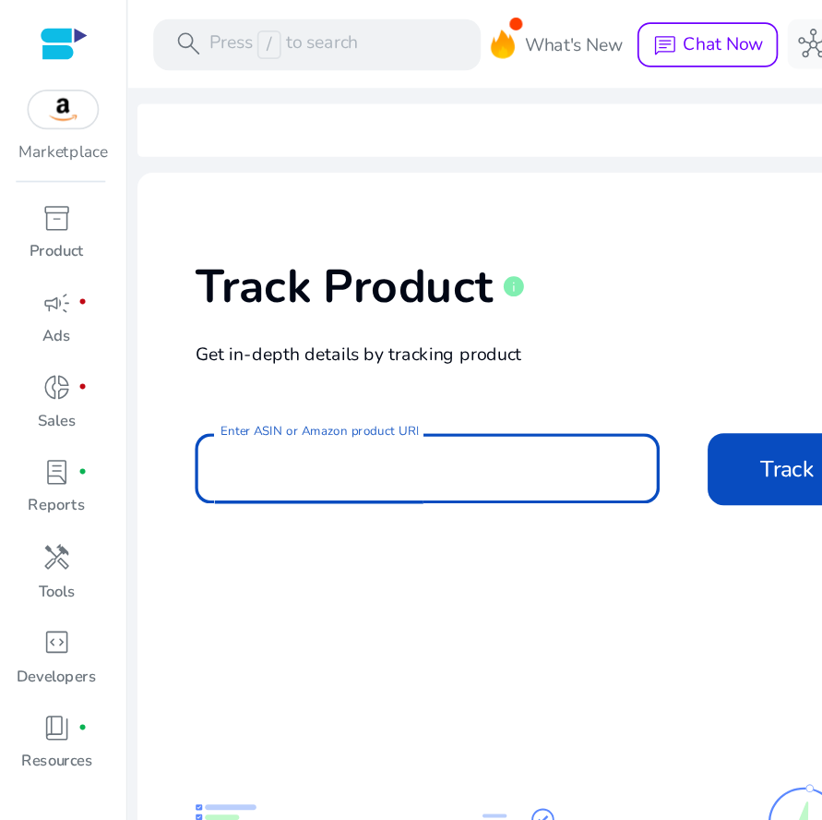
type input "**********"
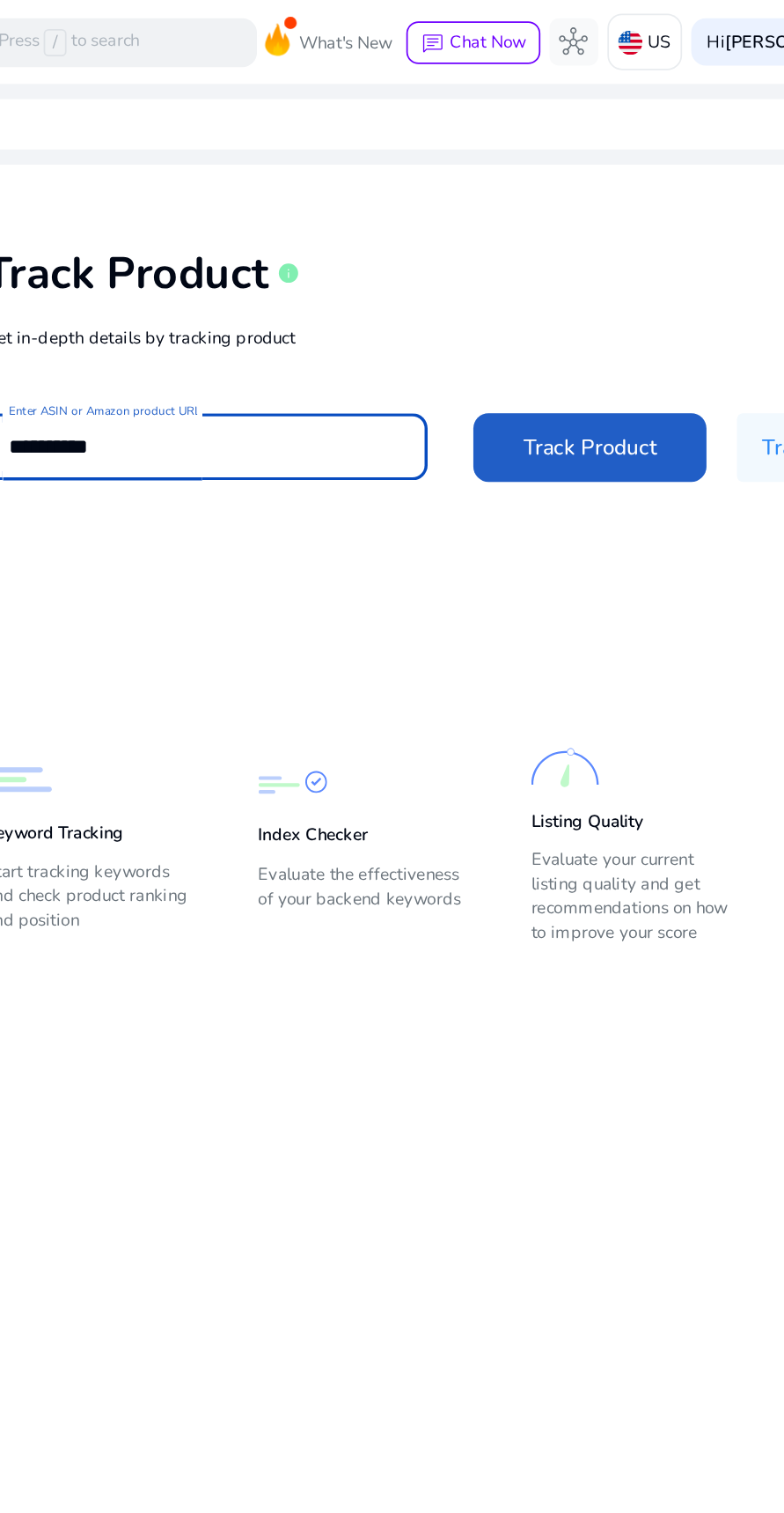
click at [472, 261] on span "Track Product" at bounding box center [457, 258] width 77 height 18
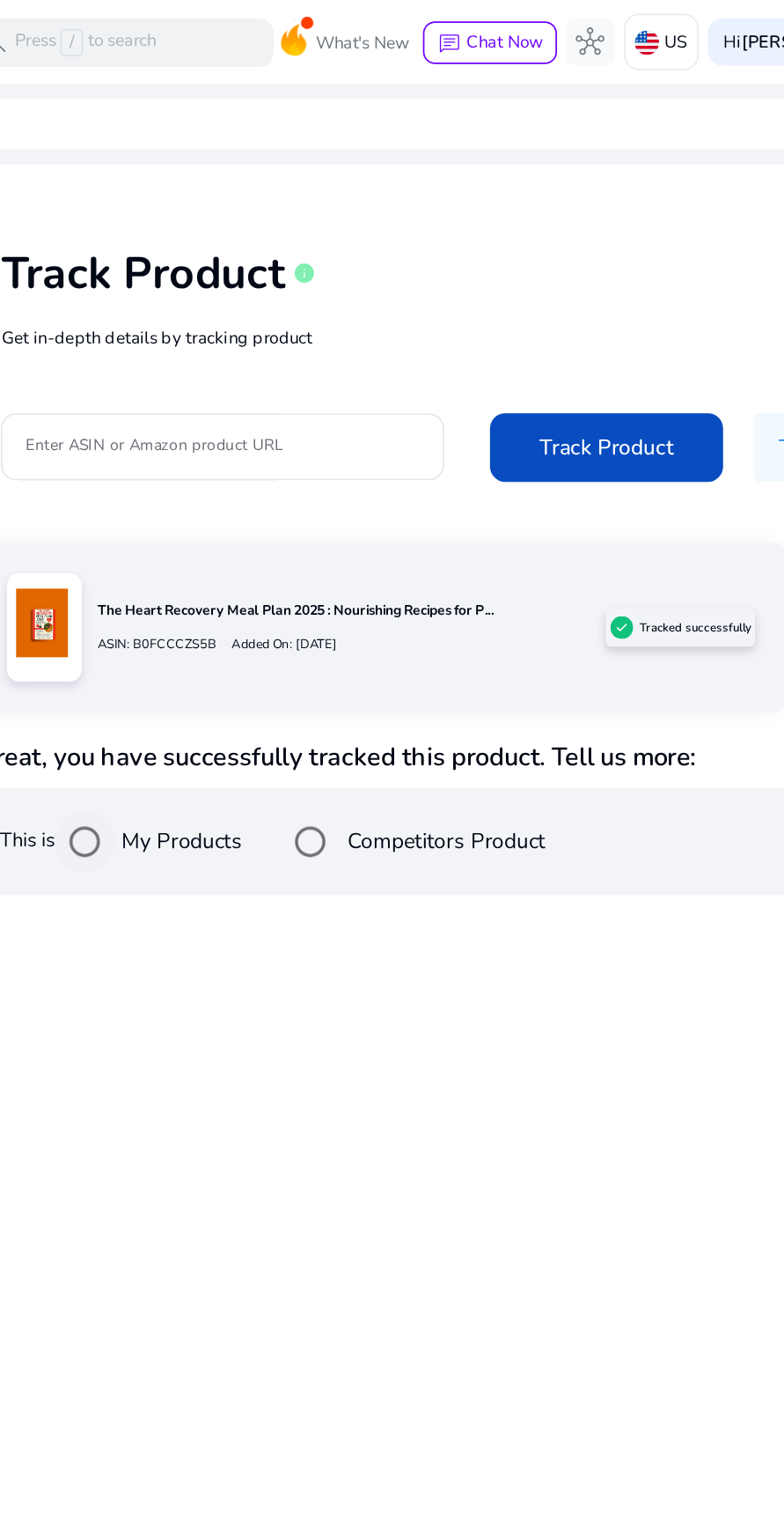
click at [187, 476] on label "My Products" at bounding box center [210, 485] width 73 height 18
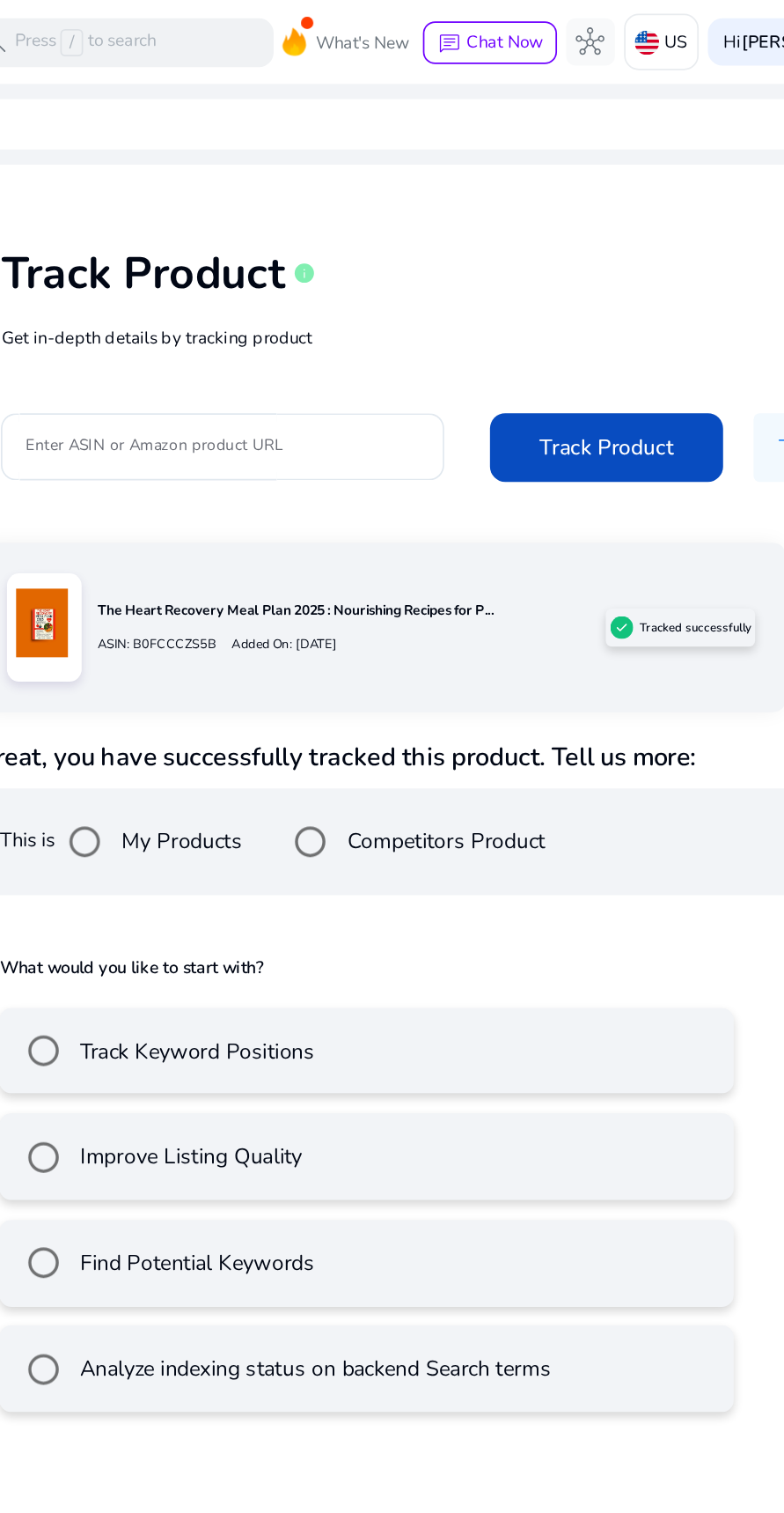
click at [409, 582] on mat-radio-button "Track Keyword Positions" at bounding box center [319, 607] width 424 height 51
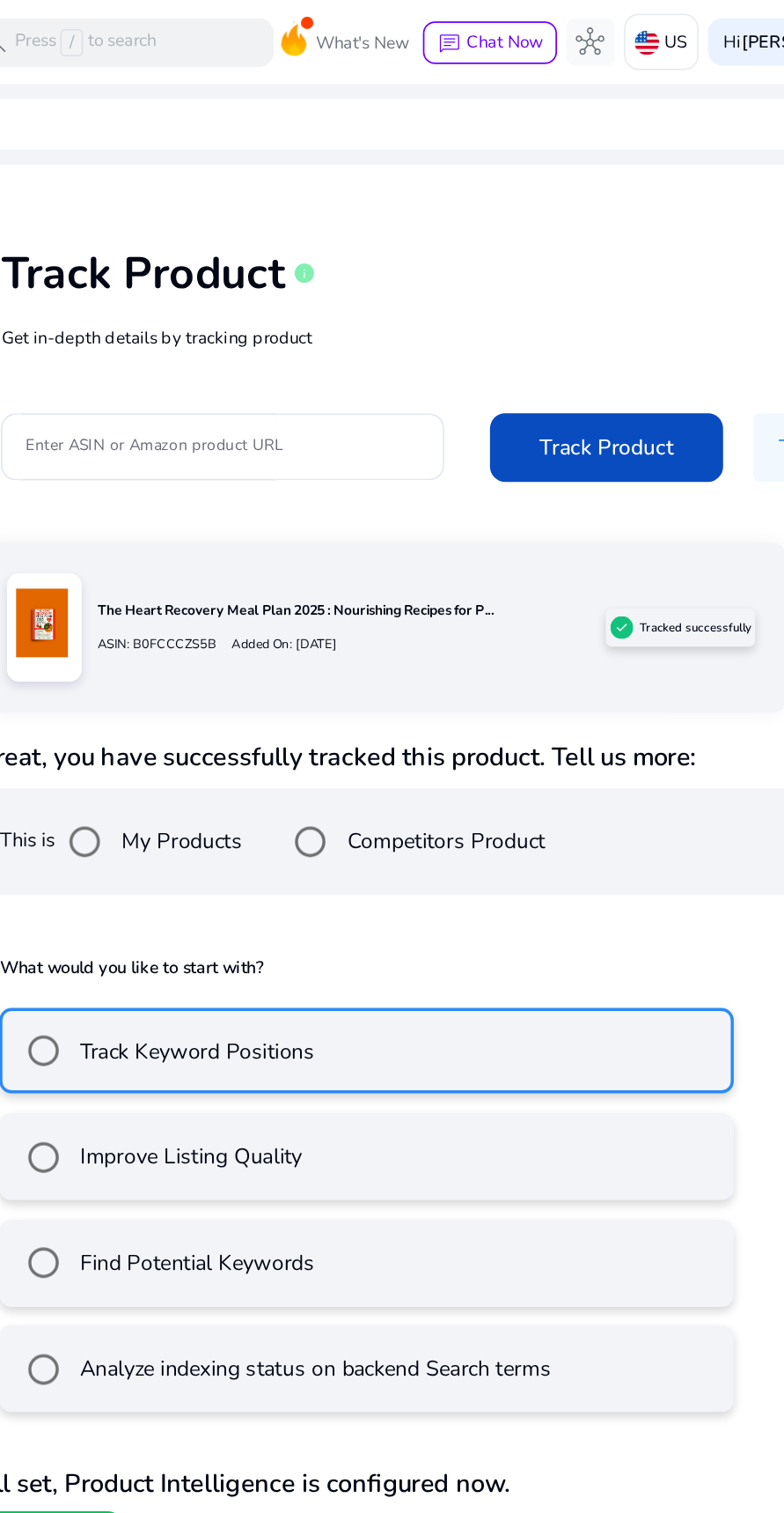
click at [418, 643] on mat-radio-button "Improve Listing Quality" at bounding box center [319, 668] width 424 height 51
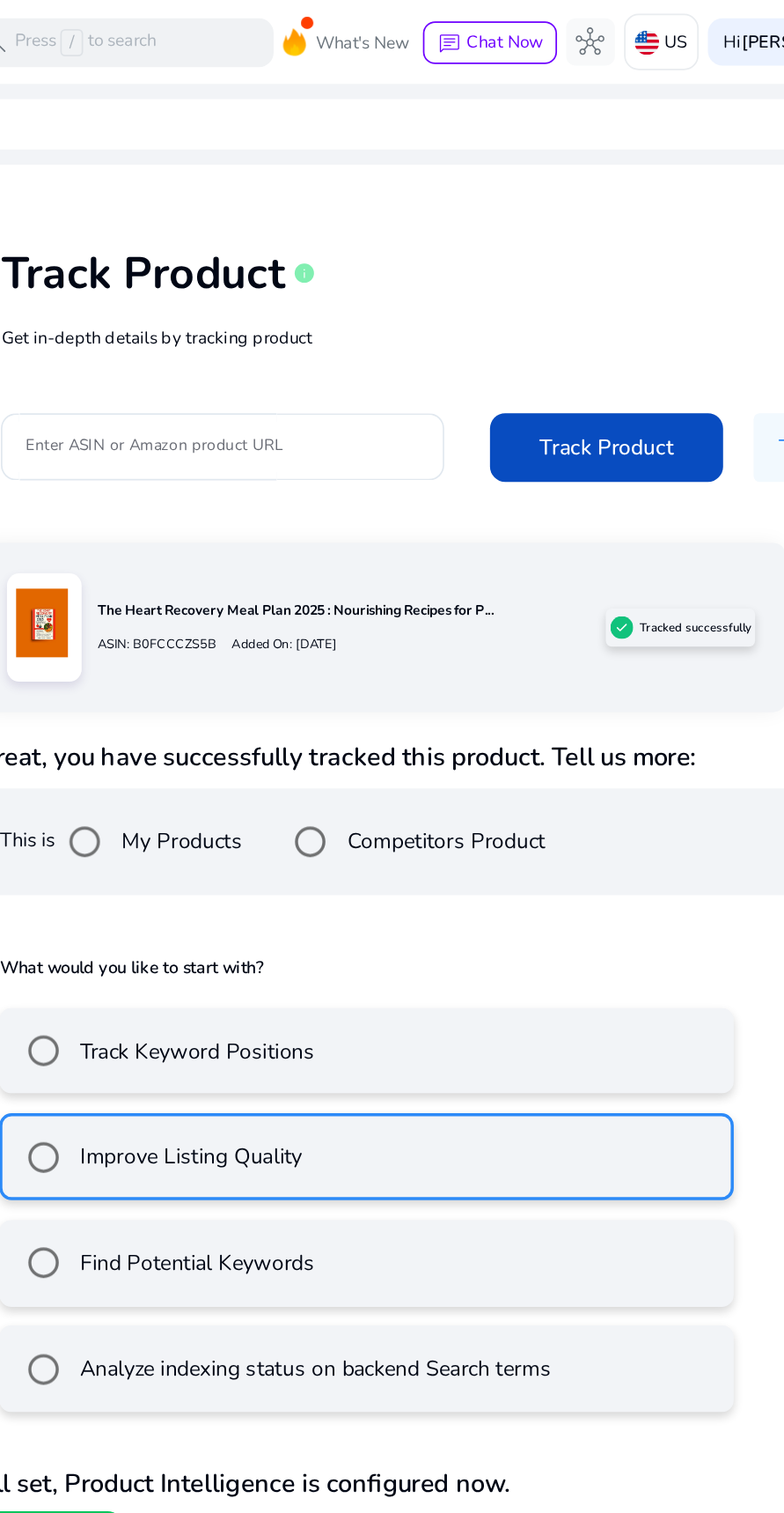
click at [394, 704] on mat-radio-button "Find Potential Keywords" at bounding box center [319, 729] width 424 height 51
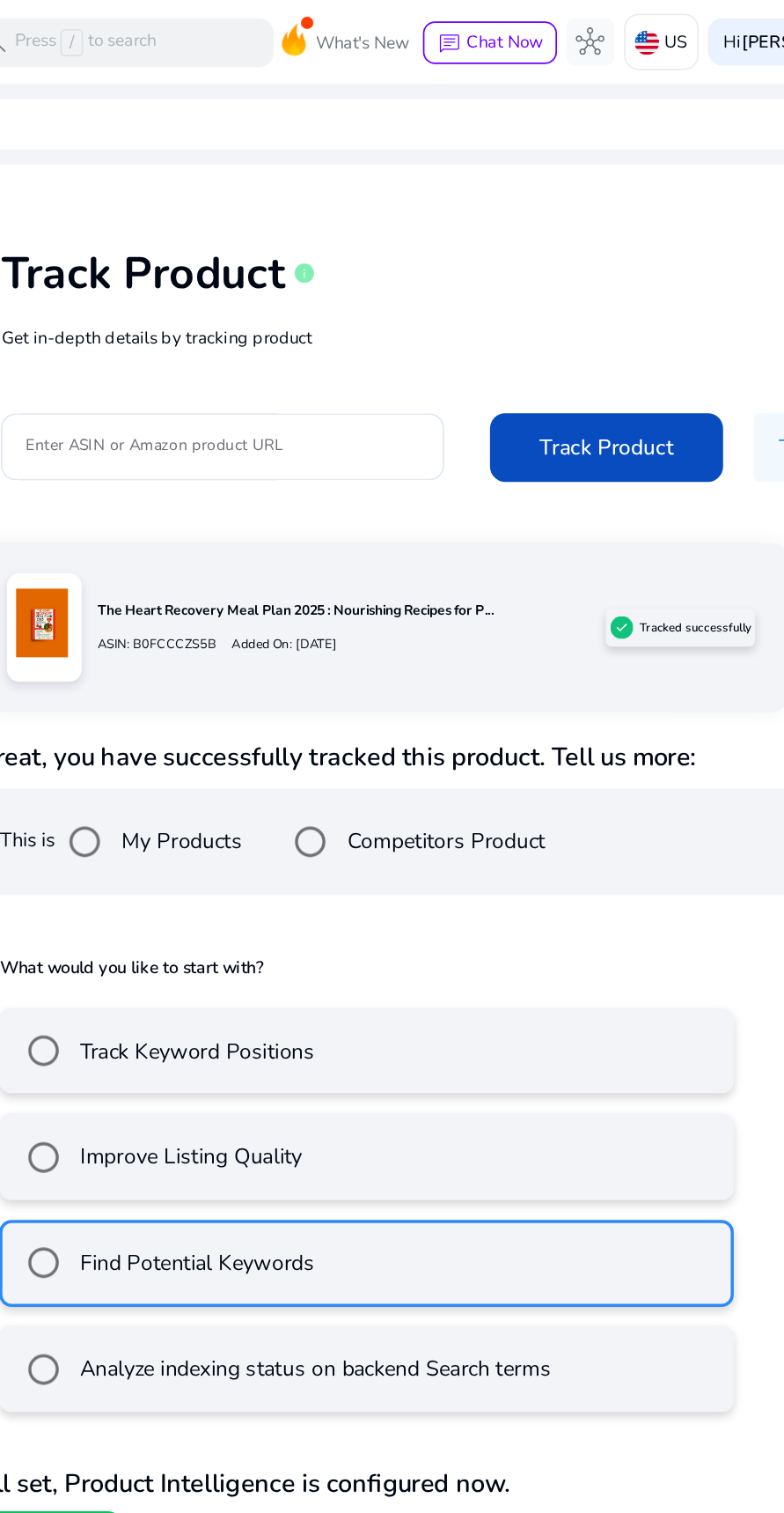
scroll to position [45, 0]
click at [152, 880] on span "Get Started" at bounding box center [137, 886] width 52 height 14
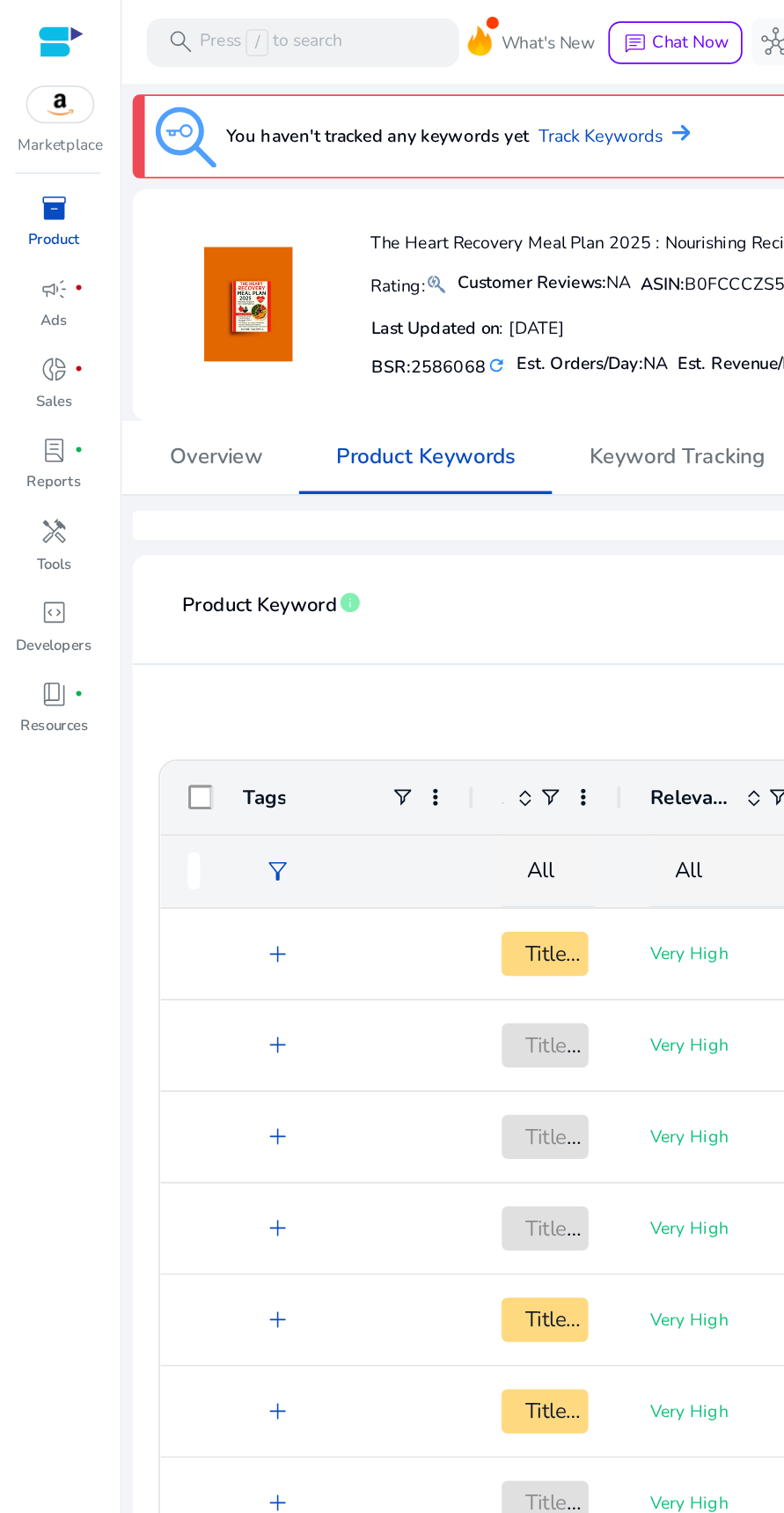
click at [321, 494] on div "All" at bounding box center [402, 503] width 199 height 19
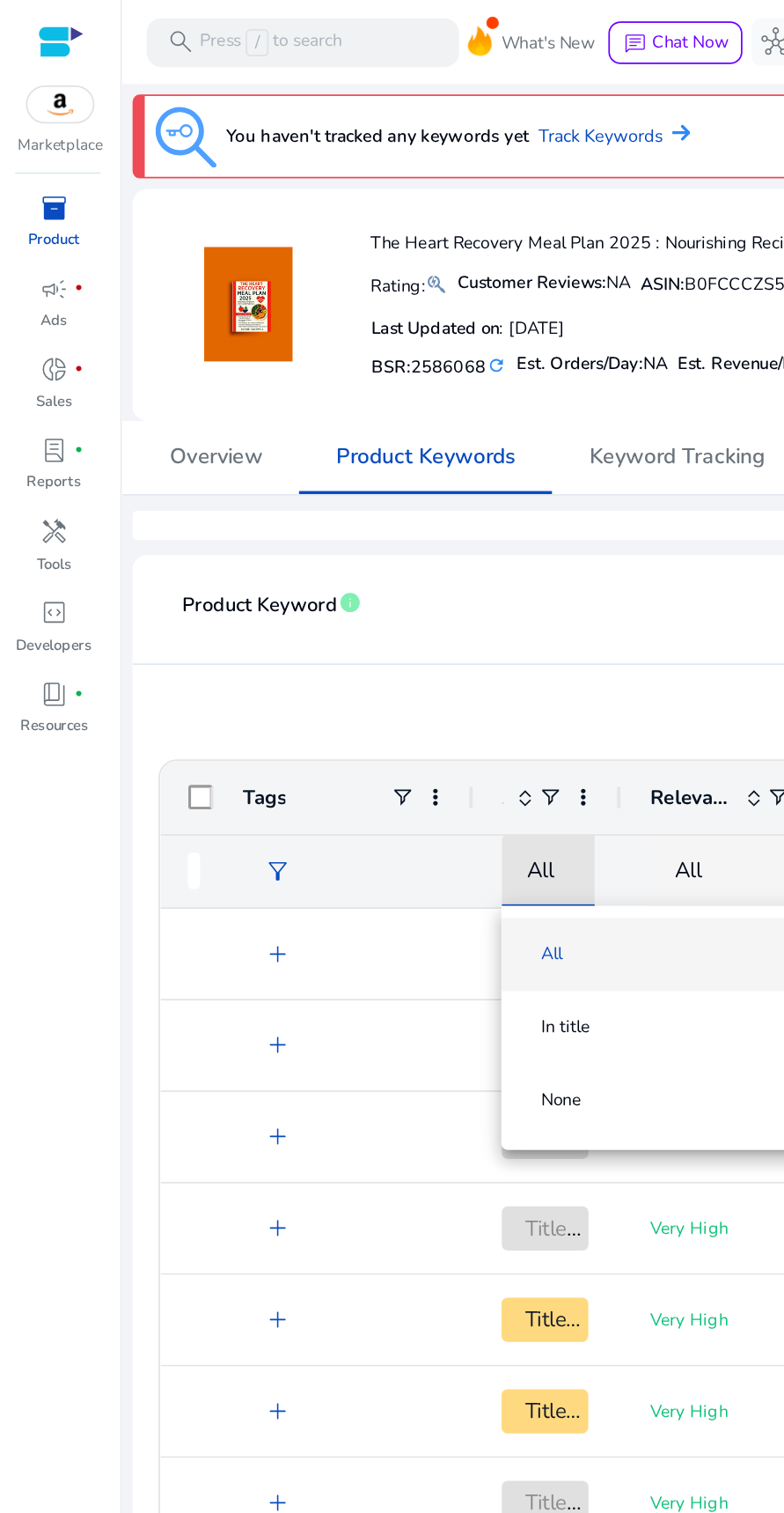
click at [243, 487] on div at bounding box center [392, 756] width 784 height 1513
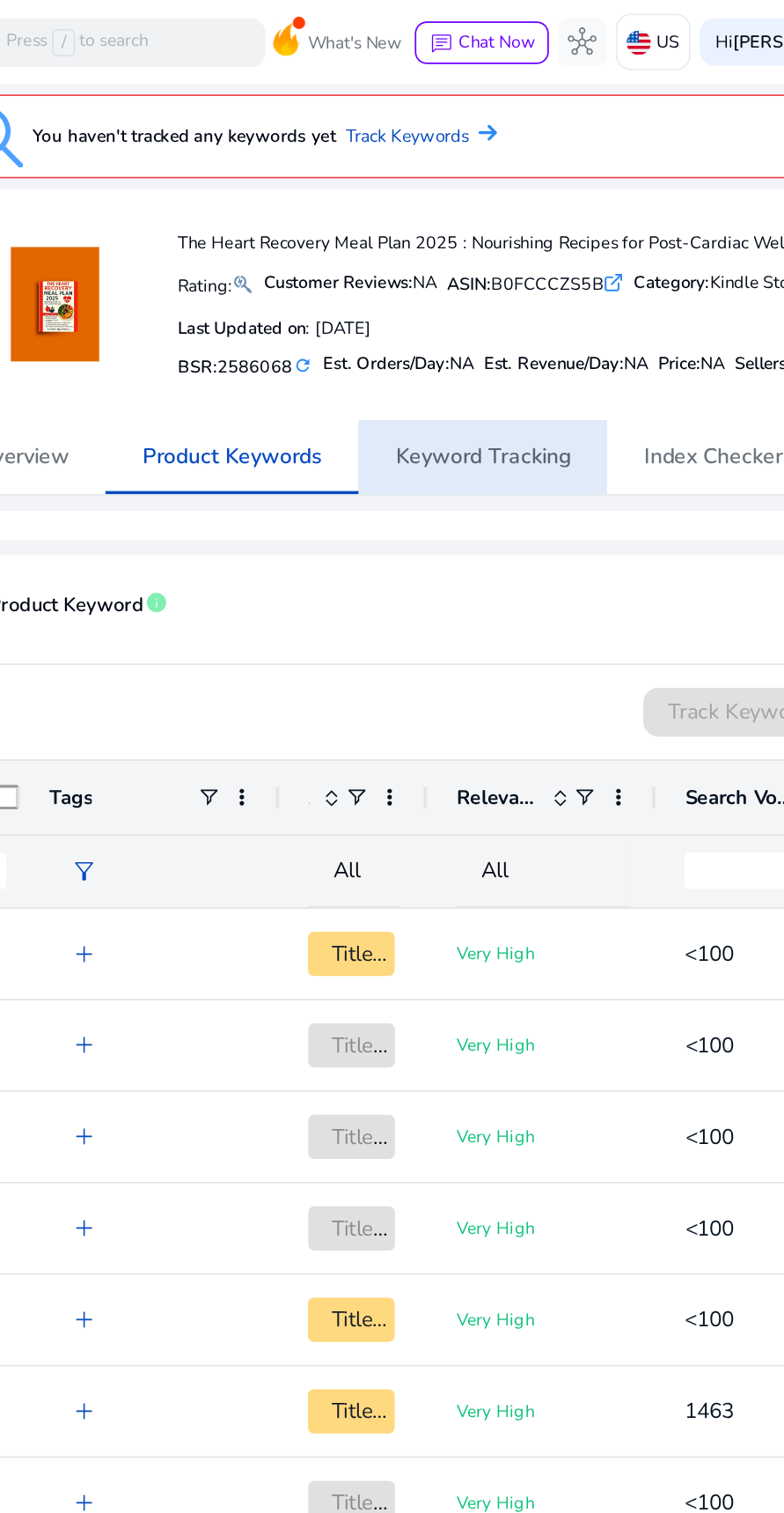
click at [410, 272] on span "Keyword Tracking" at bounding box center [390, 264] width 101 height 42
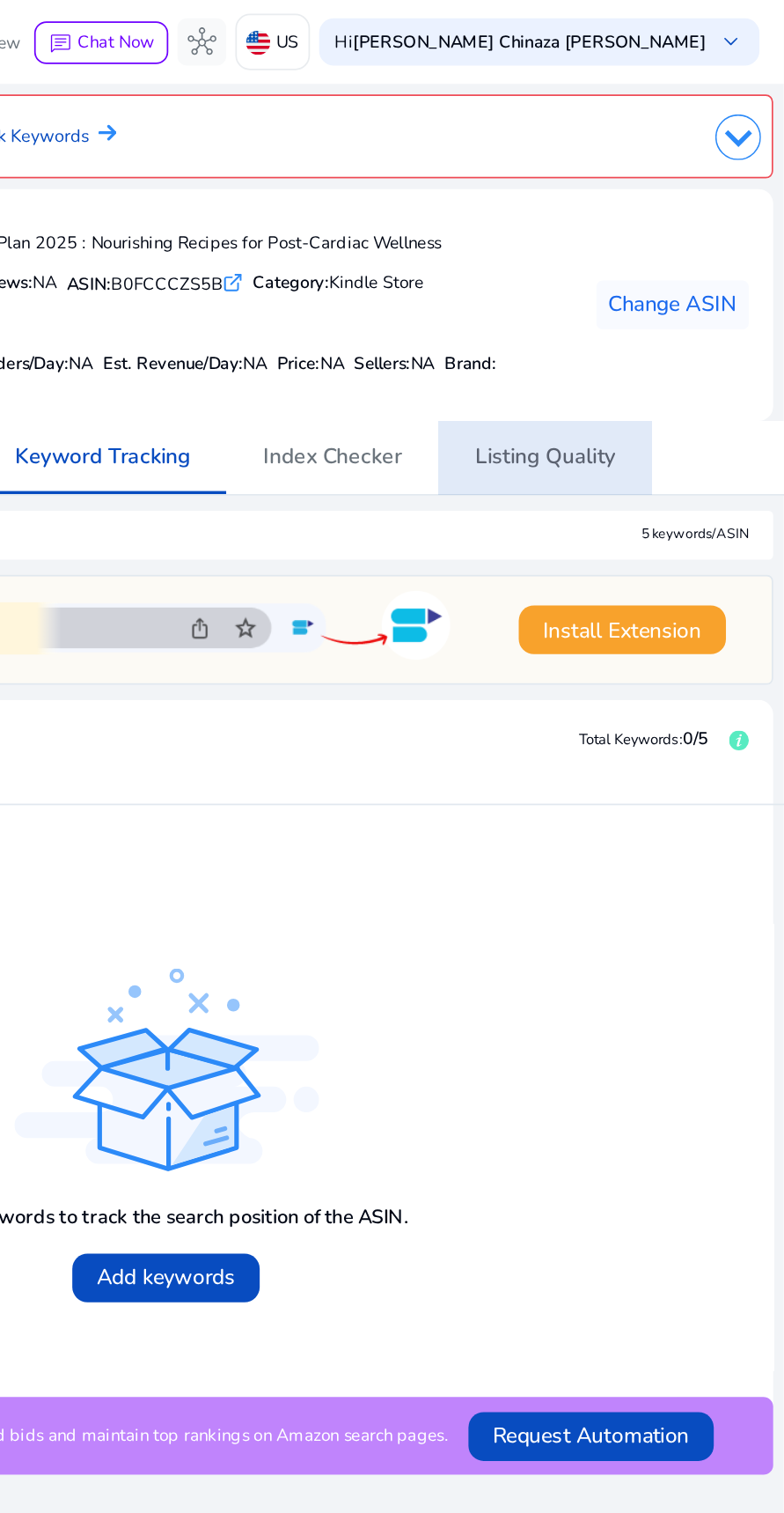
click at [664, 275] on span "Listing Quality" at bounding box center [646, 264] width 81 height 42
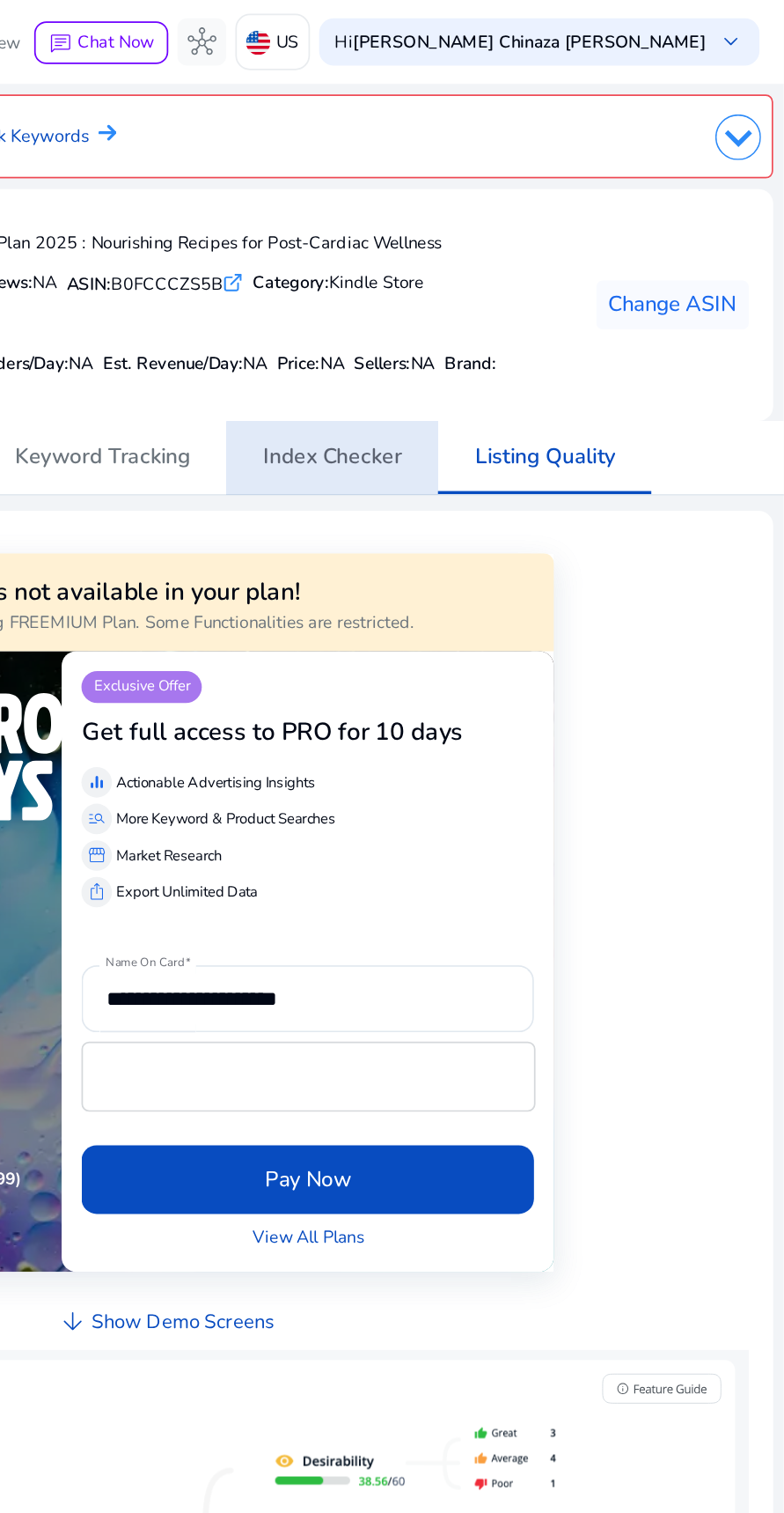
click at [522, 266] on span "Index Checker" at bounding box center [524, 263] width 80 height 12
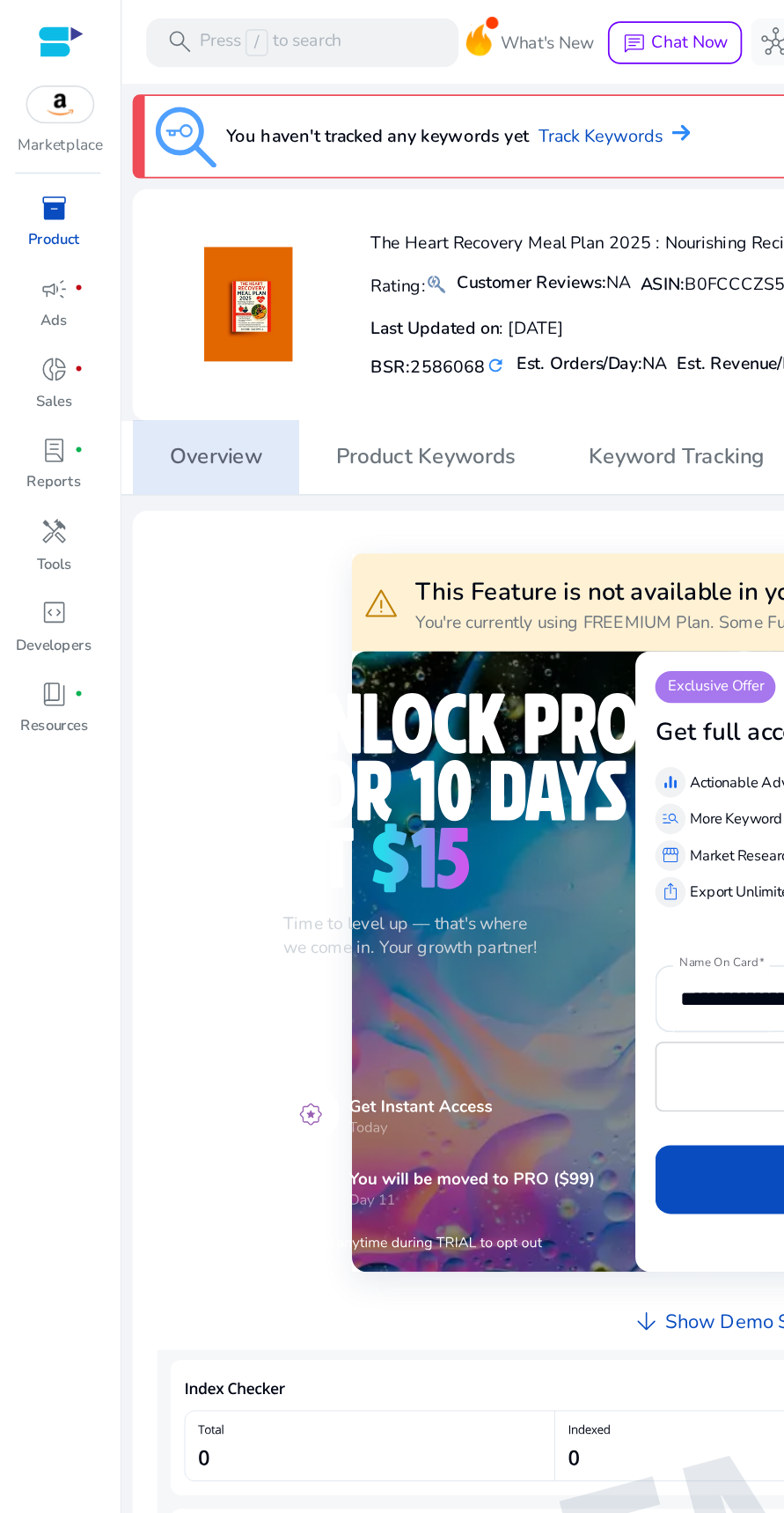
click at [143, 271] on span "Overview" at bounding box center [124, 264] width 53 height 42
